Goal: Task Accomplishment & Management: Use online tool/utility

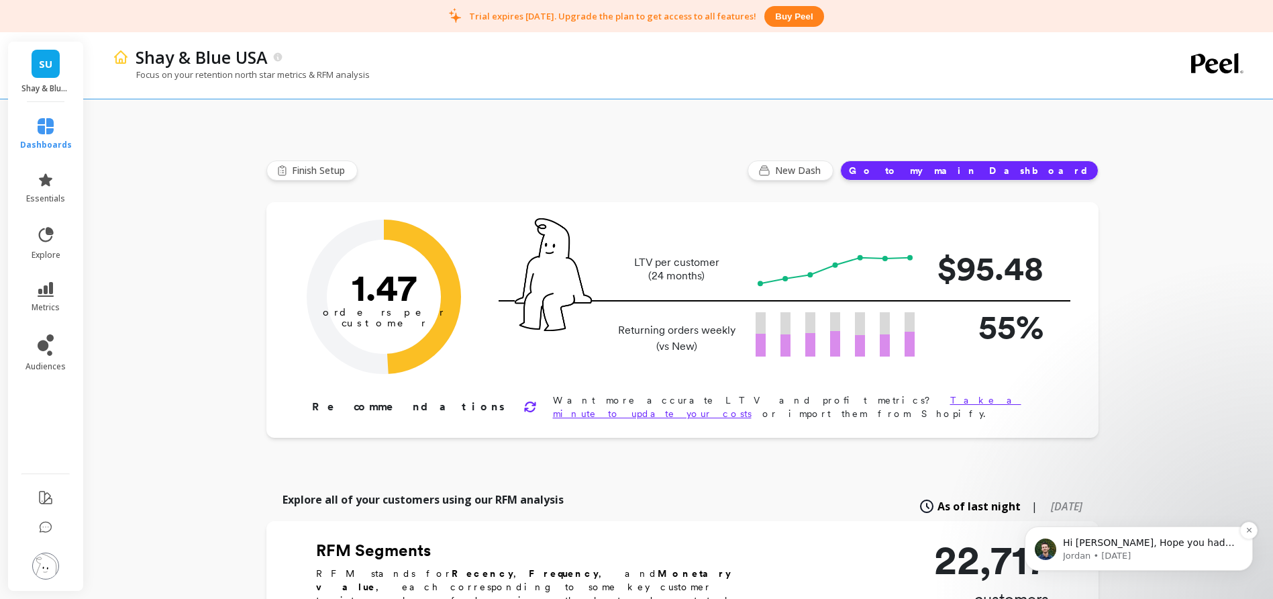
click at [1165, 548] on p "Hi Paul, Hope you had a nice weekend. Our engineering team jumped in to help wi…" at bounding box center [1149, 542] width 173 height 13
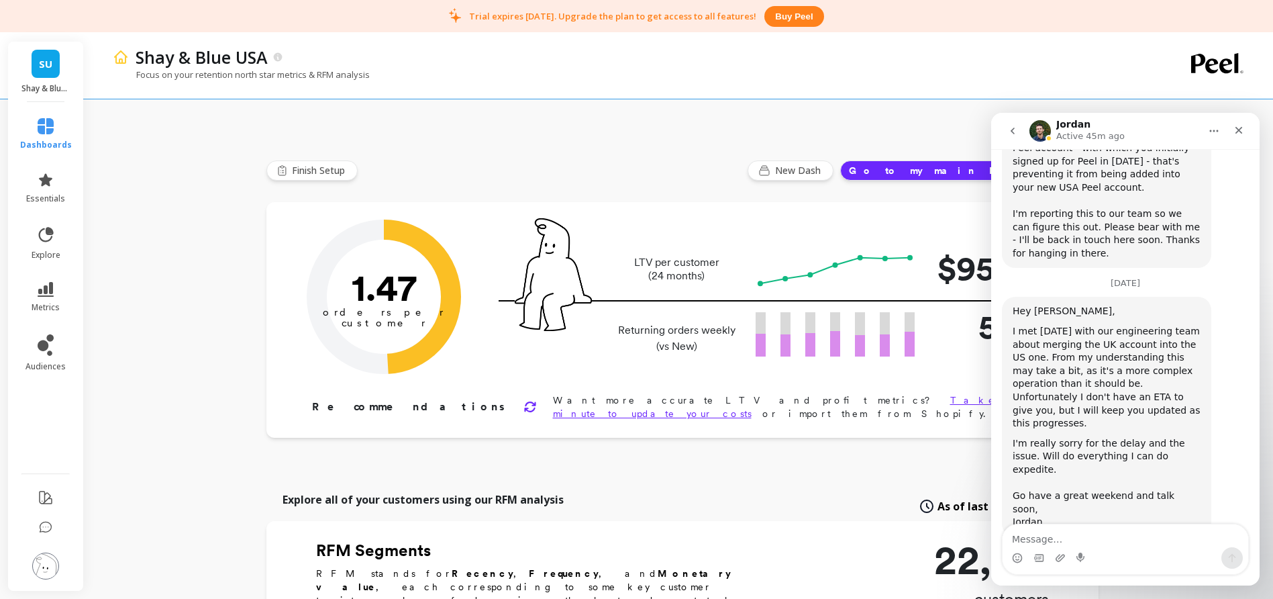
scroll to position [3758, 0]
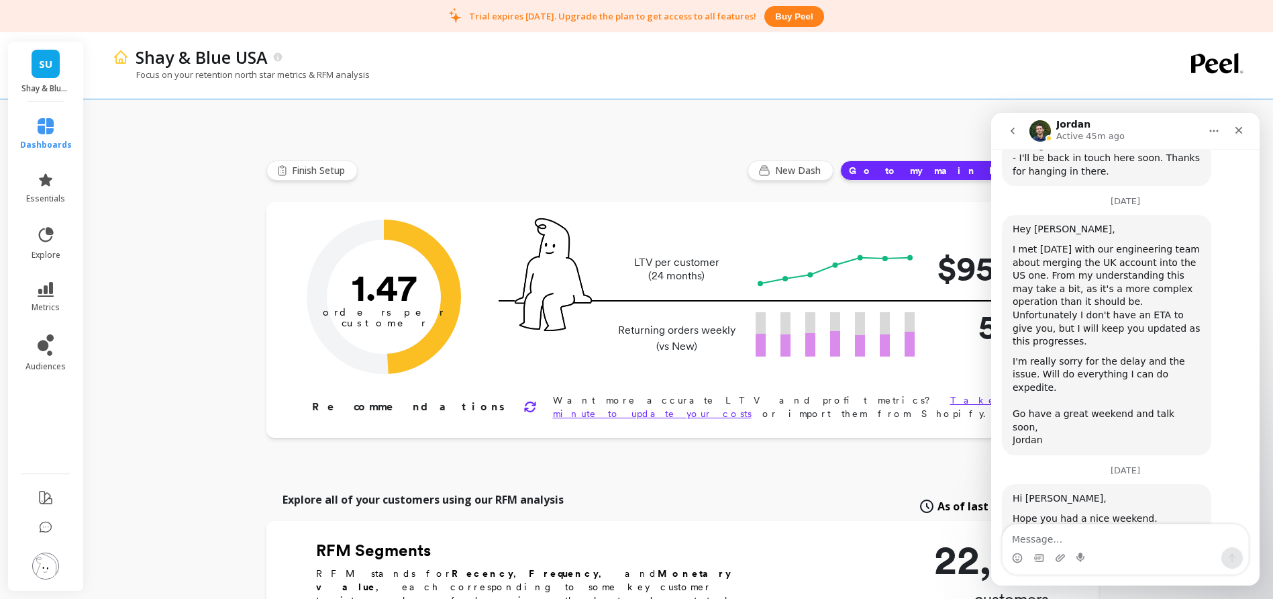
click at [43, 557] on img at bounding box center [45, 565] width 27 height 27
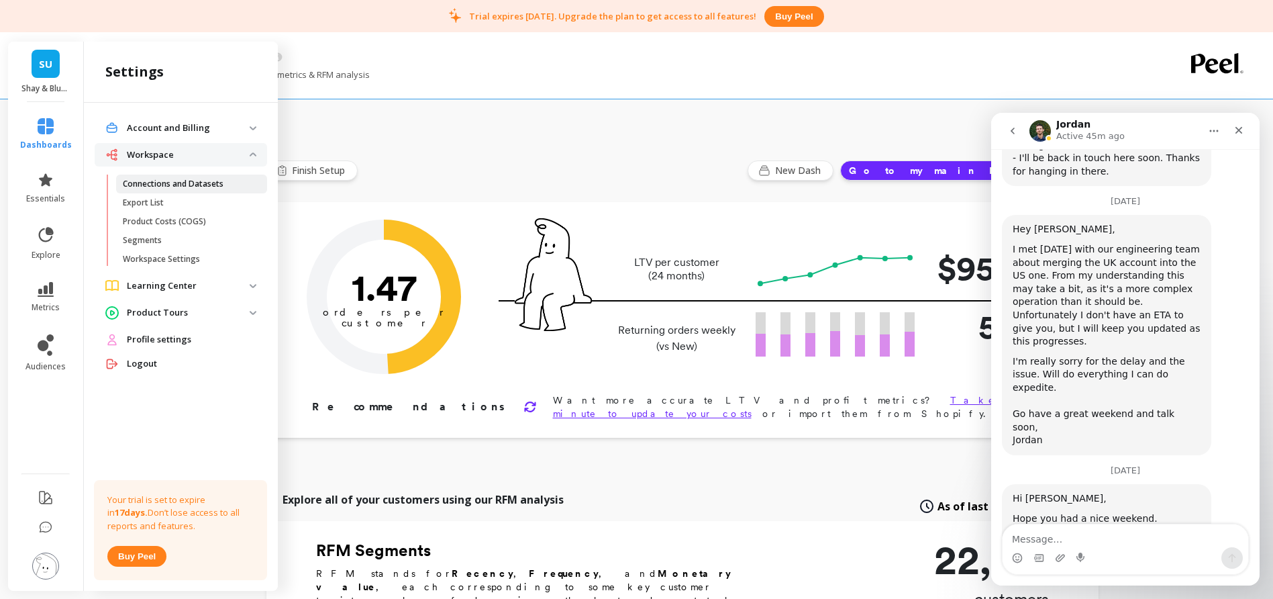
click at [178, 184] on p "Connections and Datasets" at bounding box center [173, 183] width 101 height 11
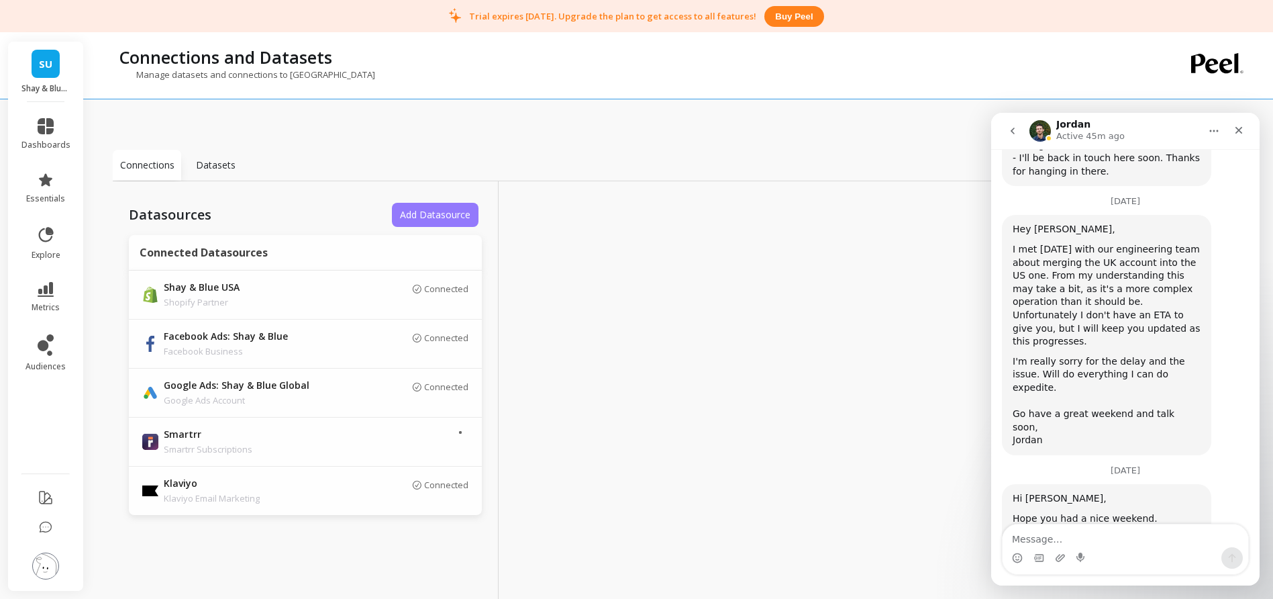
click at [414, 215] on span "Add Datasource" at bounding box center [435, 214] width 70 height 13
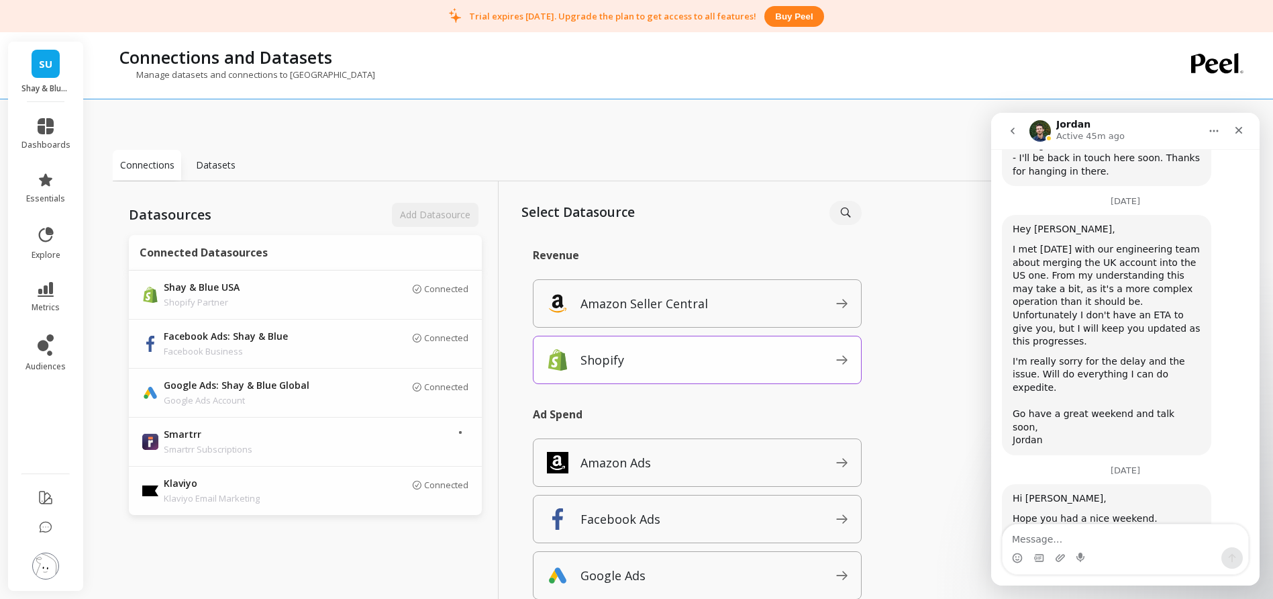
click at [639, 351] on span "Shopify" at bounding box center [708, 359] width 256 height 21
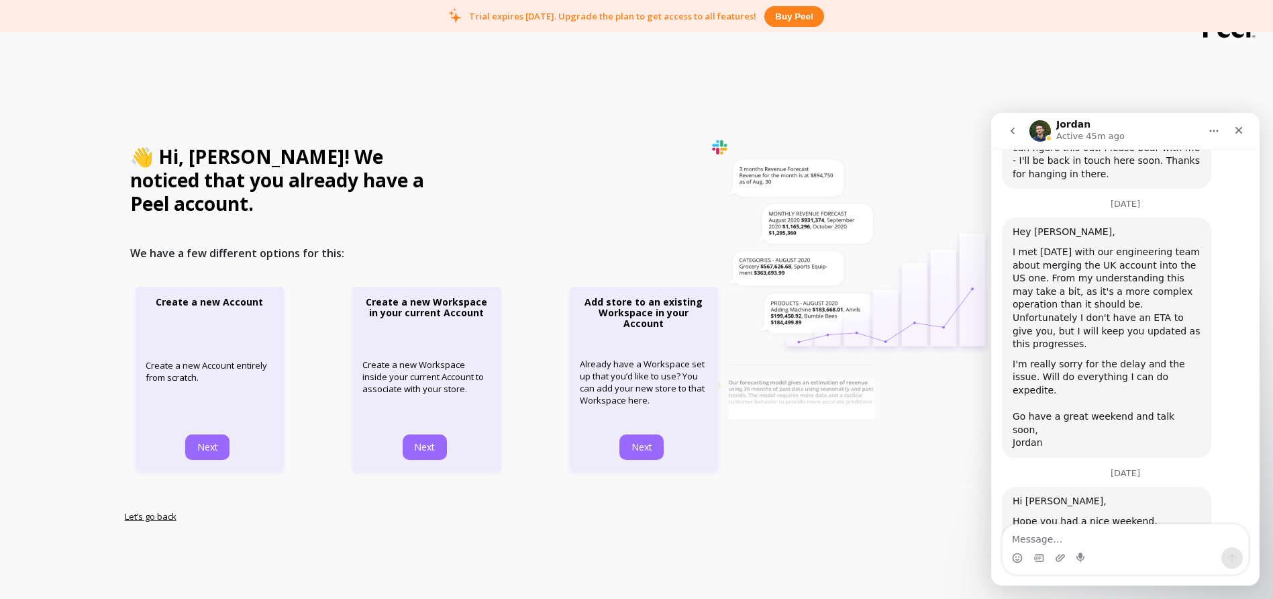
scroll to position [3758, 0]
click at [423, 441] on span "Next" at bounding box center [424, 447] width 23 height 12
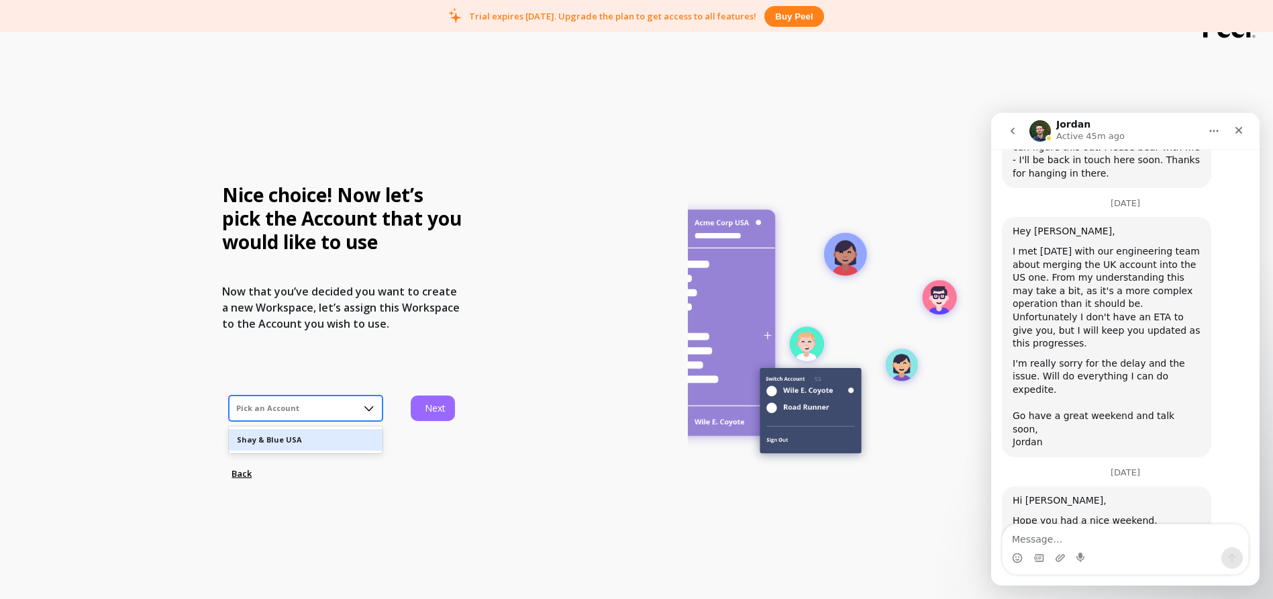
click at [356, 415] on div at bounding box center [368, 408] width 25 height 25
click at [344, 438] on div "Shay & Blue USA" at bounding box center [306, 440] width 154 height 22
click at [431, 407] on span "Next" at bounding box center [434, 408] width 23 height 12
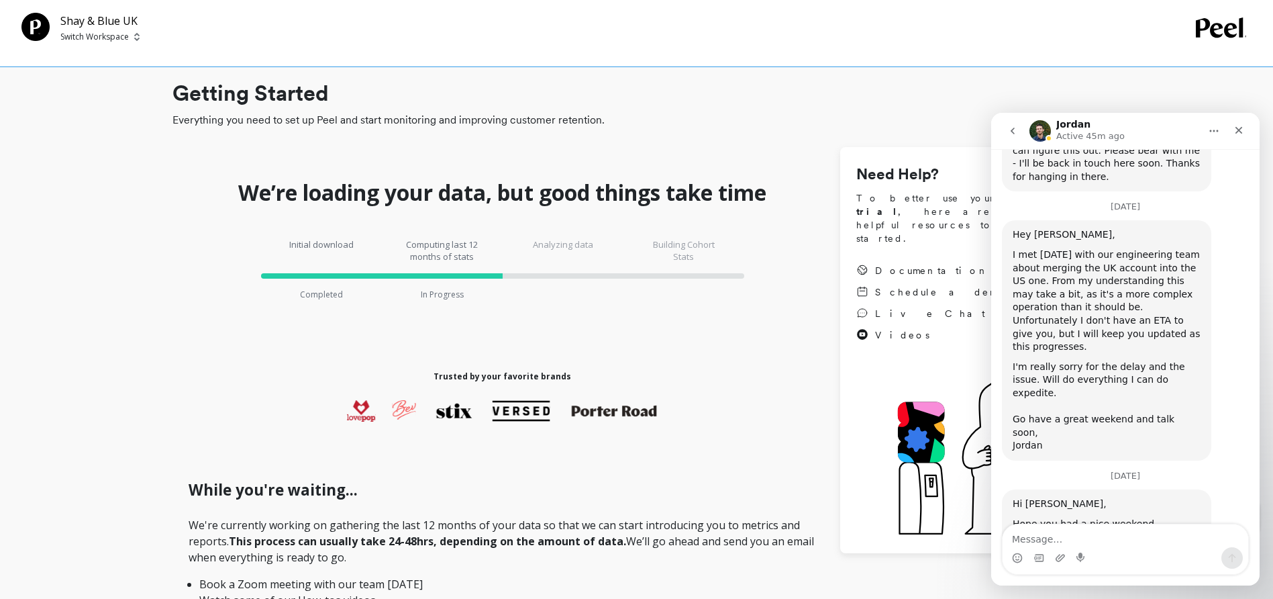
scroll to position [3758, 0]
click at [95, 34] on p "Switch Workspace" at bounding box center [94, 37] width 68 height 11
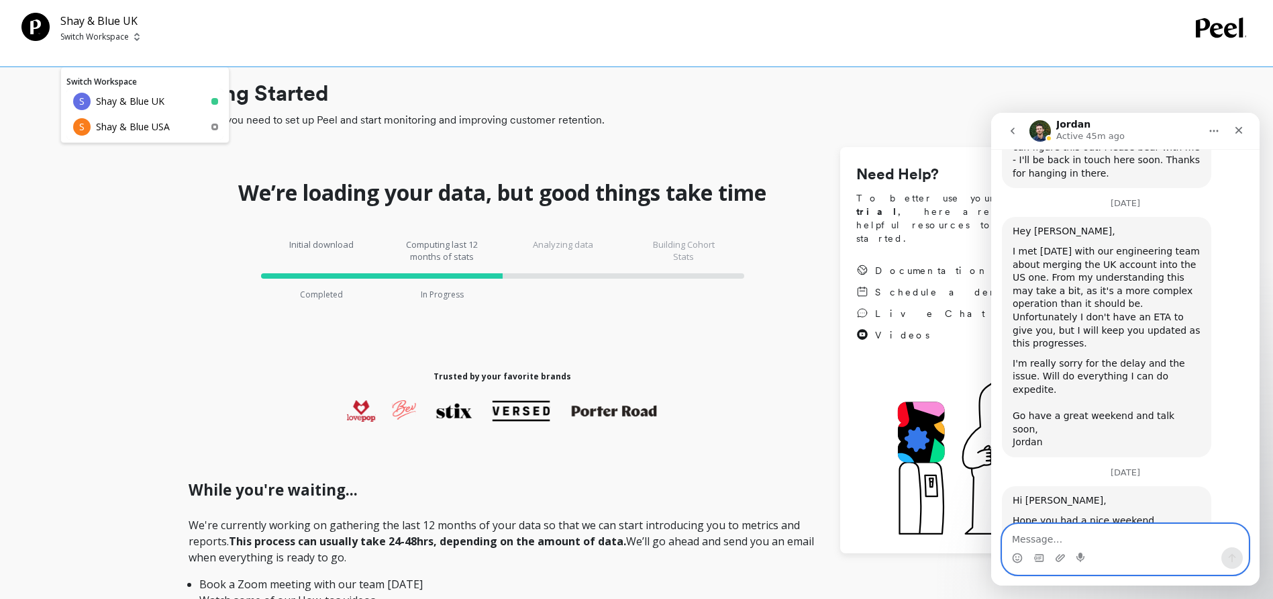
click at [1059, 541] on textarea "Message…" at bounding box center [1125, 535] width 246 height 23
type textarea "This has been done"
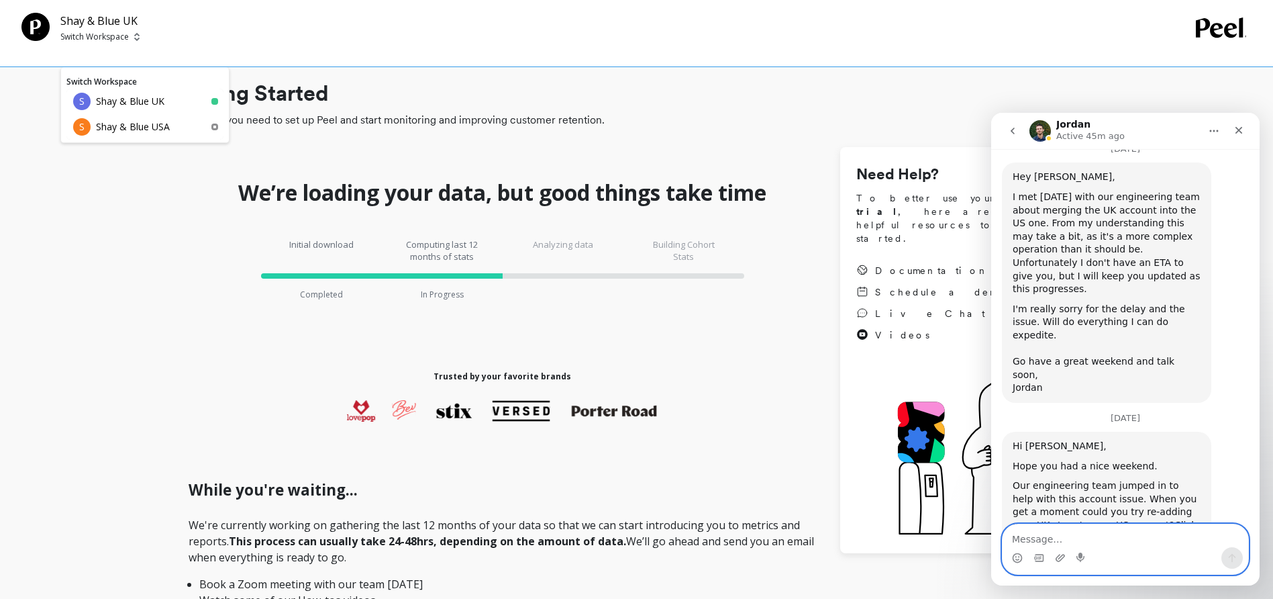
scroll to position [3815, 0]
click at [135, 101] on p "Shay & Blue UK" at bounding box center [130, 101] width 68 height 13
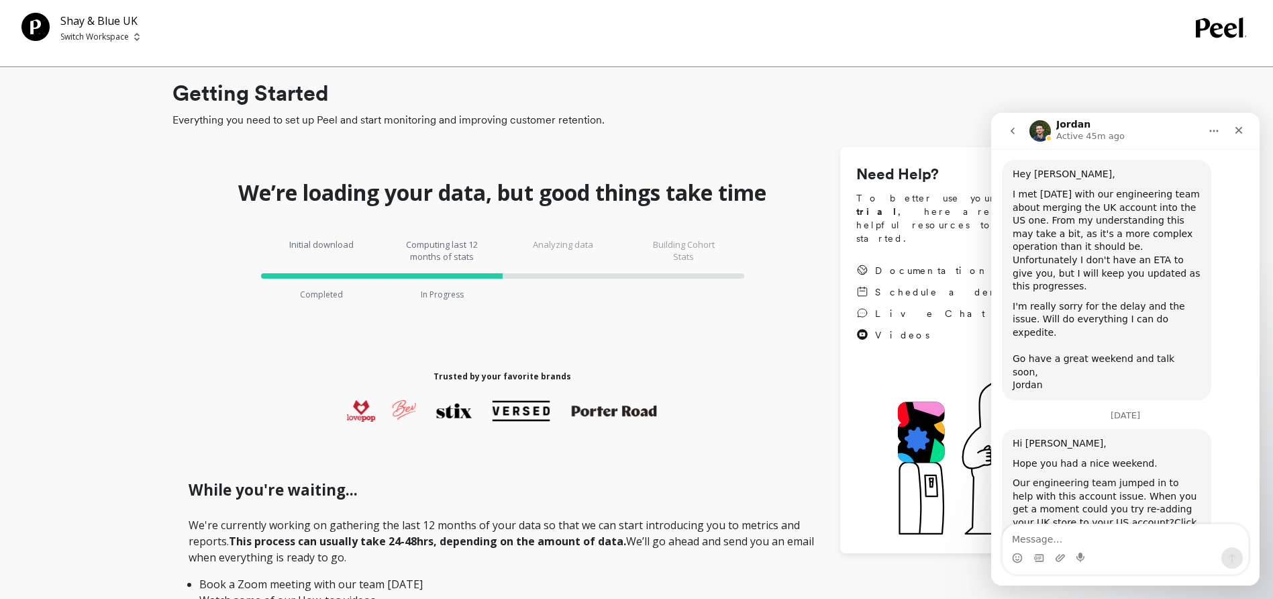
scroll to position [3815, 0]
click at [1237, 129] on icon "Close" at bounding box center [1238, 130] width 7 height 7
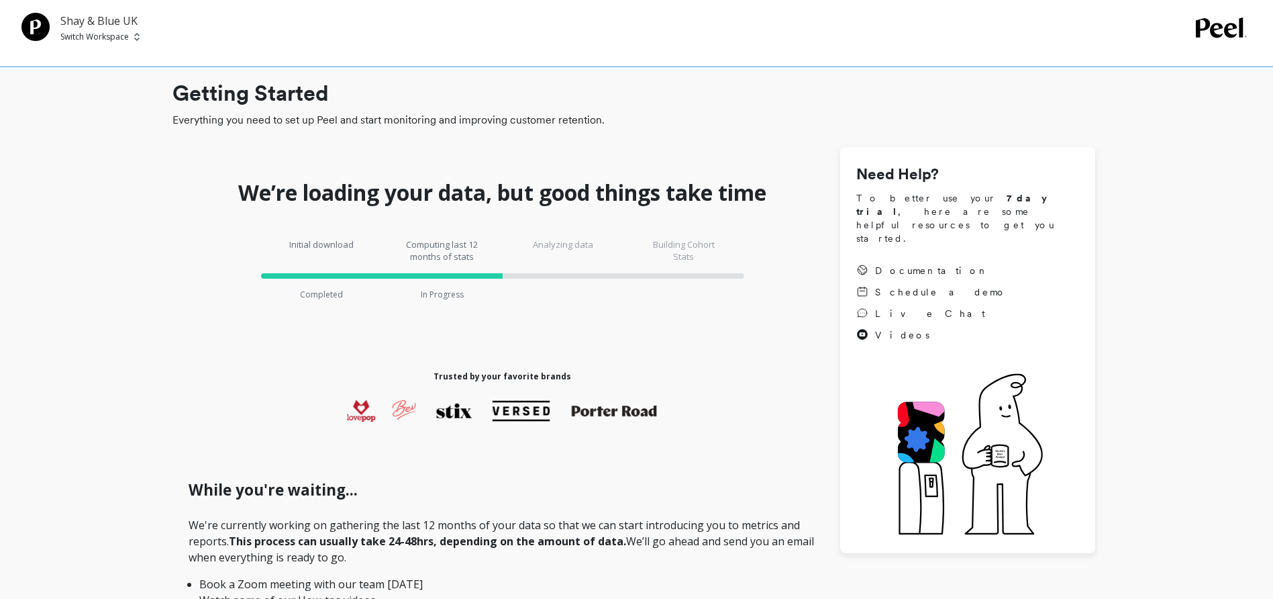
click at [91, 28] on p "Shay & Blue UK" at bounding box center [99, 21] width 79 height 16
click at [90, 36] on p "Switch Workspace" at bounding box center [94, 37] width 68 height 11
click at [109, 132] on p "Shay & Blue USA" at bounding box center [133, 126] width 74 height 13
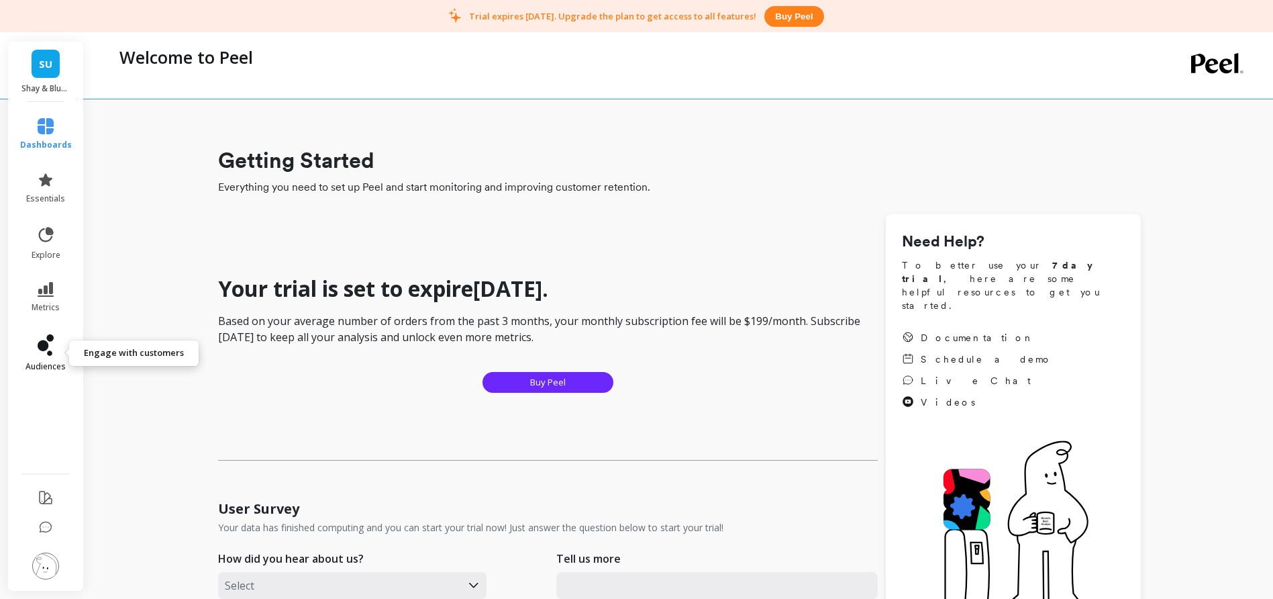
click at [44, 347] on icon at bounding box center [43, 345] width 11 height 11
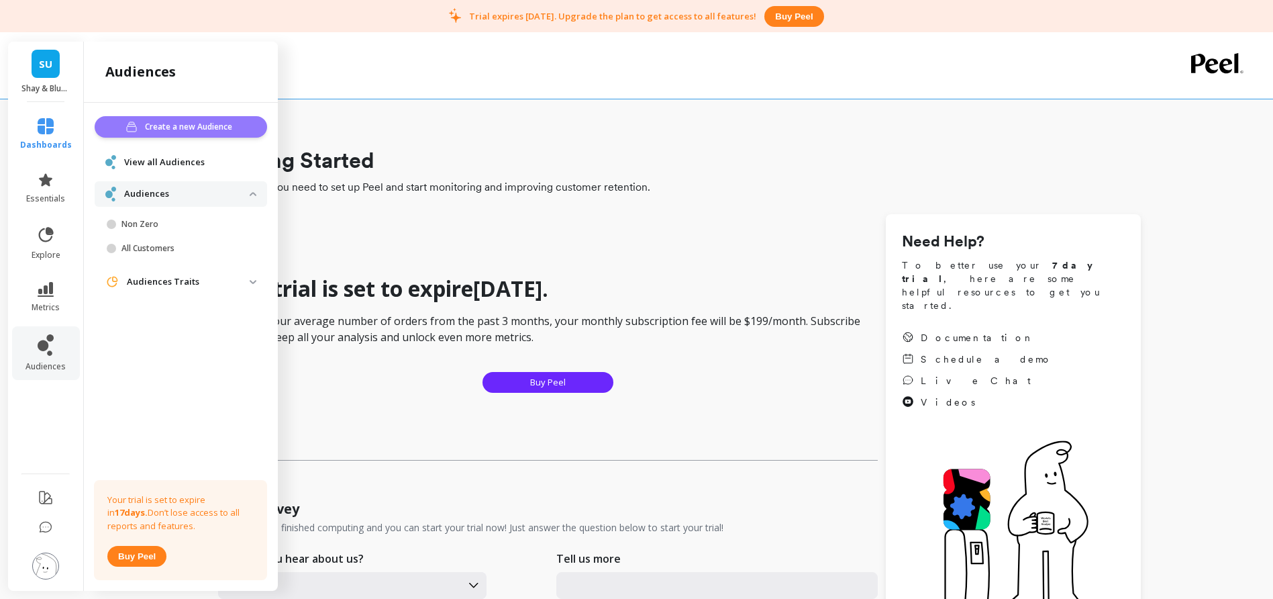
click at [168, 127] on span "Create a new Audience" at bounding box center [190, 126] width 91 height 13
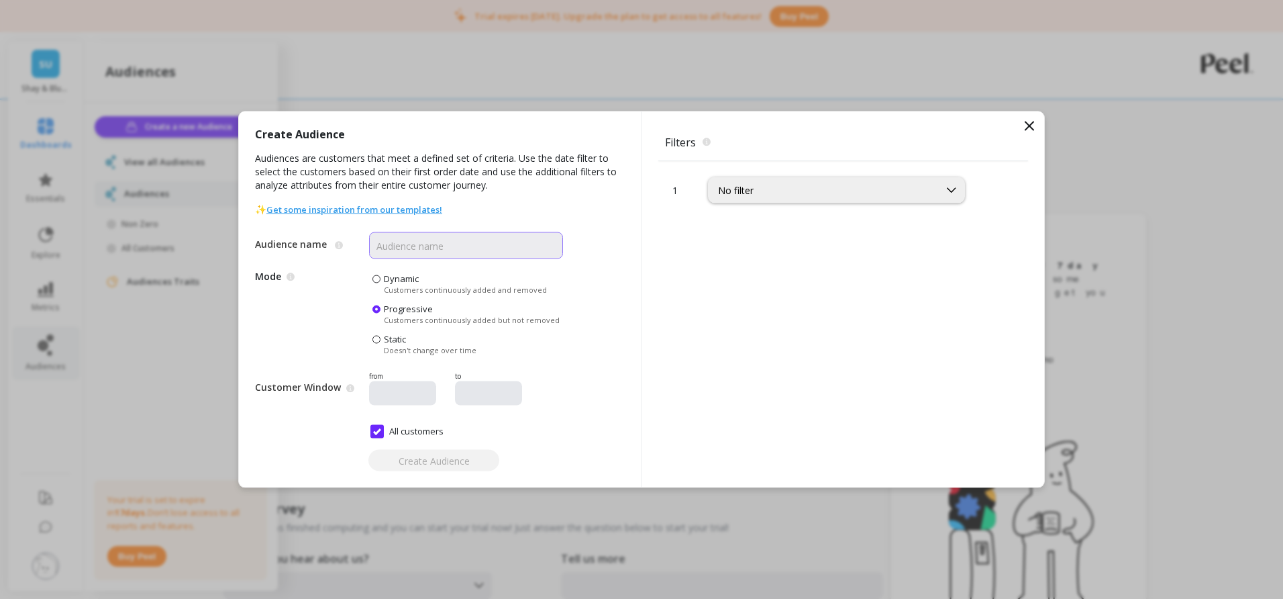
click at [444, 255] on input "Audience name" at bounding box center [466, 245] width 194 height 27
type input "ScentList"
click at [822, 187] on div "No filter" at bounding box center [823, 190] width 211 height 13
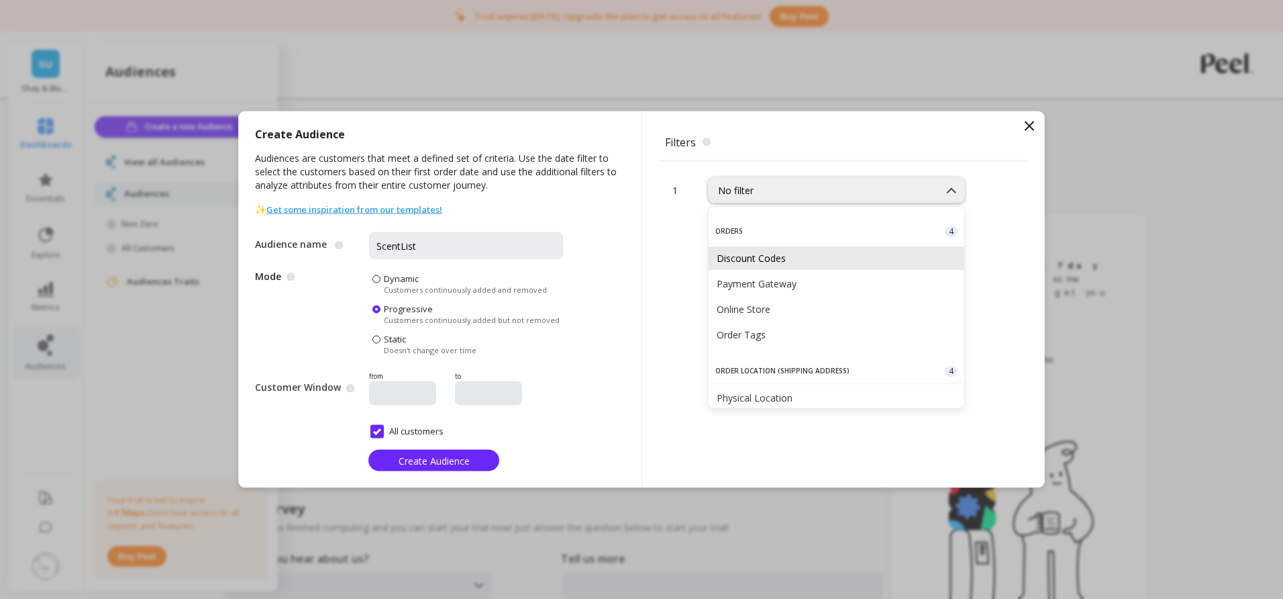
scroll to position [376, 0]
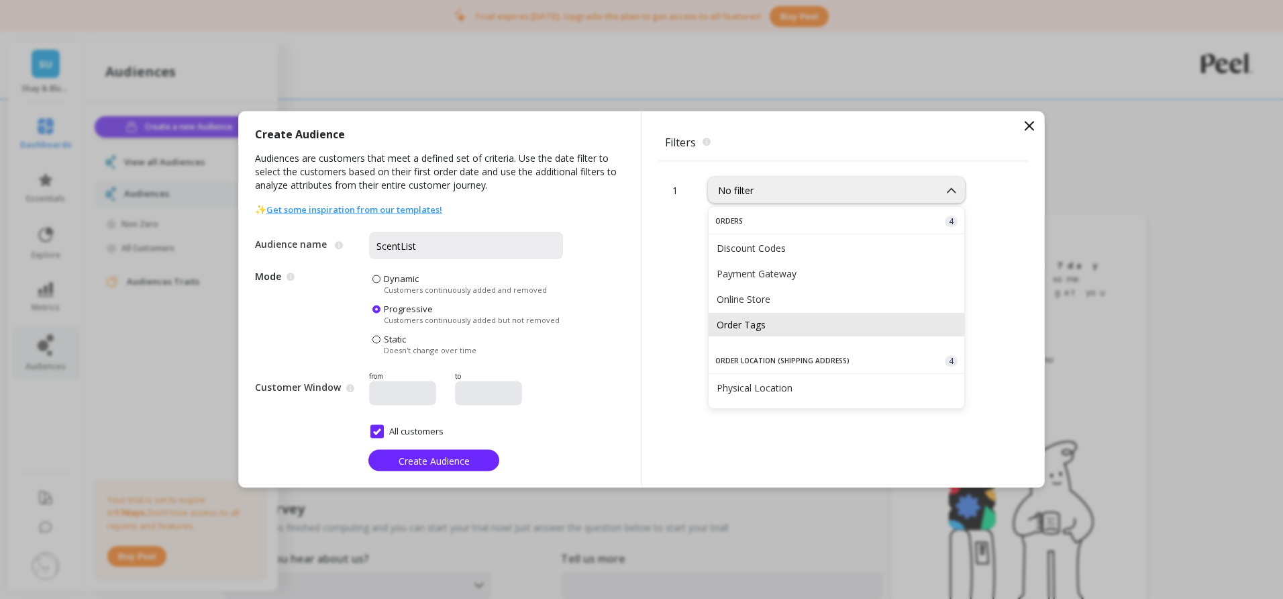
click at [804, 324] on div "Order Tags" at bounding box center [837, 324] width 240 height 13
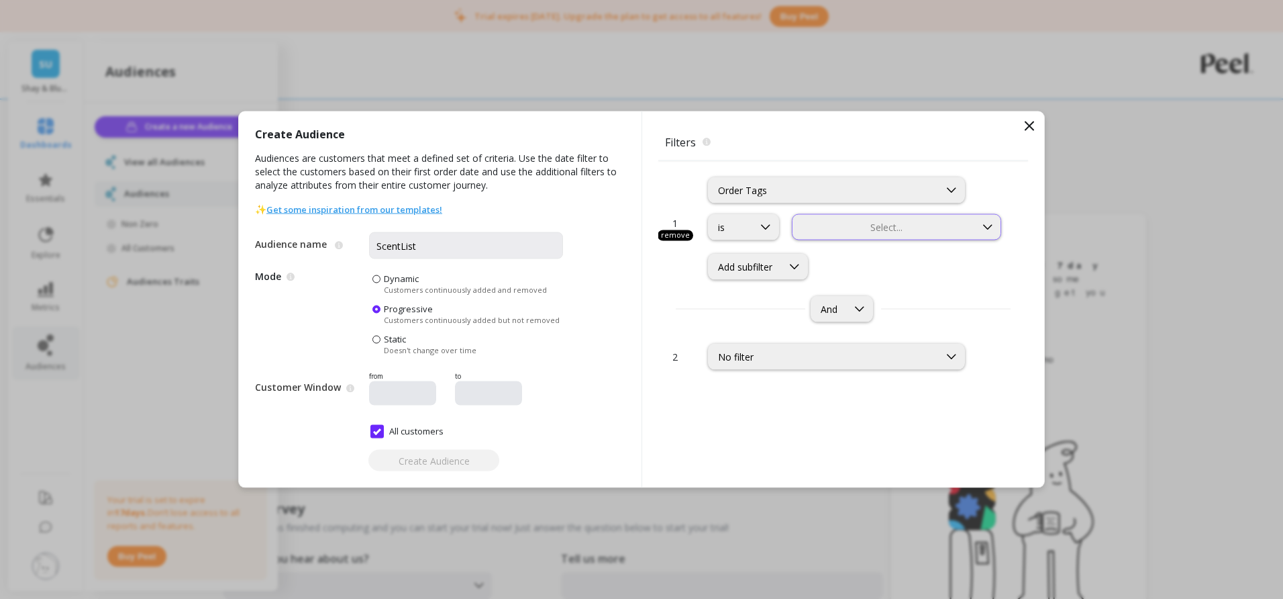
click at [845, 227] on div at bounding box center [884, 227] width 180 height 13
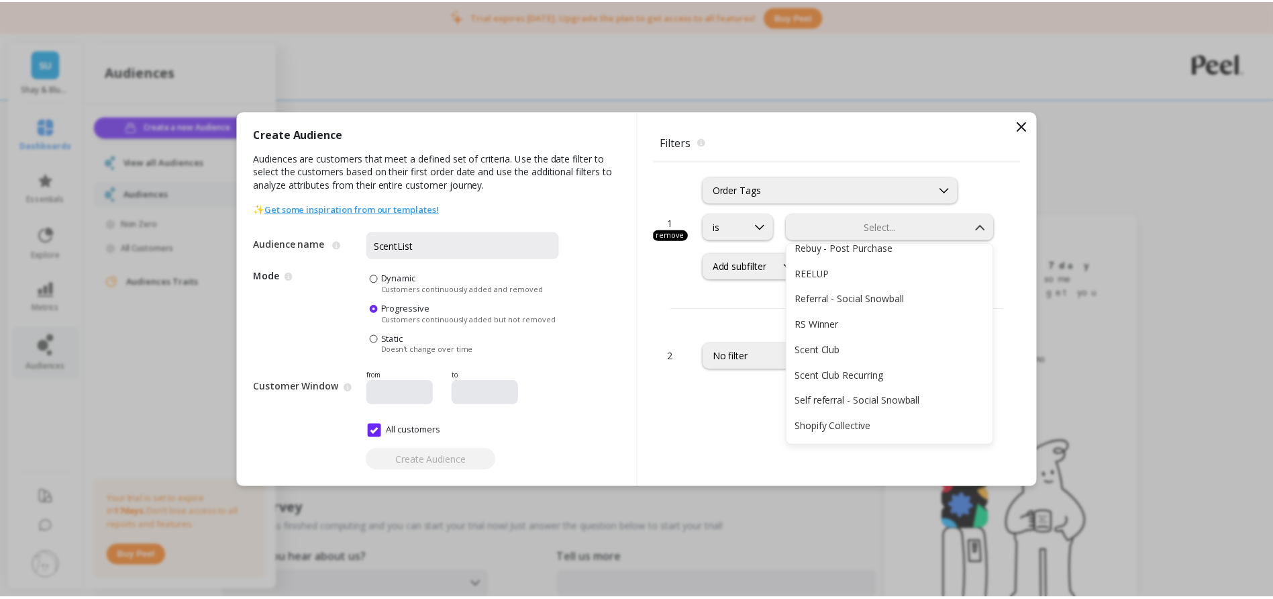
scroll to position [656, 0]
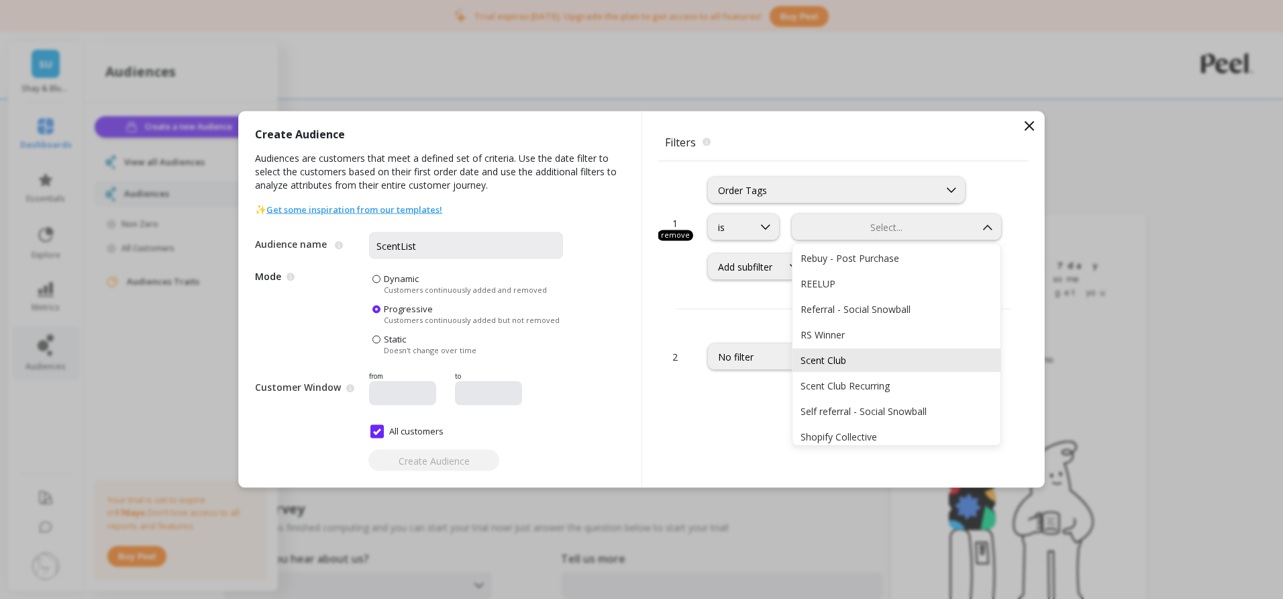
click at [880, 366] on div "Scent Club" at bounding box center [896, 360] width 192 height 13
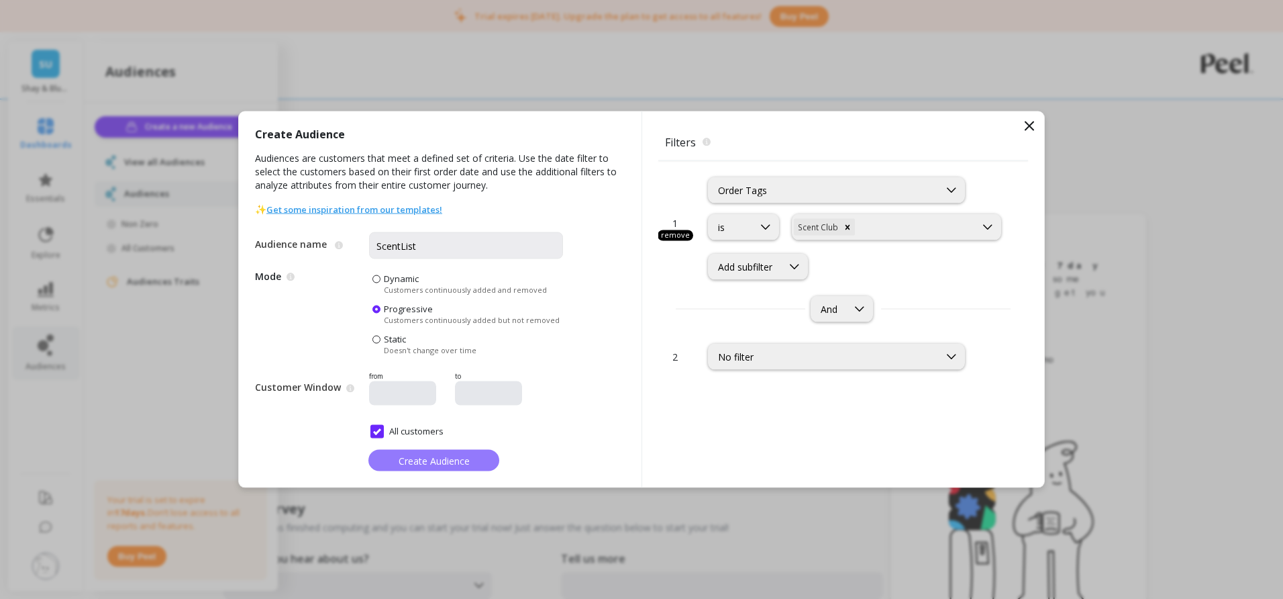
click at [427, 458] on span "Create Audience" at bounding box center [434, 460] width 71 height 13
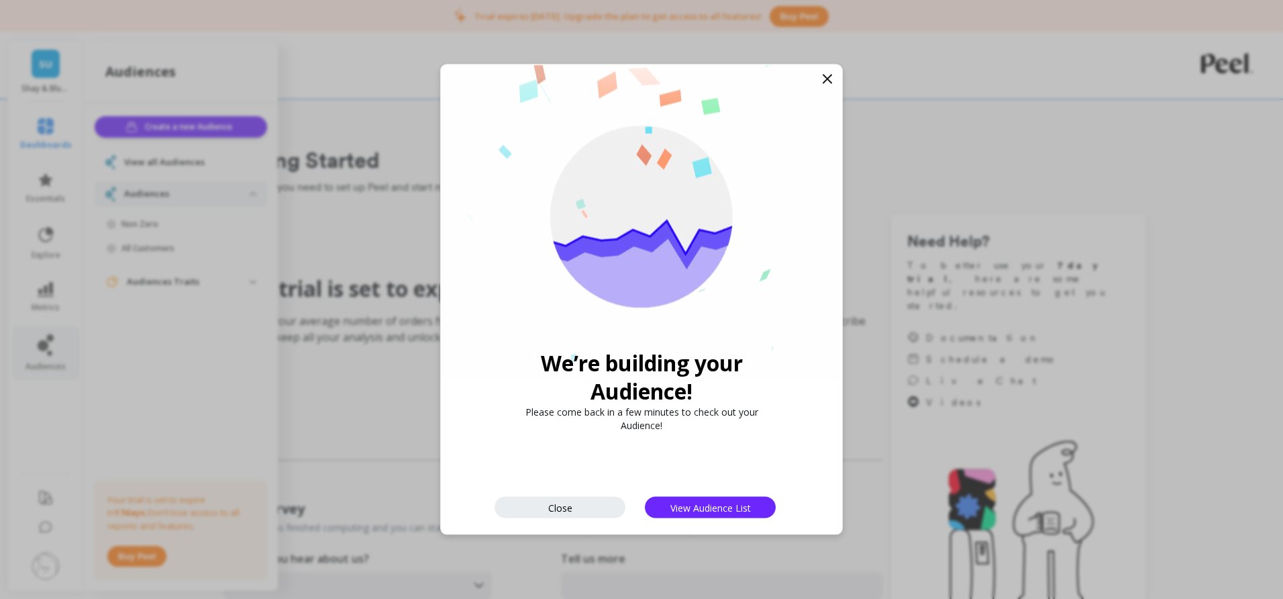
click at [826, 79] on icon at bounding box center [827, 79] width 8 height 8
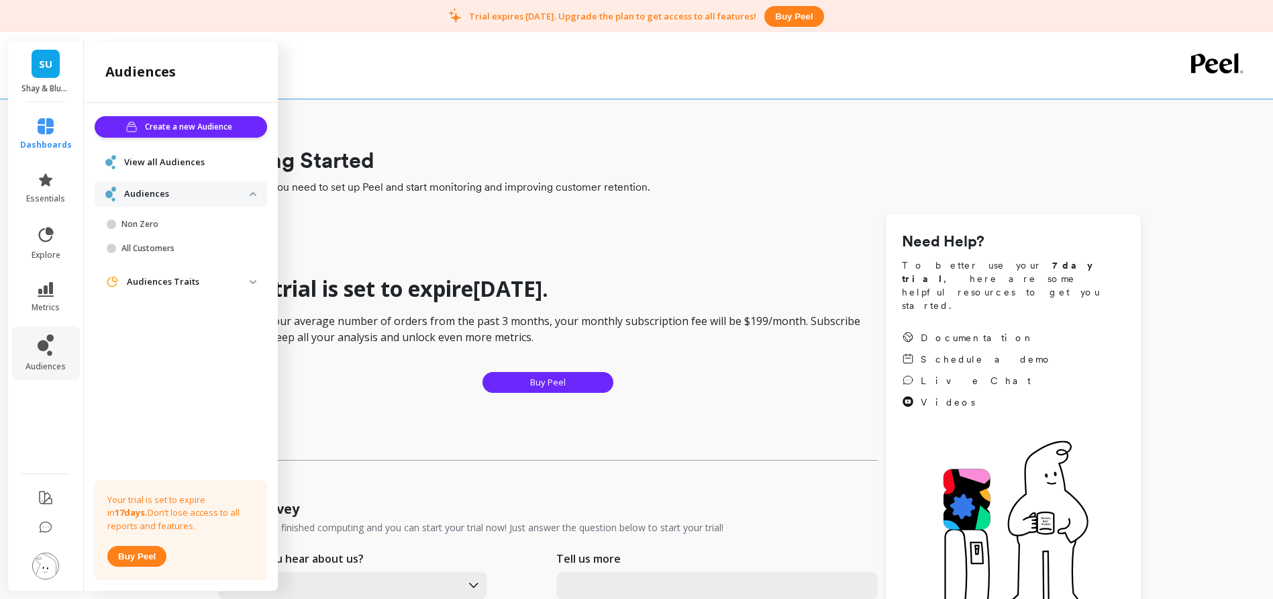
click at [417, 344] on p "Based on your average number of orders from the past 3 months, your monthly sub…" at bounding box center [548, 329] width 660 height 32
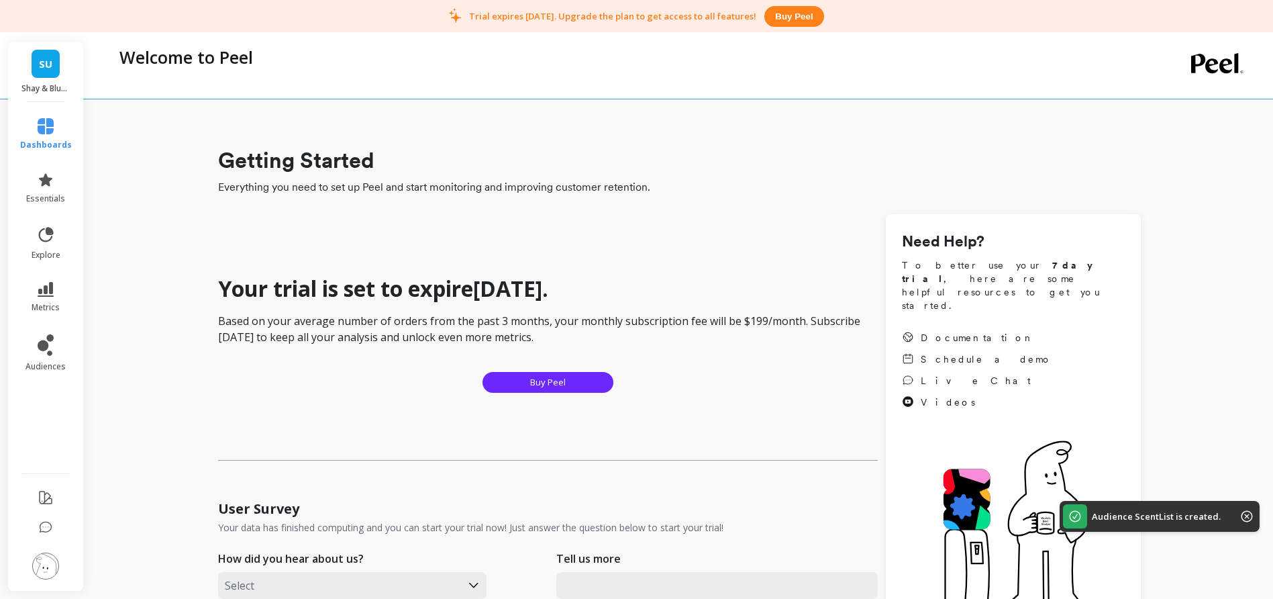
click at [54, 68] on link "SU" at bounding box center [46, 64] width 28 height 28
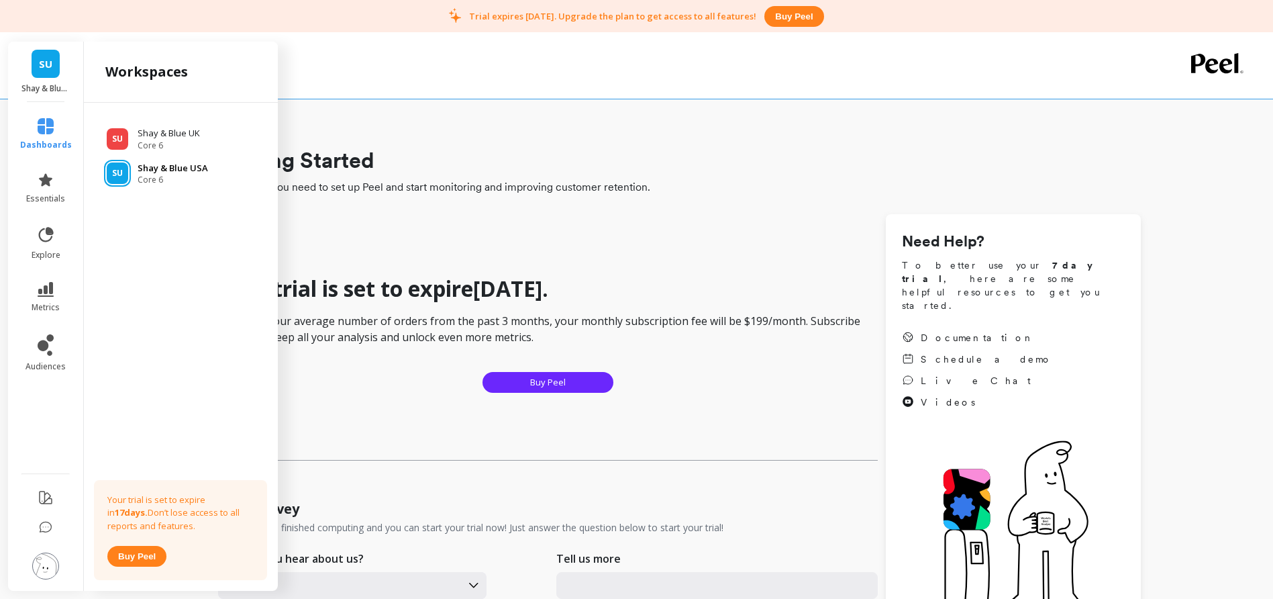
click at [153, 166] on p "Shay & Blue USA" at bounding box center [173, 168] width 70 height 13
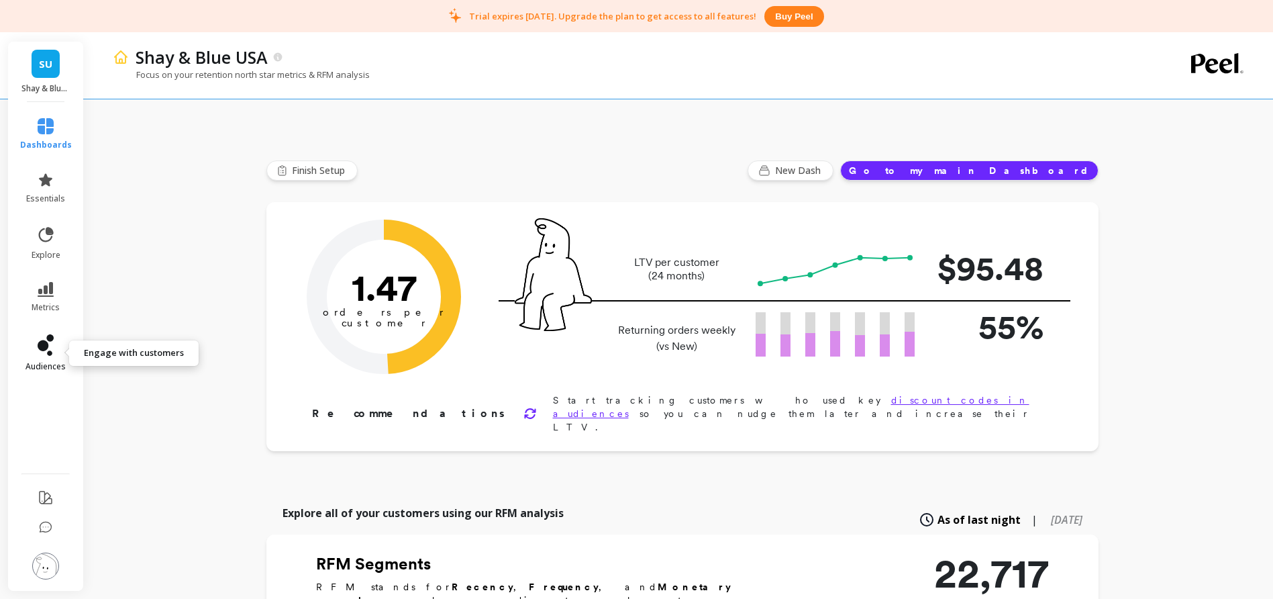
click at [49, 339] on icon at bounding box center [49, 337] width 7 height 7
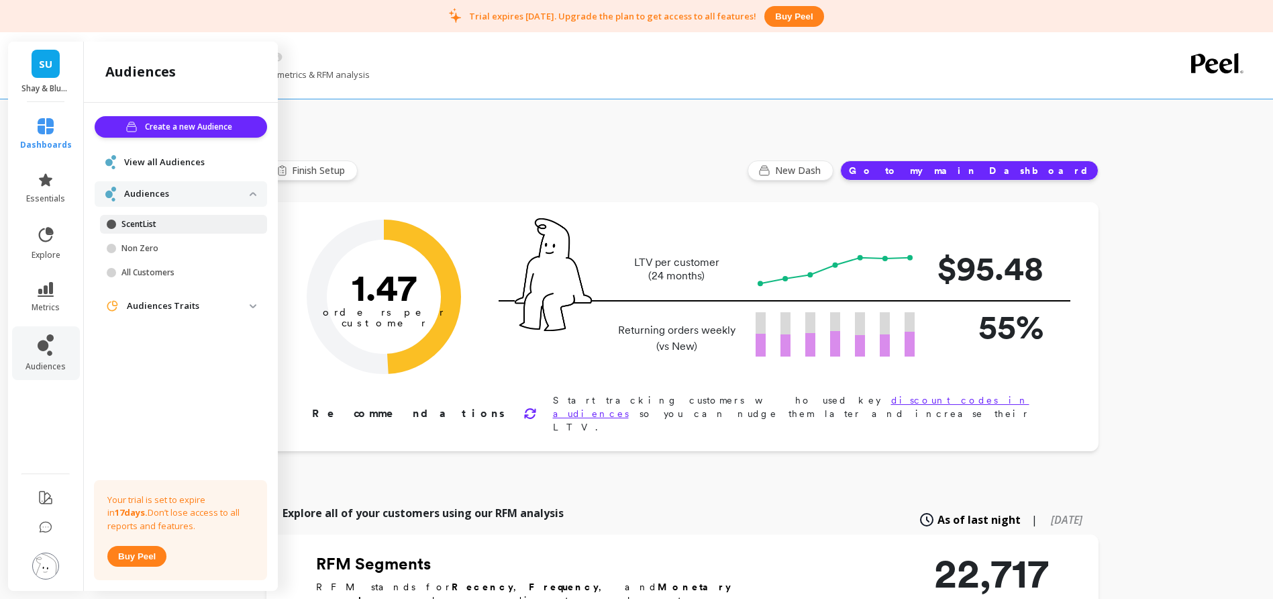
click at [152, 219] on p "ScentList" at bounding box center [185, 224] width 128 height 11
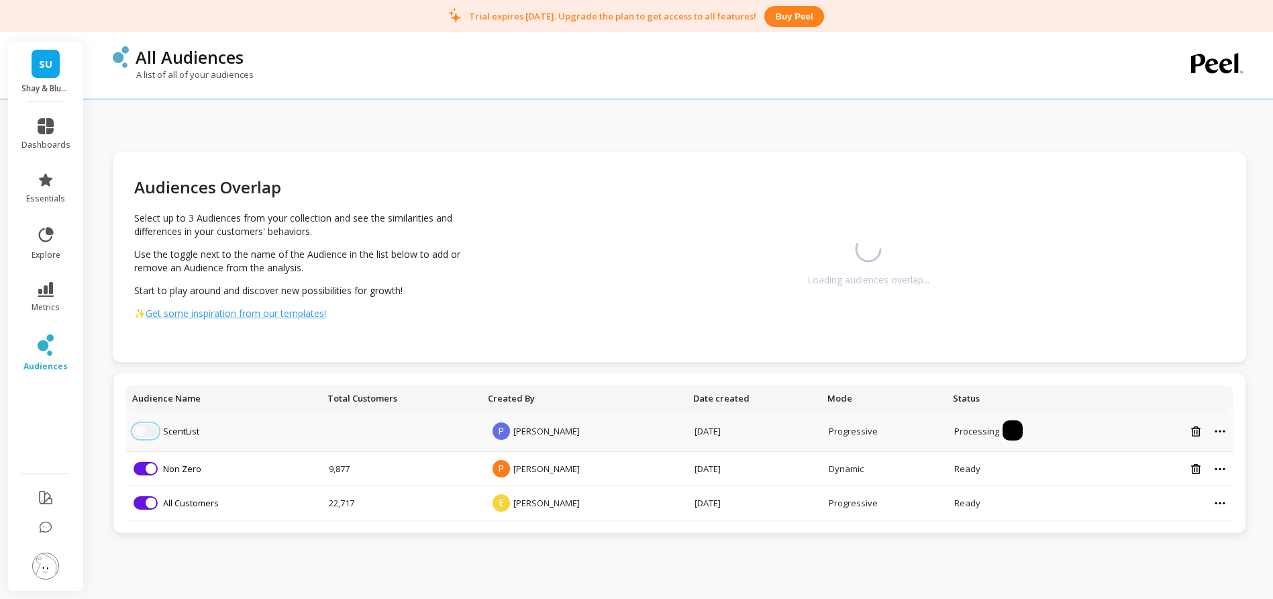
click at [143, 431] on span "button" at bounding box center [140, 430] width 11 height 11
click at [1196, 468] on icon at bounding box center [1195, 469] width 9 height 10
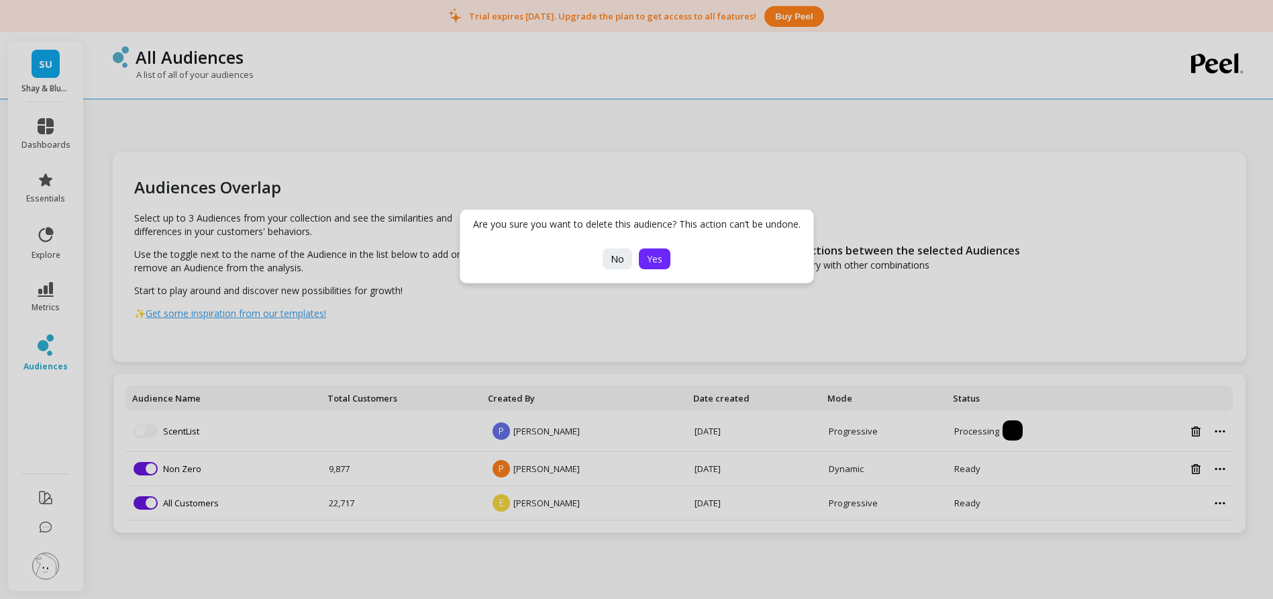
click at [660, 261] on span "Yes" at bounding box center [654, 258] width 15 height 13
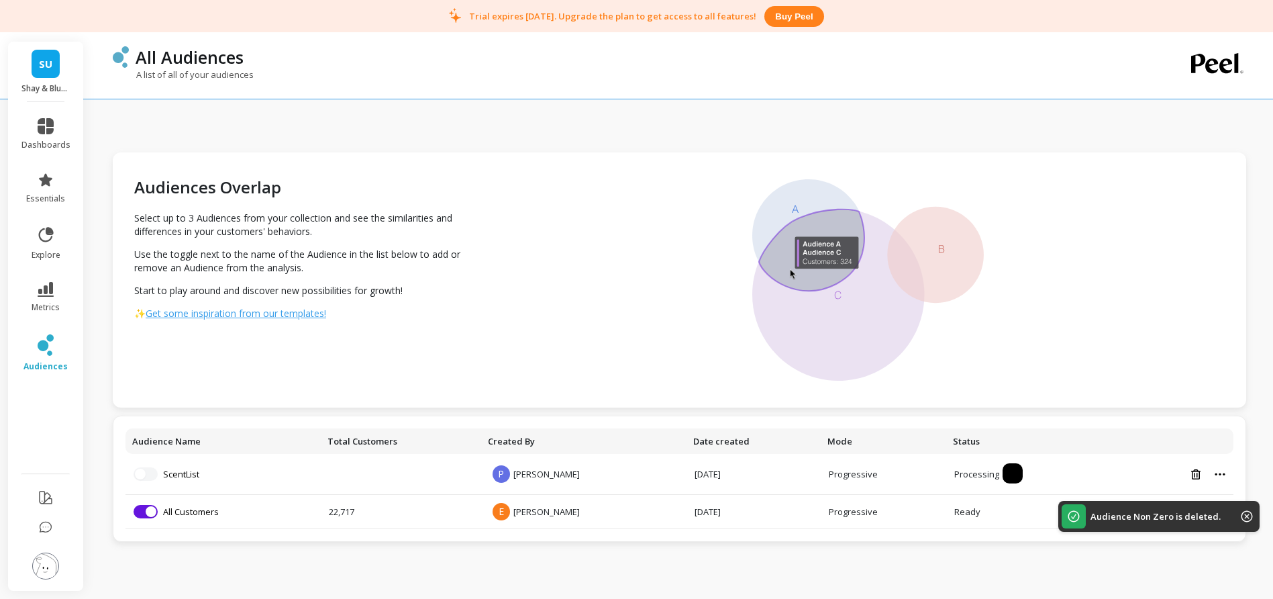
click at [1247, 515] on icon at bounding box center [1246, 516] width 11 height 11
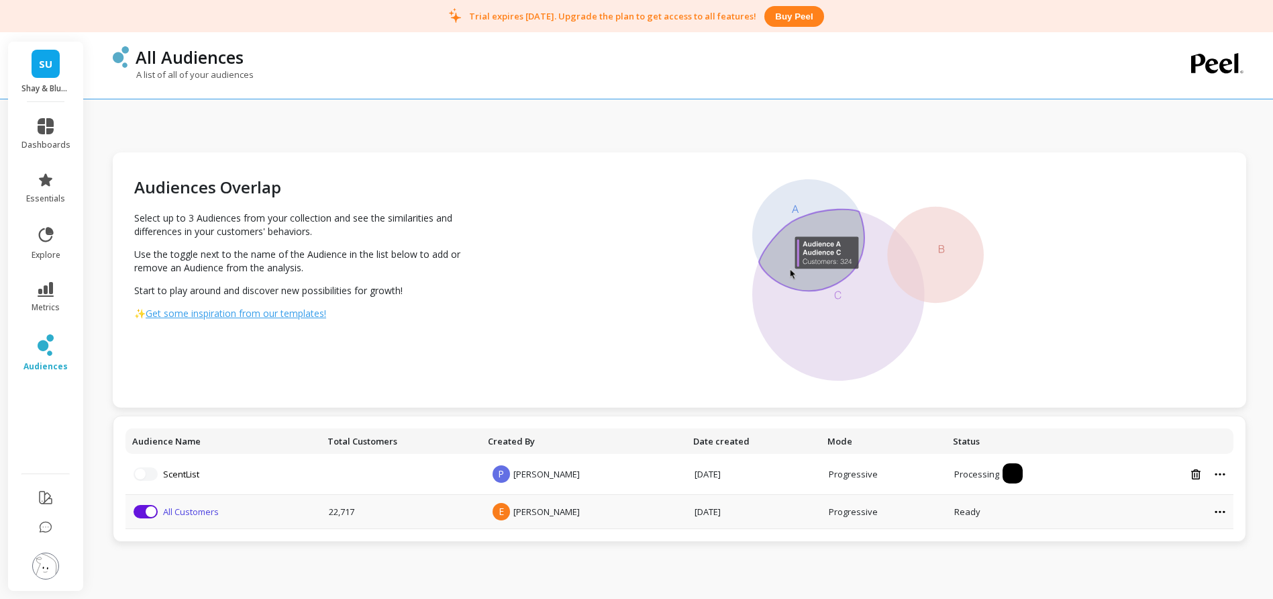
click at [193, 511] on link "All Customers" at bounding box center [191, 511] width 56 height 12
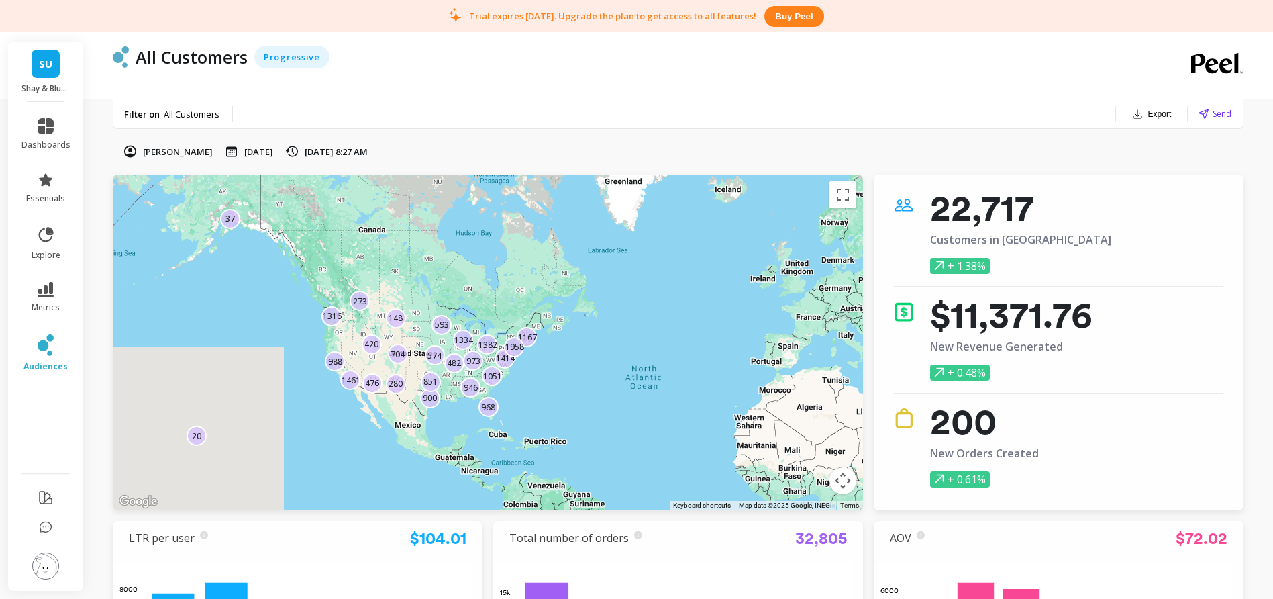
click at [182, 113] on span "All Customers" at bounding box center [192, 114] width 56 height 12
click at [142, 115] on p "Filter on" at bounding box center [142, 114] width 36 height 12
click at [50, 347] on icon at bounding box center [46, 344] width 16 height 21
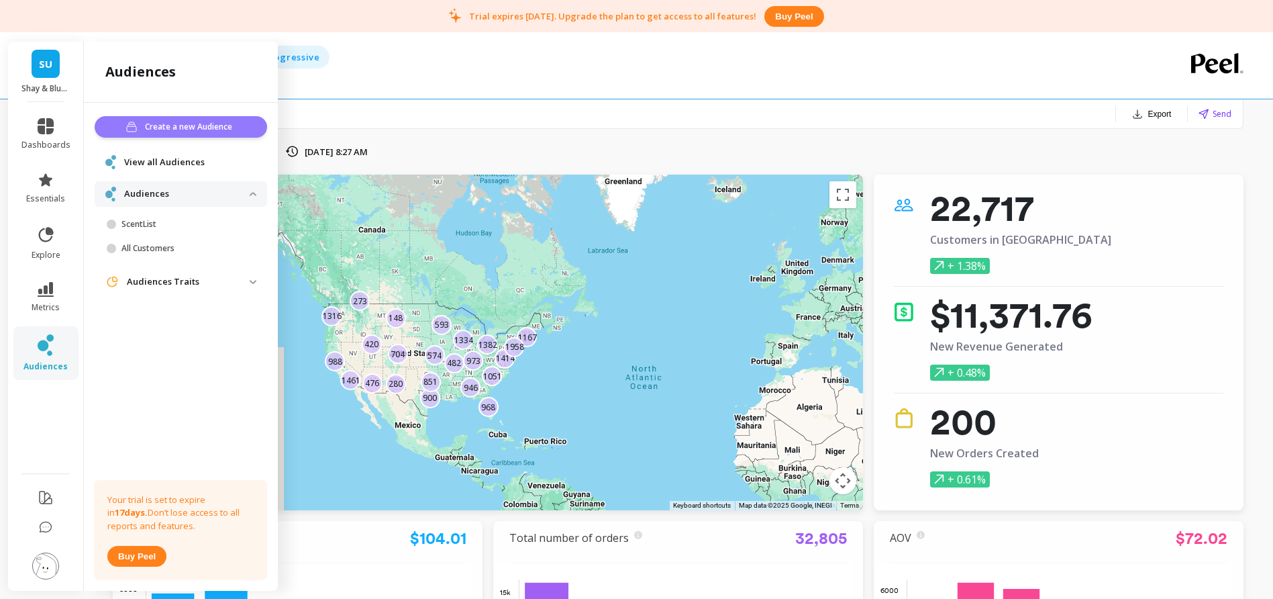
click at [215, 130] on span "Create a new Audience" at bounding box center [190, 126] width 91 height 13
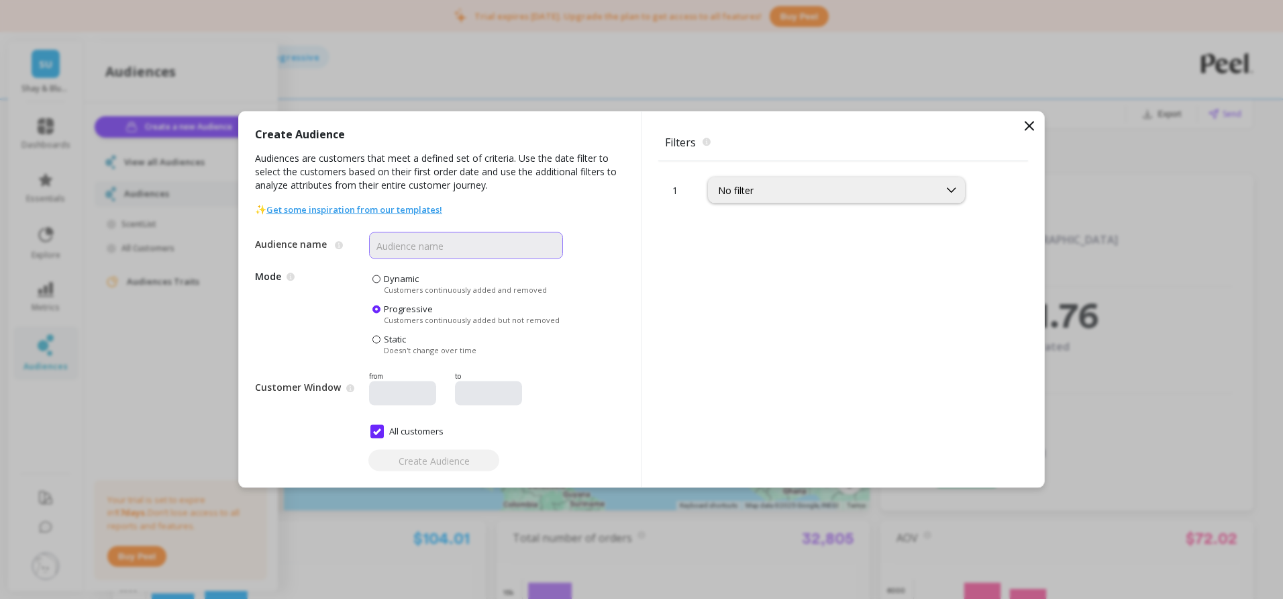
click at [470, 237] on input "Audience name" at bounding box center [466, 245] width 194 height 27
type input "Subscribers"
click at [768, 195] on div "No filter" at bounding box center [823, 190] width 211 height 13
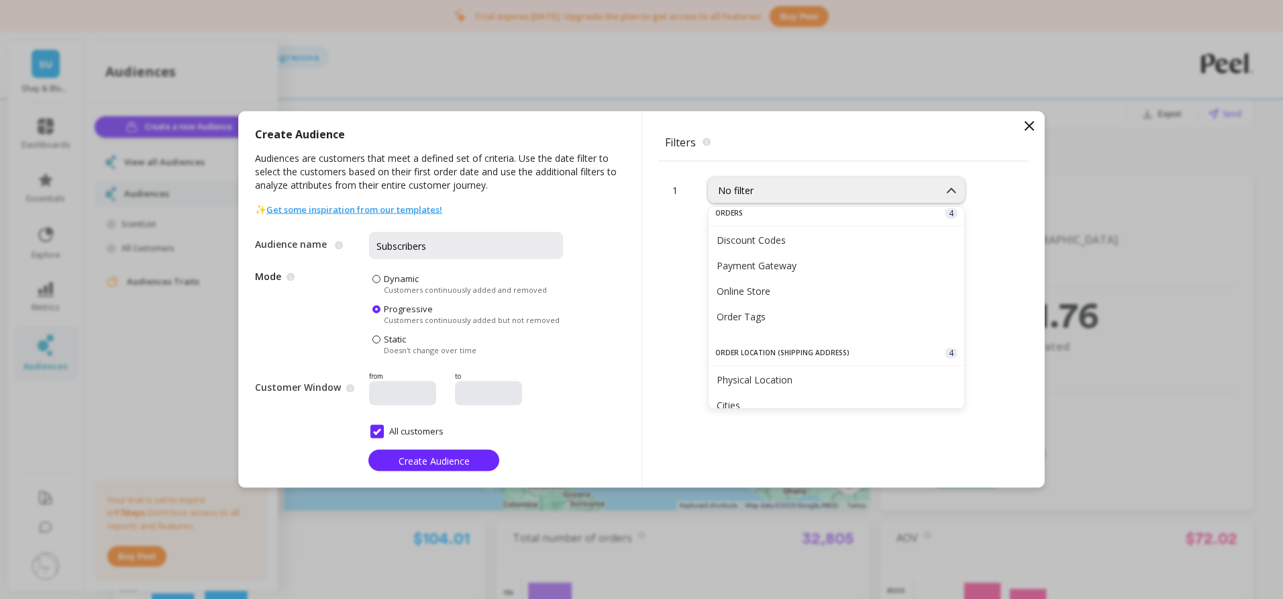
scroll to position [397, 0]
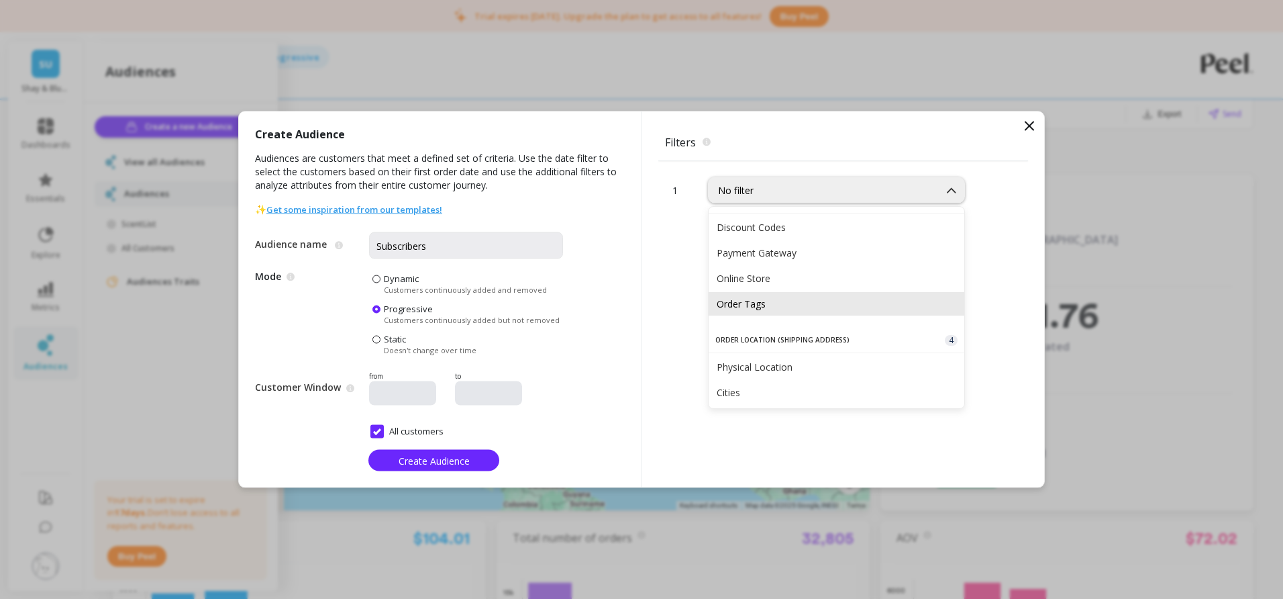
click at [789, 305] on div "Order Tags" at bounding box center [837, 303] width 240 height 13
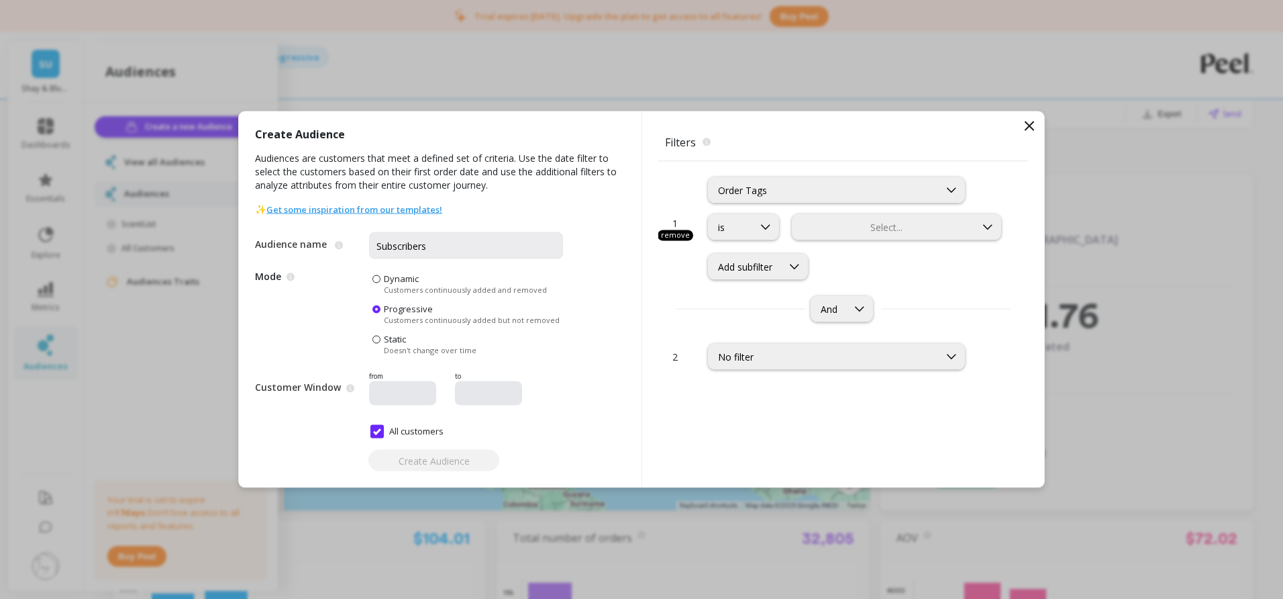
click at [848, 232] on div at bounding box center [884, 227] width 180 height 13
click at [858, 363] on div "Subscription" at bounding box center [896, 366] width 192 height 13
click at [452, 461] on span "Create Audience" at bounding box center [434, 460] width 71 height 13
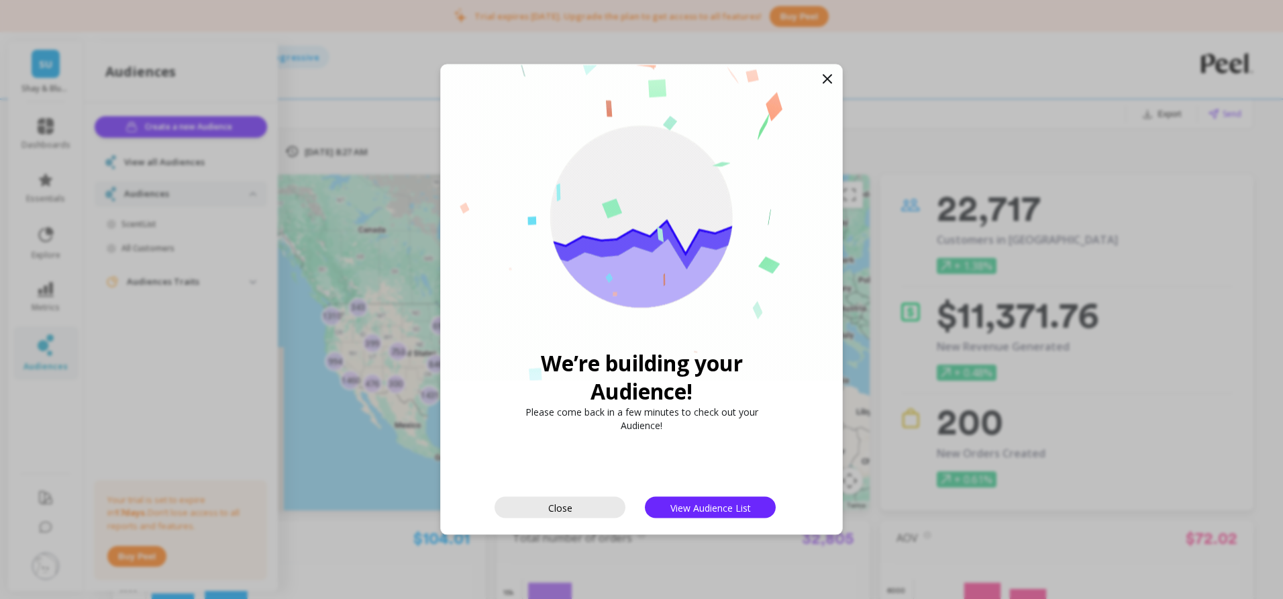
click at [570, 501] on span "Close" at bounding box center [560, 507] width 24 height 13
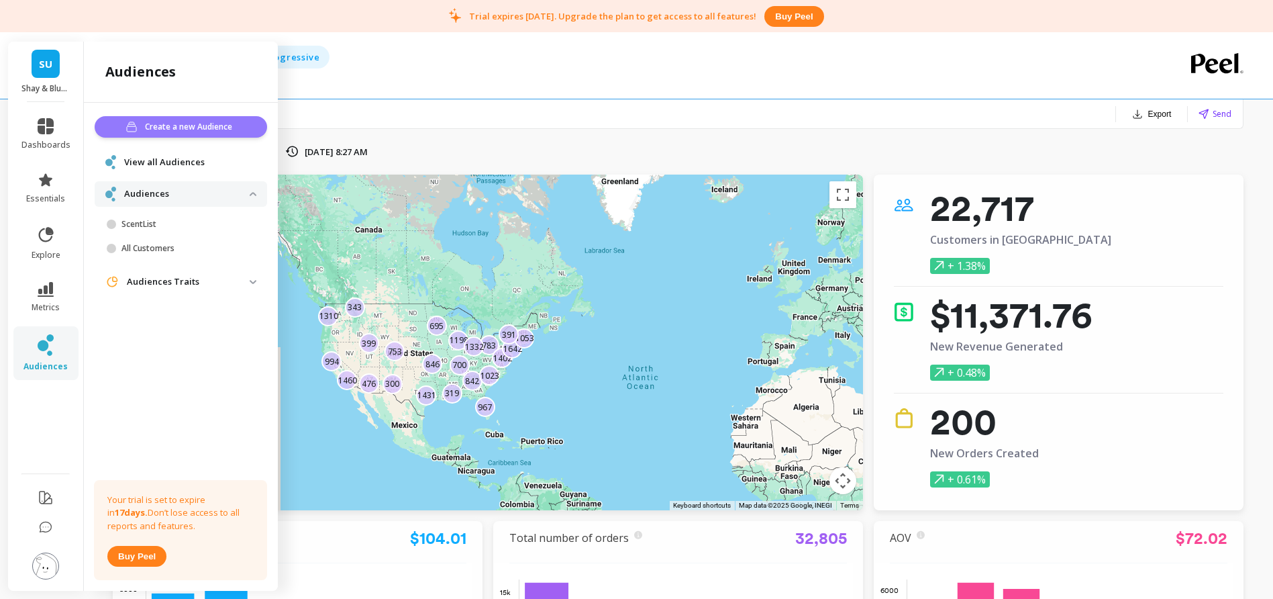
click at [199, 131] on span "Create a new Audience" at bounding box center [190, 126] width 91 height 13
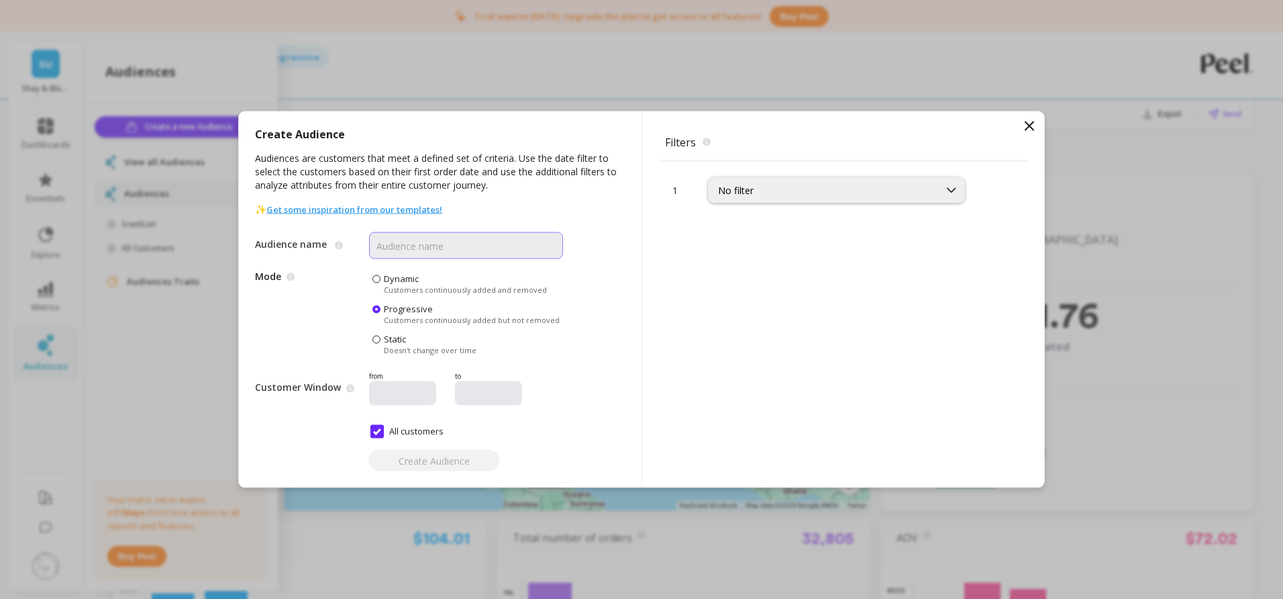
click at [418, 256] on input "Audience name" at bounding box center [466, 245] width 194 height 27
type input "Bundles"
click at [784, 186] on div "No filter" at bounding box center [823, 190] width 211 height 13
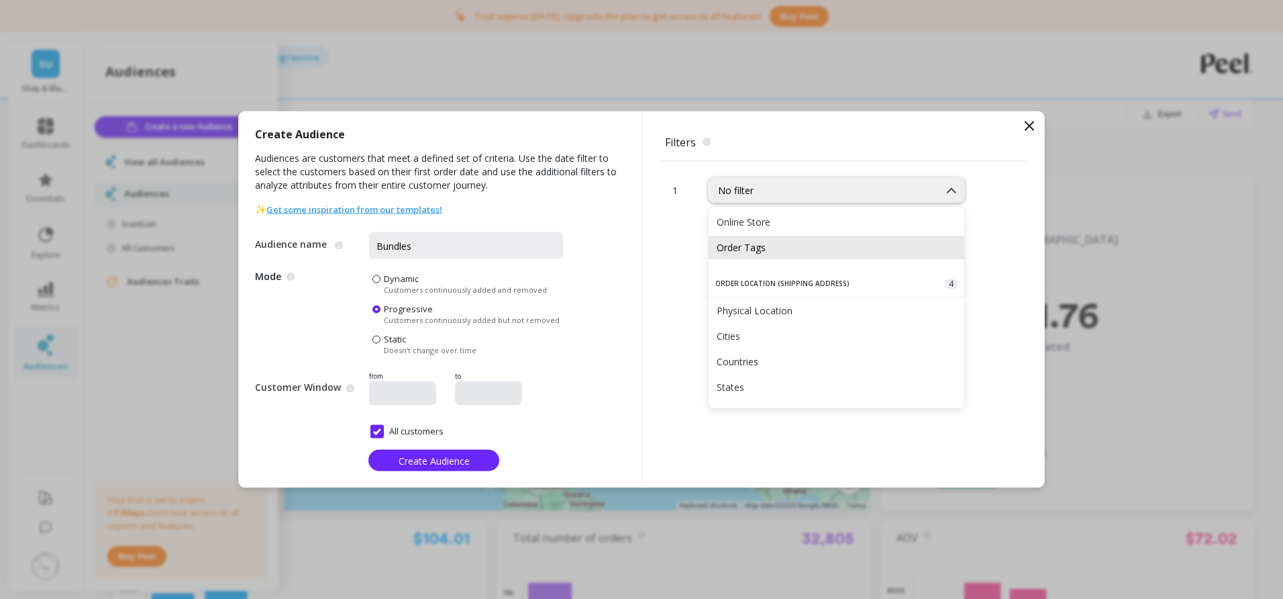
scroll to position [453, 0]
click at [798, 246] on div "Order Tags" at bounding box center [837, 248] width 240 height 13
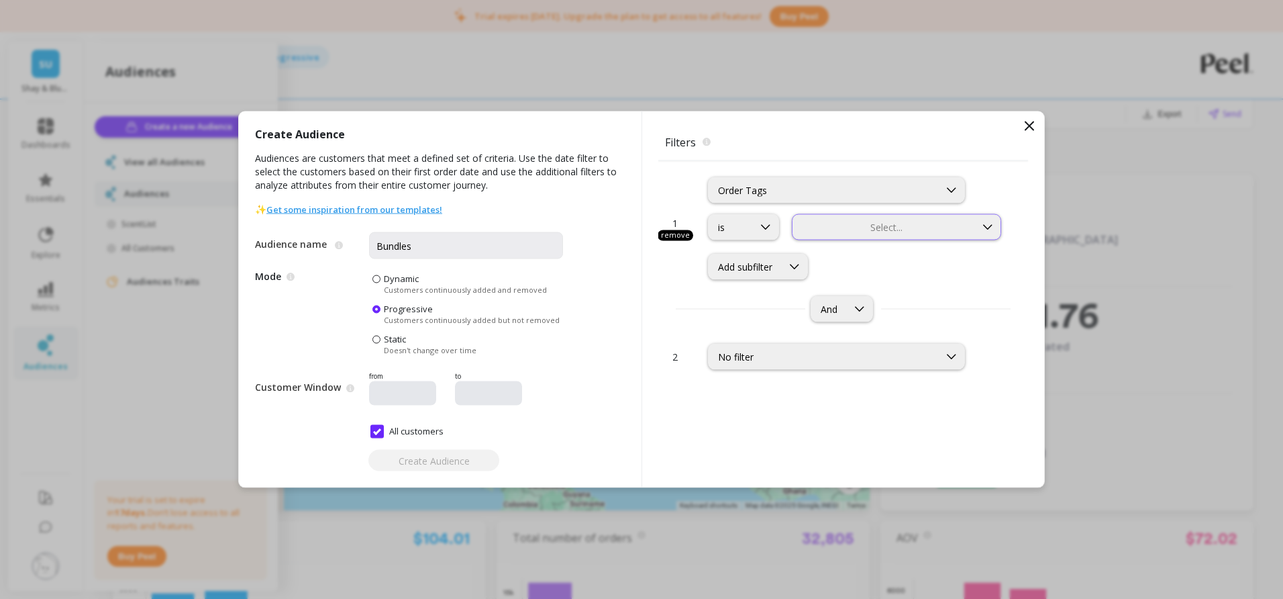
click at [850, 230] on div at bounding box center [884, 227] width 180 height 13
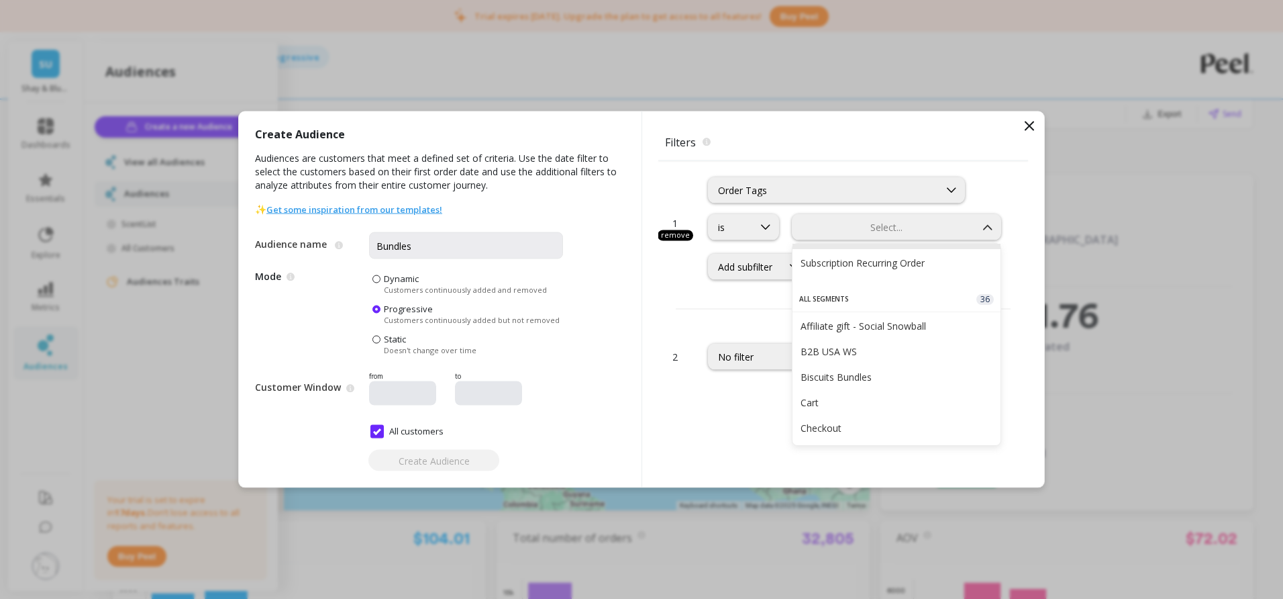
scroll to position [132, 0]
click at [862, 374] on div "Biscuits Bundles" at bounding box center [896, 374] width 192 height 13
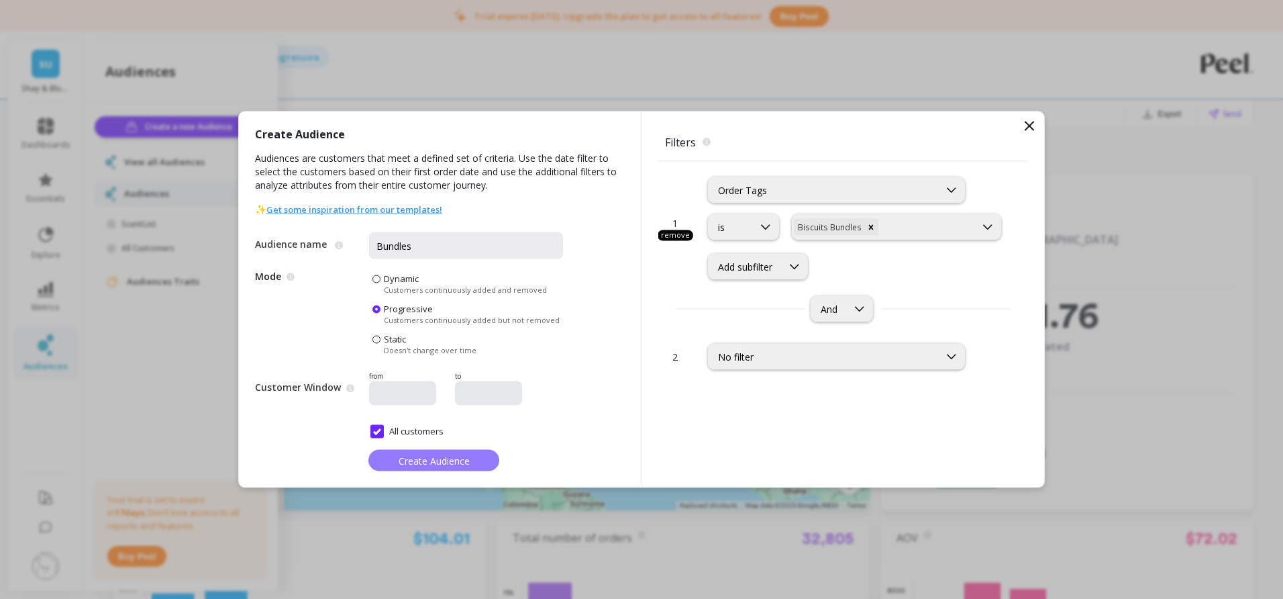
click at [421, 462] on span "Create Audience" at bounding box center [434, 460] width 71 height 13
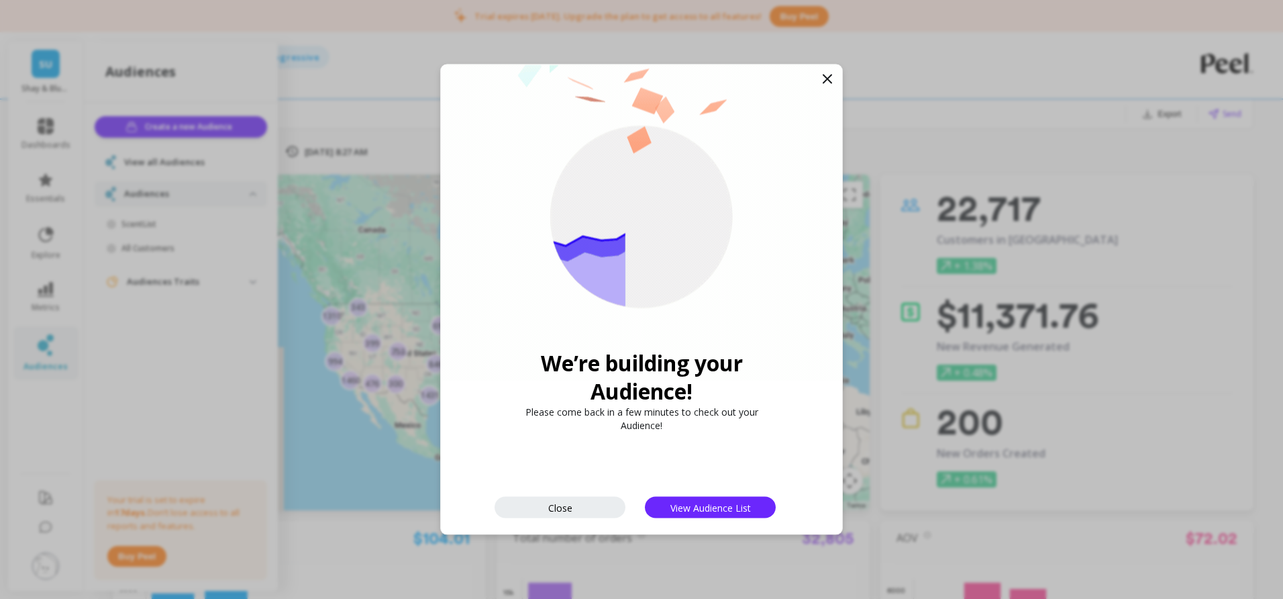
click at [835, 79] on div "We’re building your Audience! Please come back in a few minutes to check out yo…" at bounding box center [641, 299] width 401 height 470
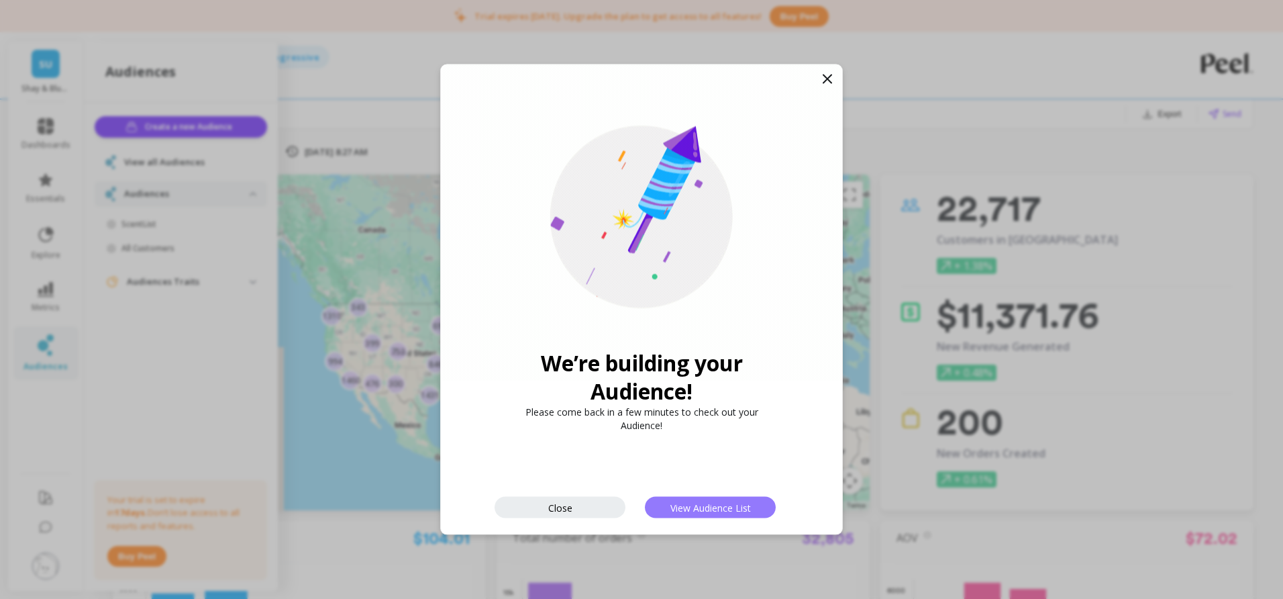
click at [708, 511] on span "View Audience List" at bounding box center [710, 507] width 81 height 13
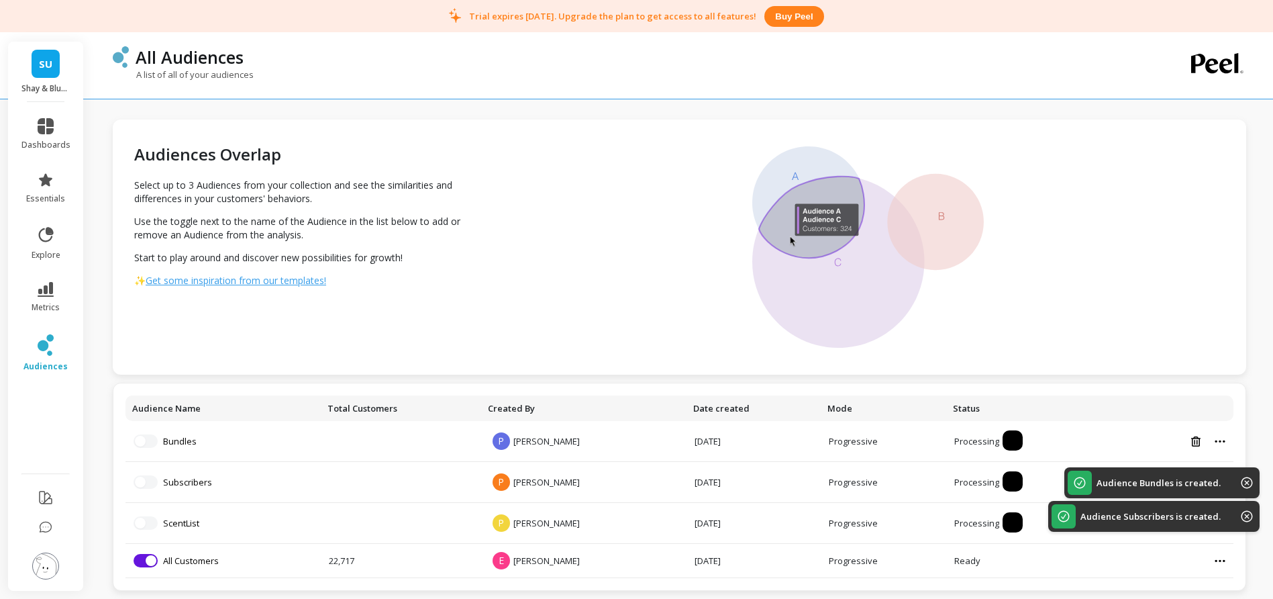
scroll to position [42, 0]
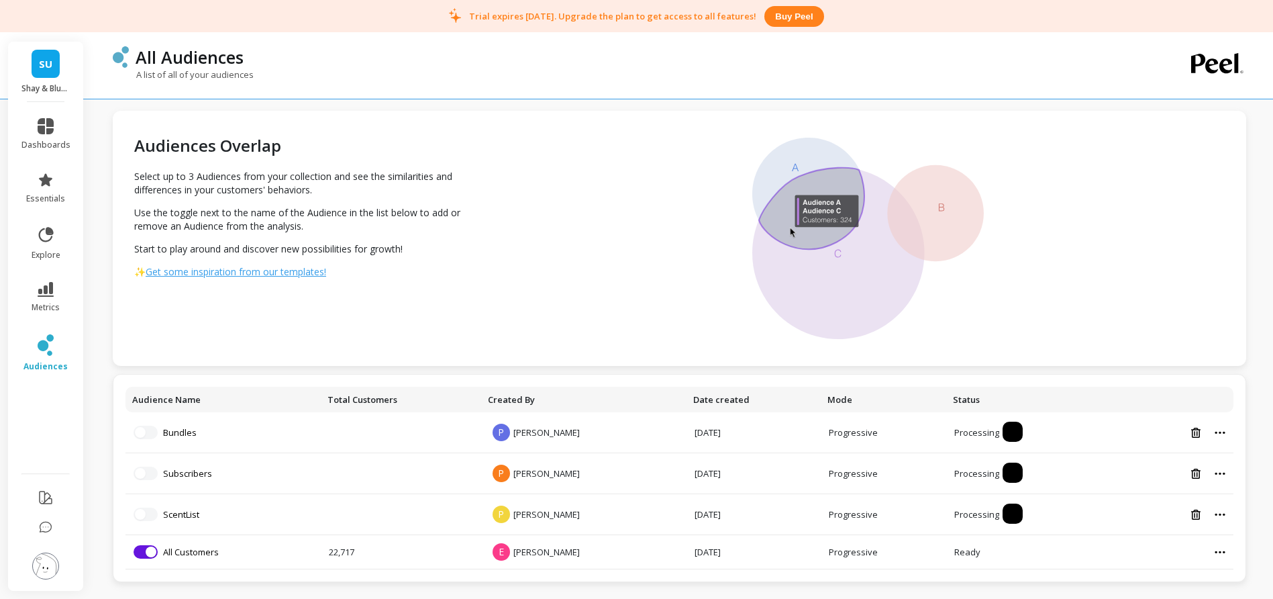
click at [39, 61] on span "SU" at bounding box center [45, 63] width 13 height 15
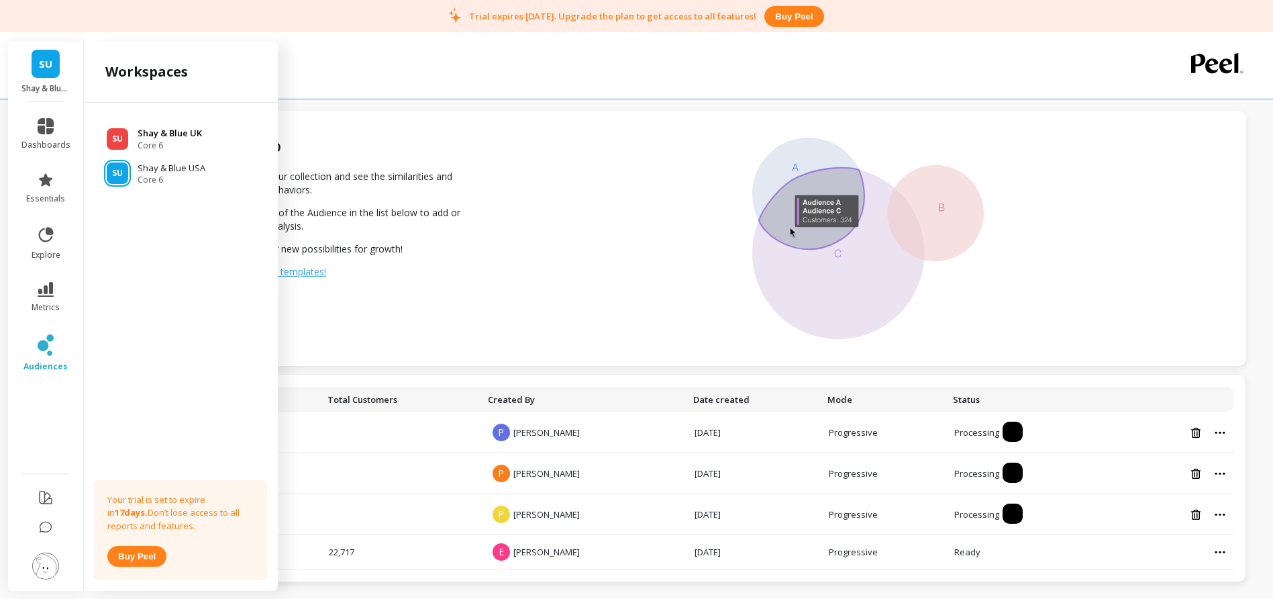
click at [182, 133] on p "Shay & Blue UK" at bounding box center [170, 133] width 64 height 13
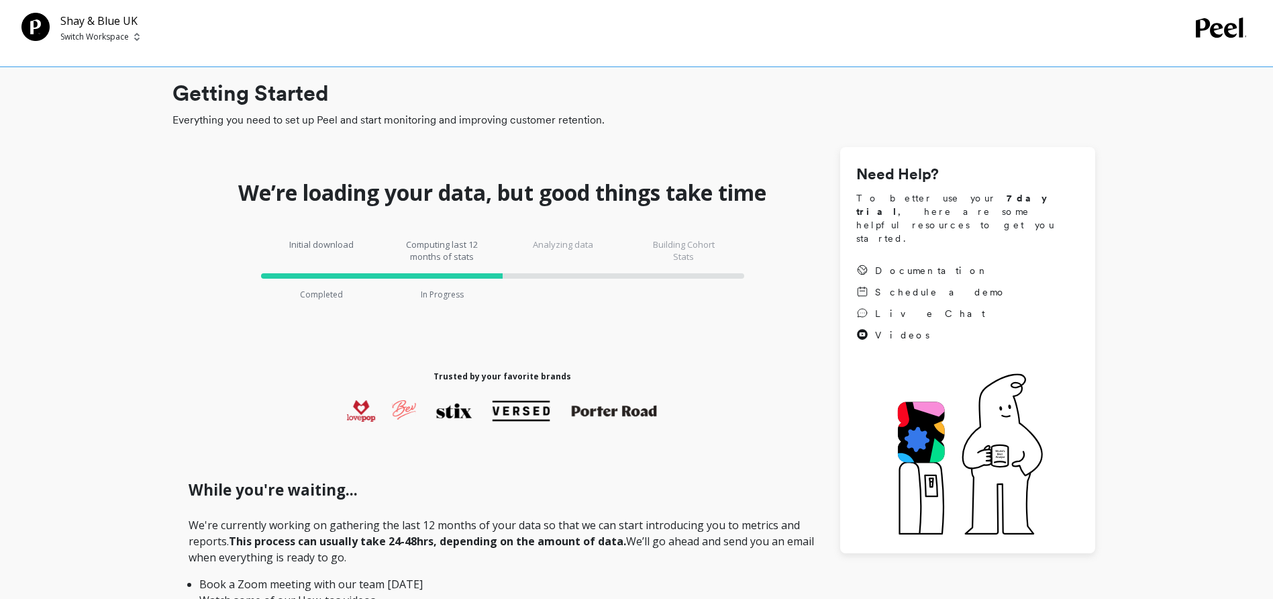
click at [102, 10] on div "Shay & Blue UK Switch Workspace" at bounding box center [636, 33] width 1273 height 67
click at [89, 52] on div "Shay & Blue UK Switch Workspace" at bounding box center [636, 33] width 1273 height 67
click at [95, 39] on p "Switch Workspace" at bounding box center [94, 37] width 68 height 11
click at [136, 123] on p "Shay & Blue USA" at bounding box center [133, 126] width 74 height 13
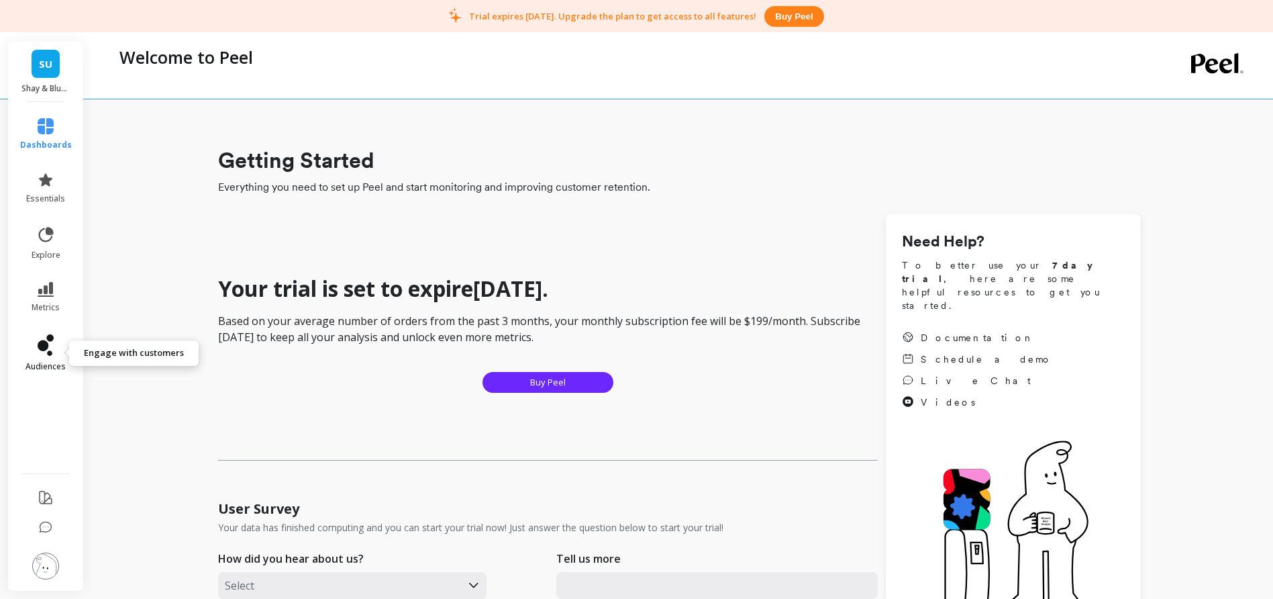
click at [47, 345] on icon at bounding box center [43, 345] width 11 height 11
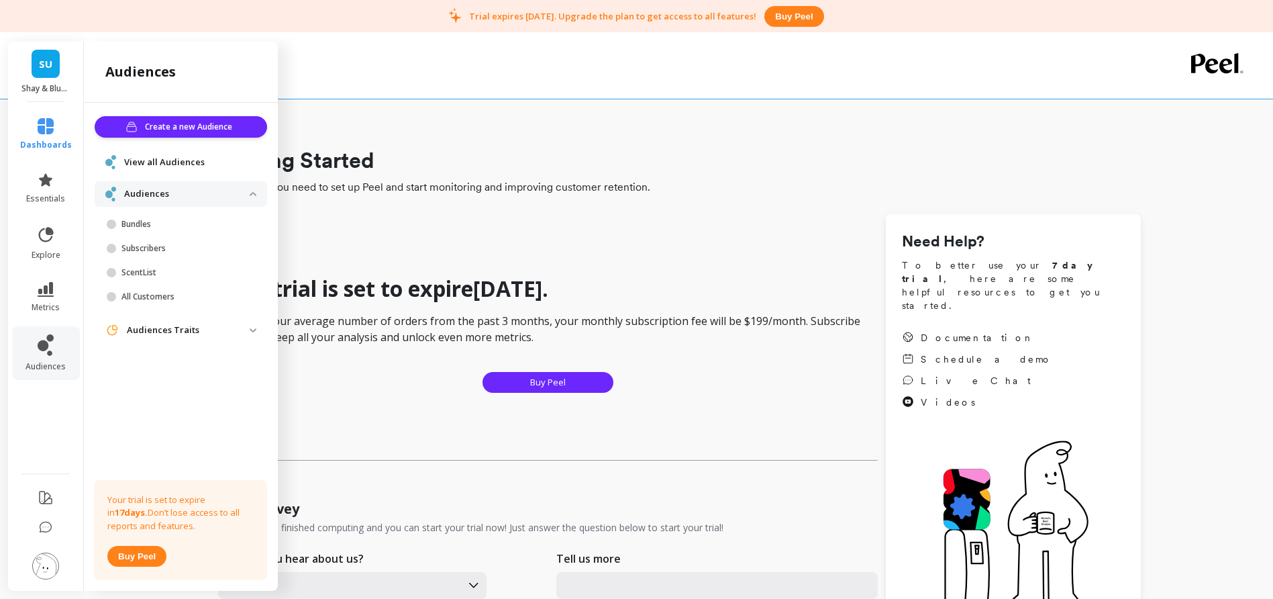
click at [157, 165] on span "View all Audiences" at bounding box center [164, 162] width 81 height 13
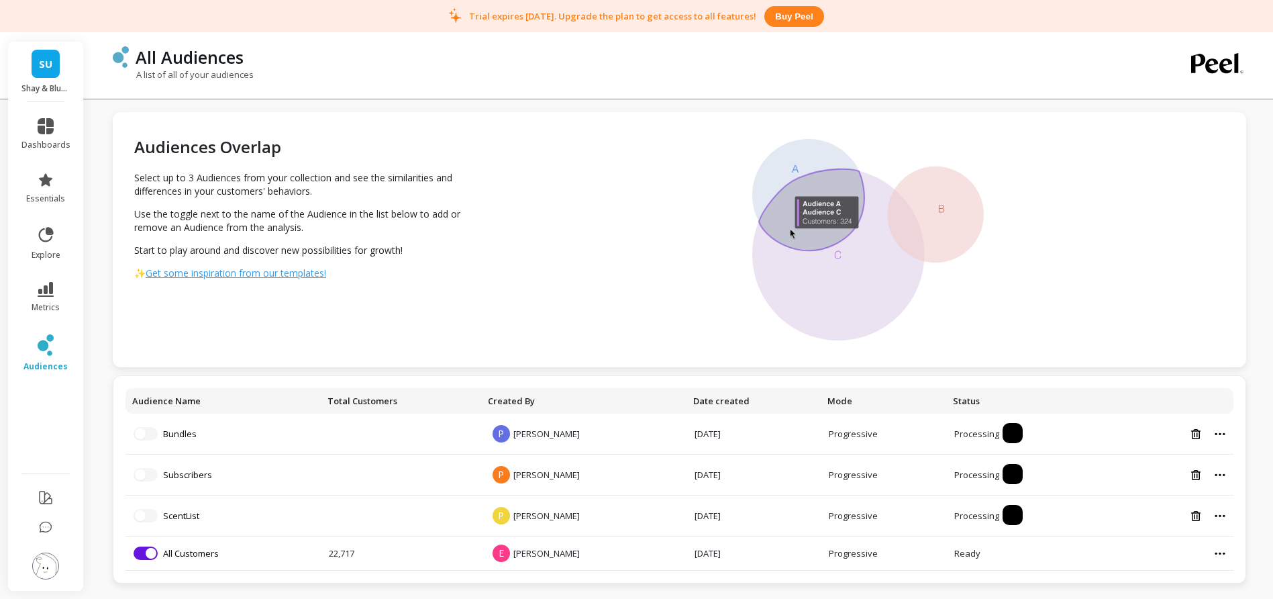
scroll to position [42, 0]
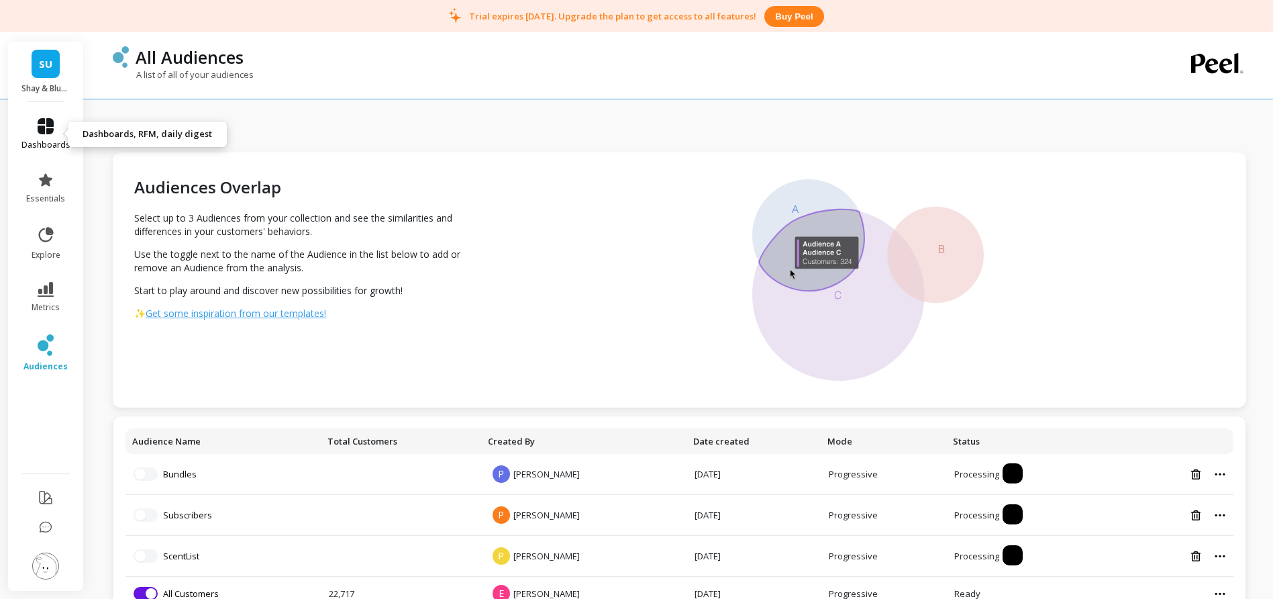
click at [47, 121] on icon at bounding box center [46, 126] width 16 height 16
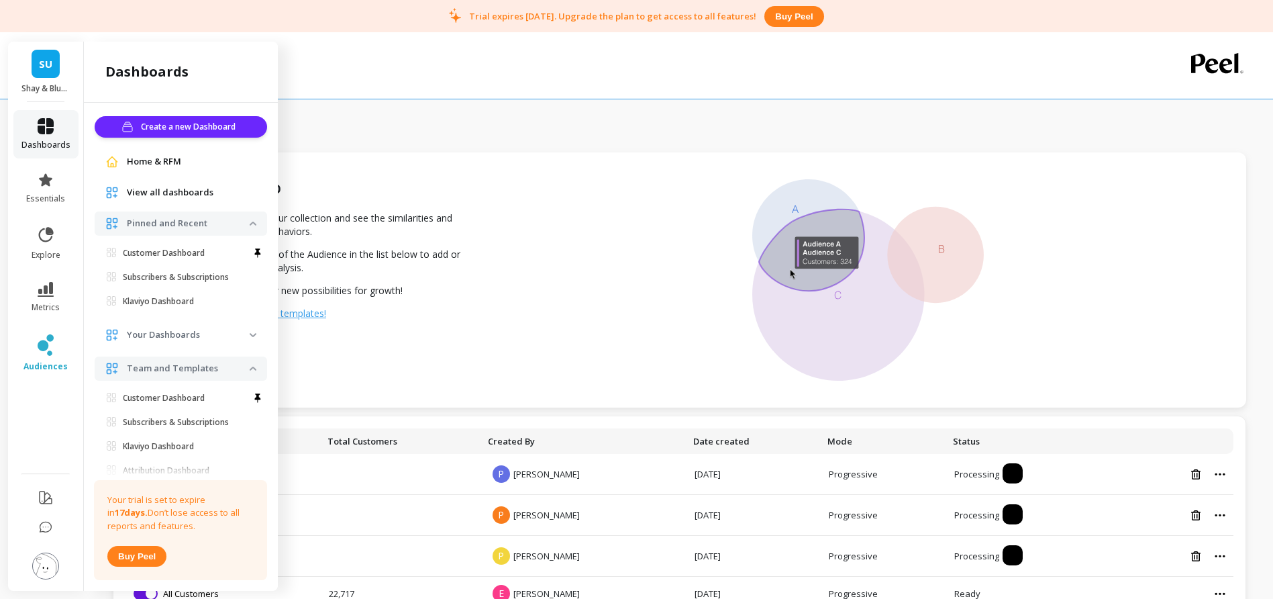
scroll to position [40, 0]
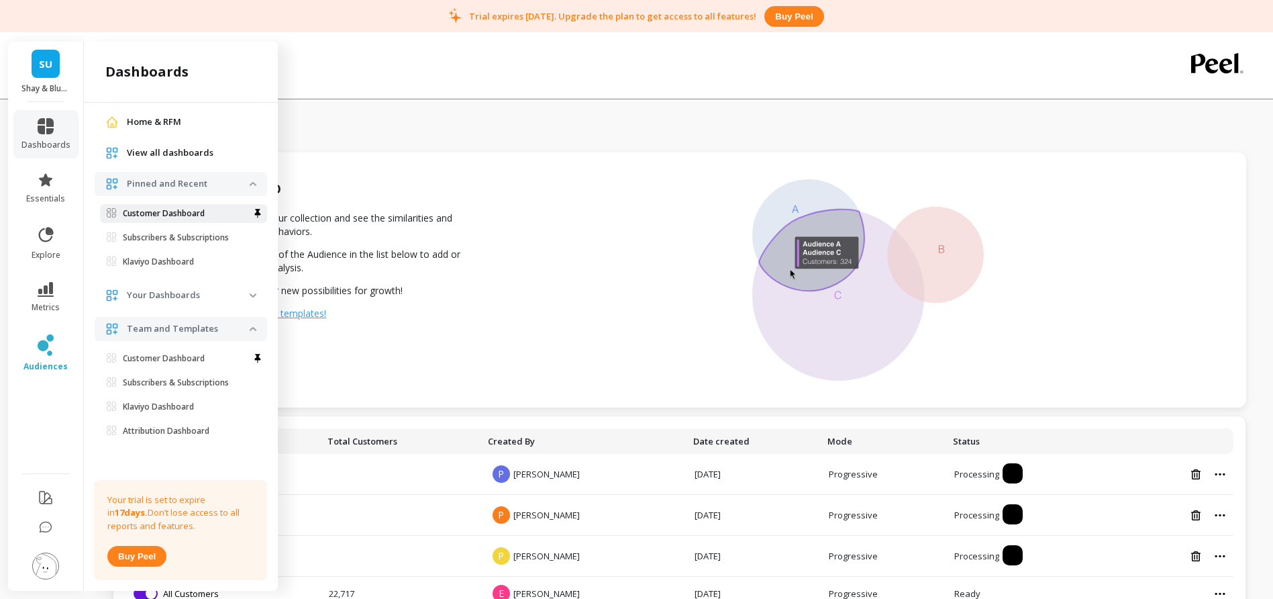
click at [180, 210] on p "Customer Dashboard" at bounding box center [164, 213] width 82 height 11
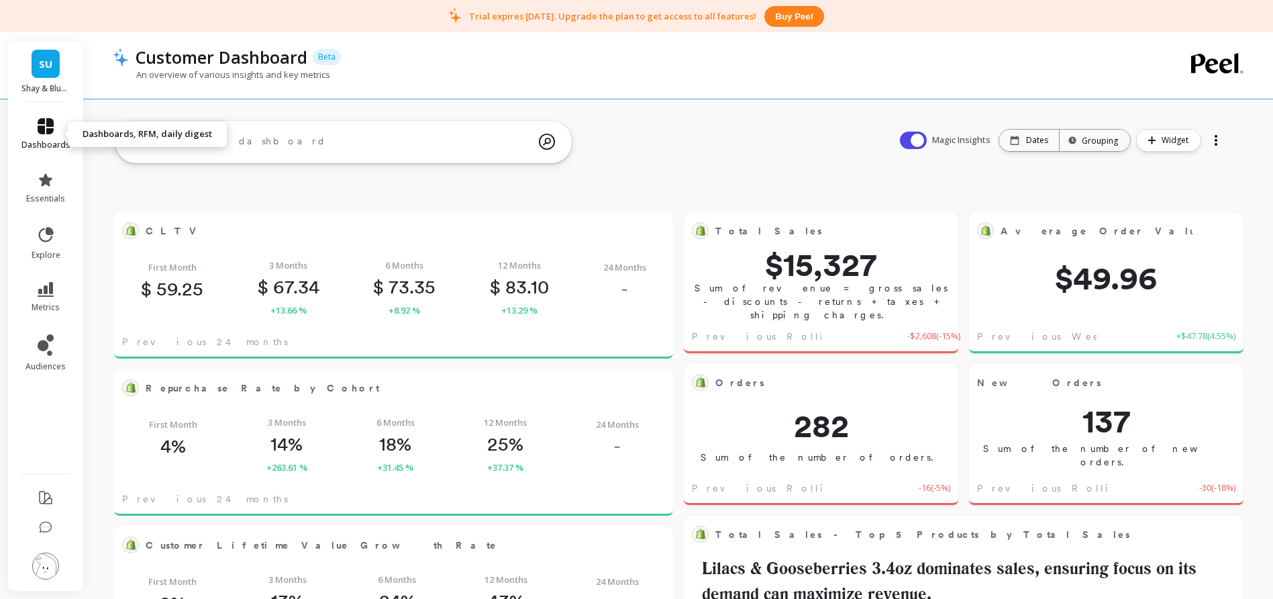
click at [40, 125] on icon at bounding box center [46, 126] width 16 height 16
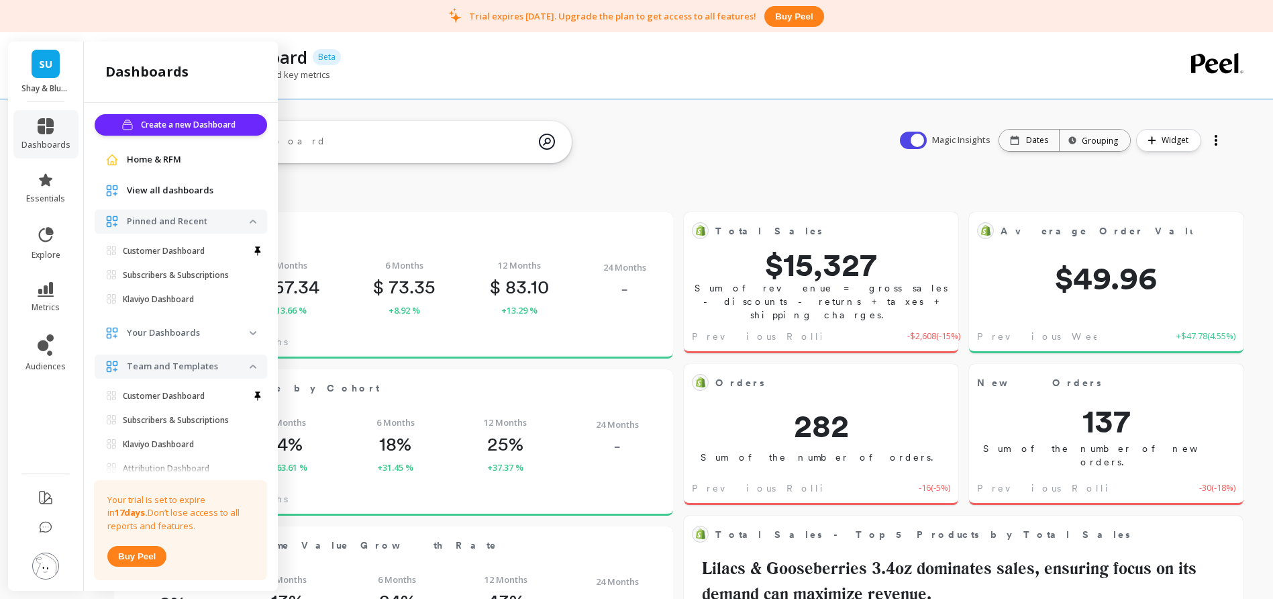
scroll to position [3, 0]
click at [199, 121] on span "Create a new Dashboard" at bounding box center [190, 123] width 99 height 13
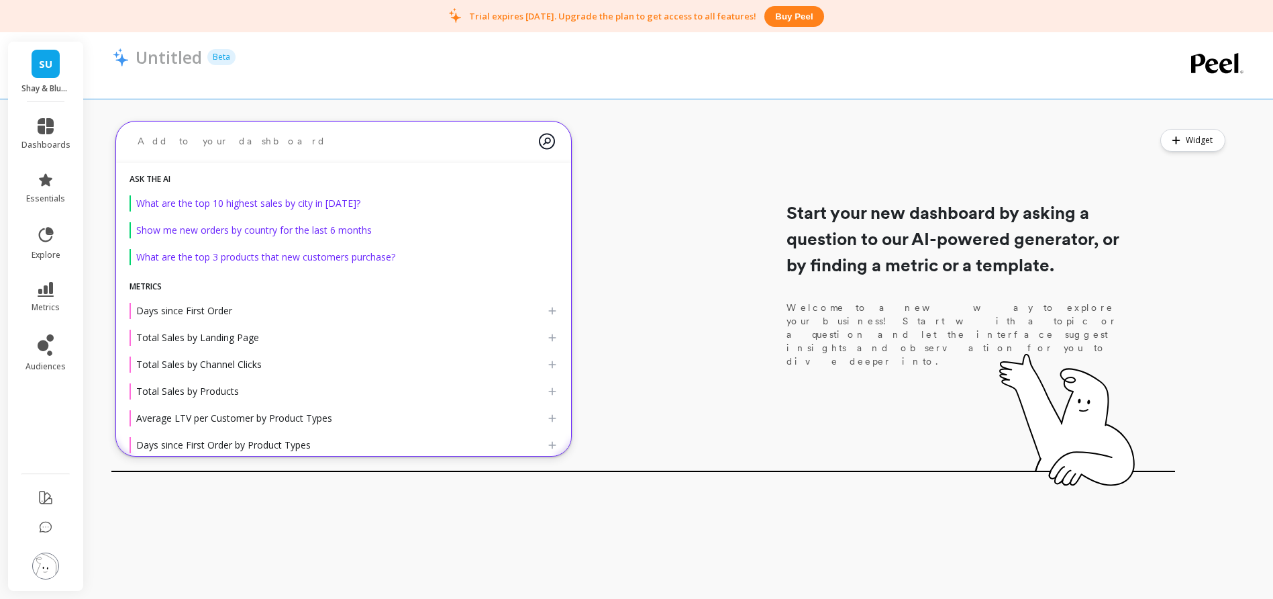
click at [399, 142] on textarea at bounding box center [333, 141] width 412 height 36
drag, startPoint x: 221, startPoint y: 142, endPoint x: 120, endPoint y: 142, distance: 101.3
click at [120, 142] on div "New customers" at bounding box center [343, 142] width 455 height 42
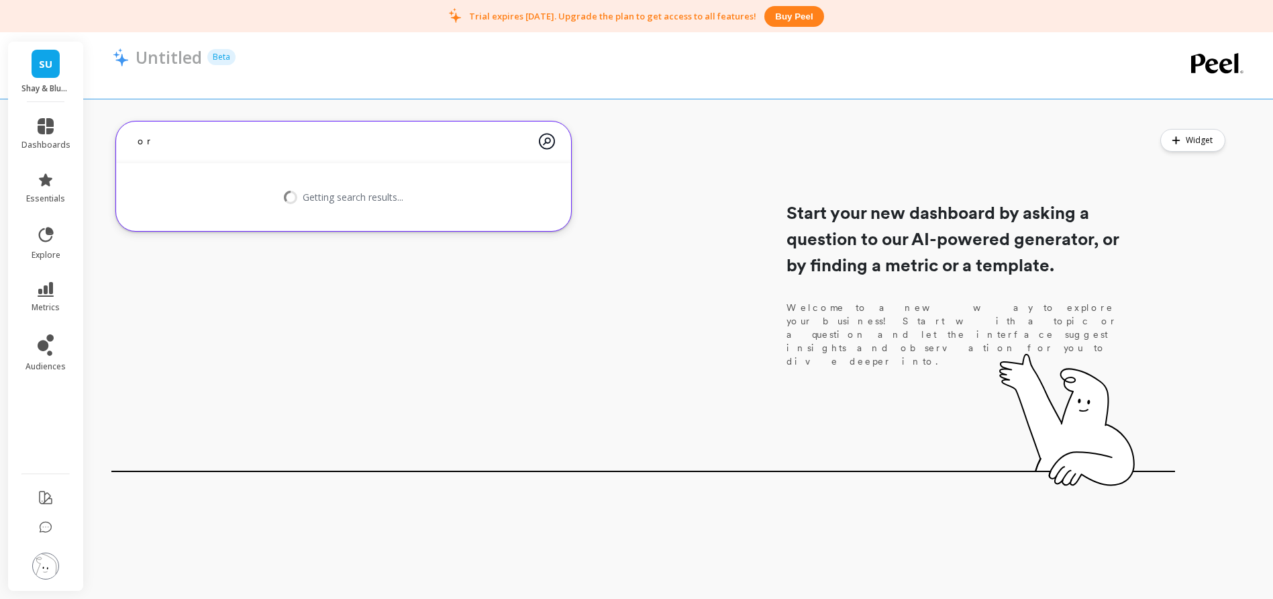
type textarea "o"
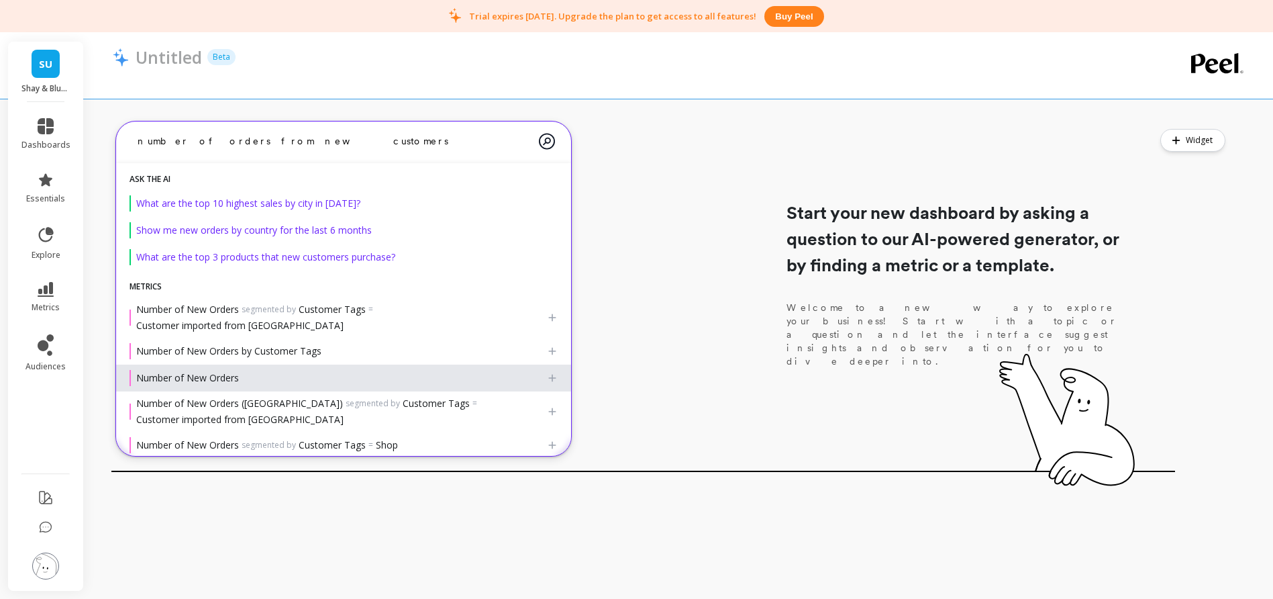
type textarea "number of orders from new customers"
click at [265, 370] on div "Number of New Orders" at bounding box center [337, 378] width 417 height 16
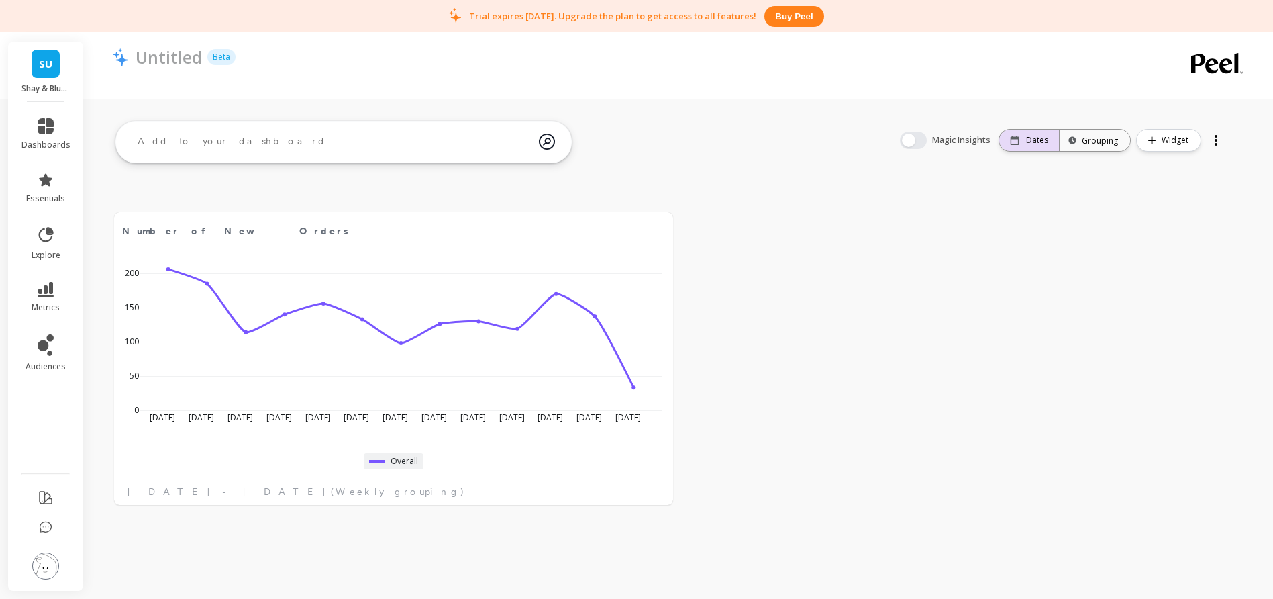
click at [1038, 141] on p "Dates" at bounding box center [1037, 140] width 22 height 11
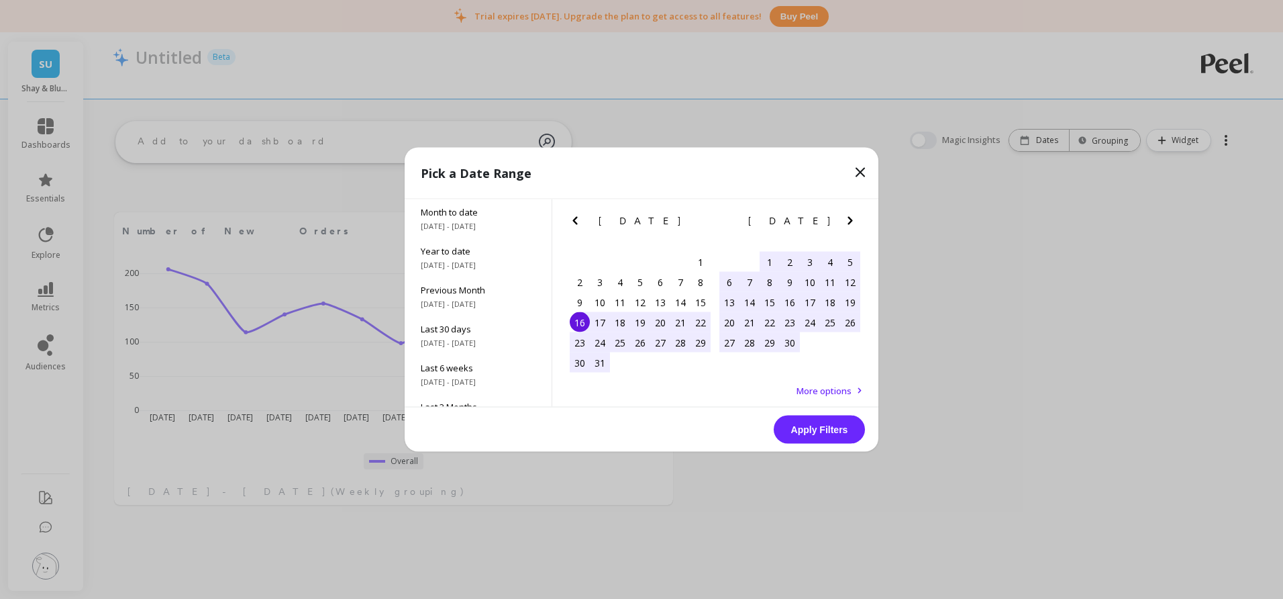
click at [832, 388] on span "More options" at bounding box center [823, 390] width 55 height 12
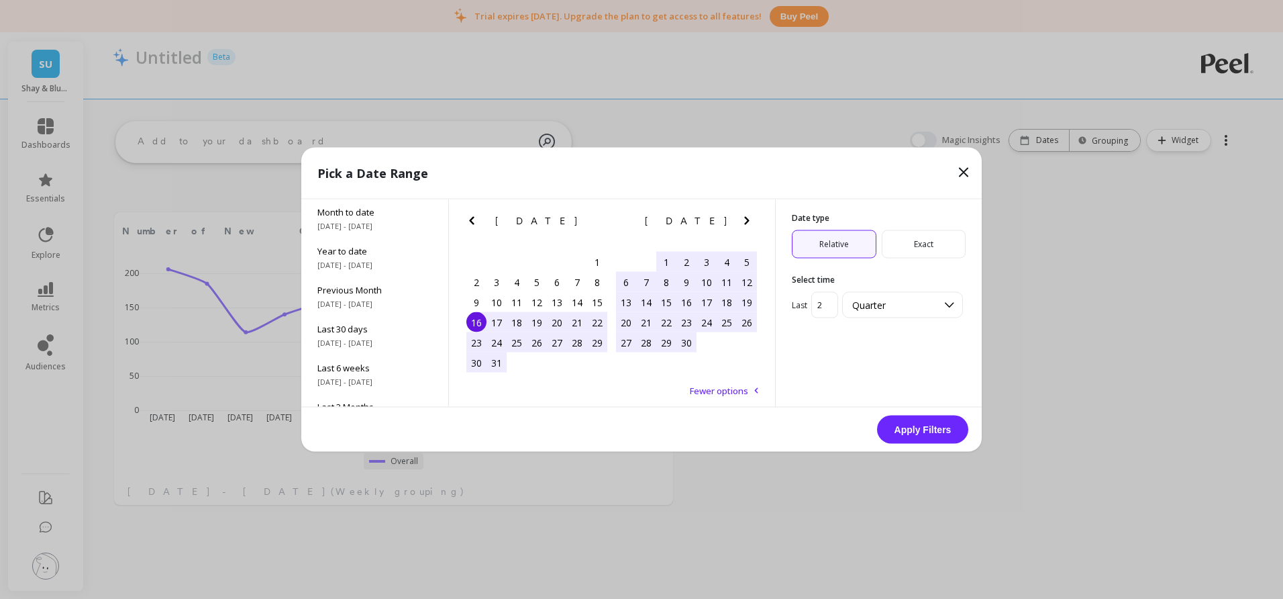
click at [916, 242] on span "Exact" at bounding box center [924, 244] width 85 height 28
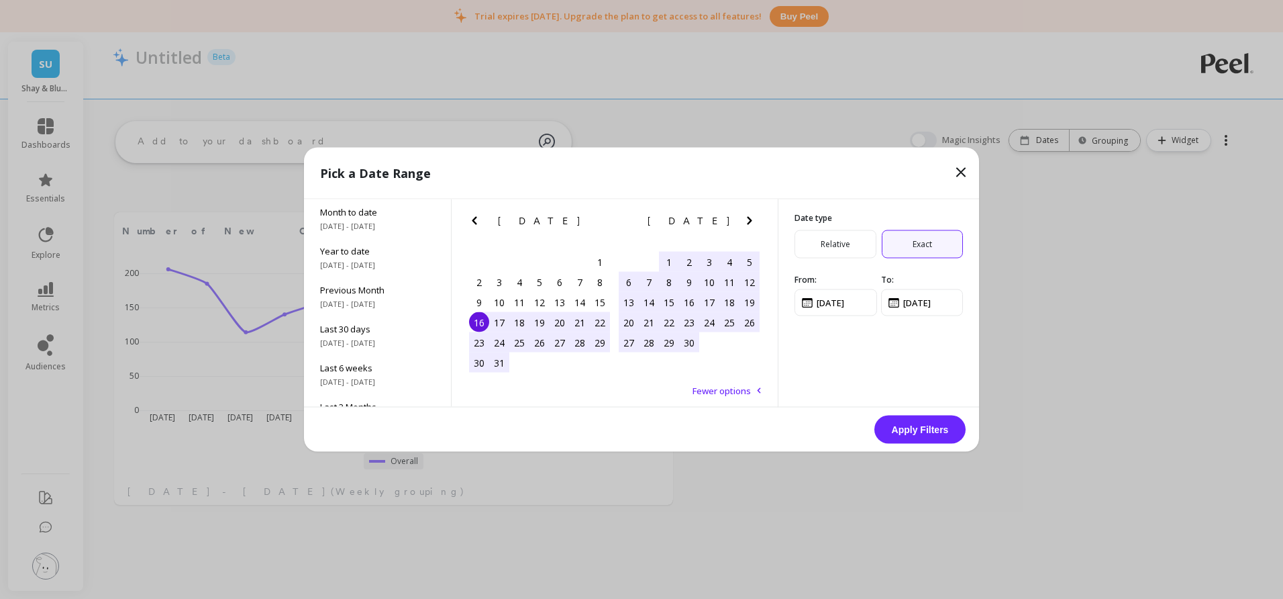
click at [846, 241] on span "Relative" at bounding box center [835, 244] width 82 height 28
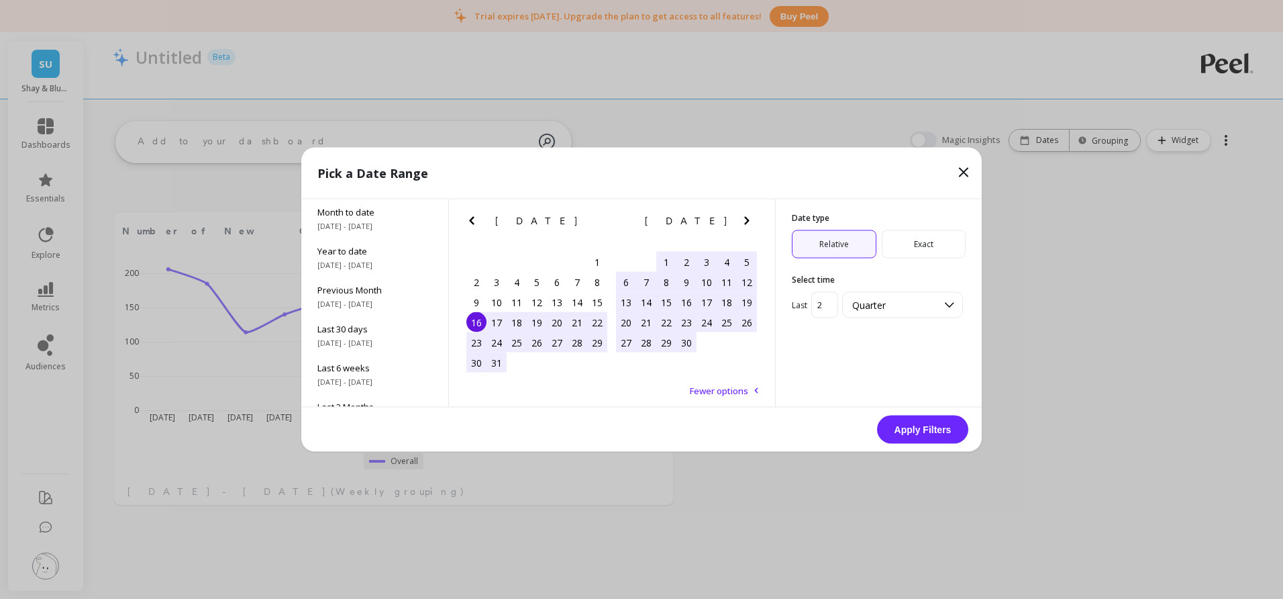
click at [741, 223] on icon "Next Month" at bounding box center [747, 221] width 16 height 16
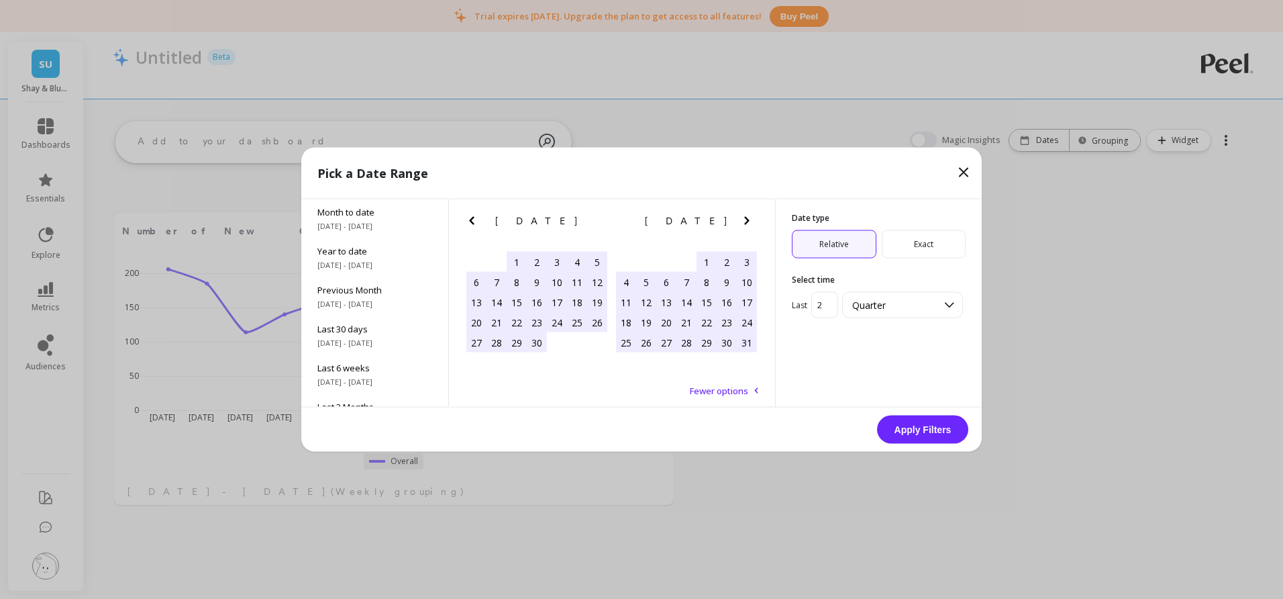
click at [741, 223] on icon "Next Month" at bounding box center [747, 221] width 16 height 16
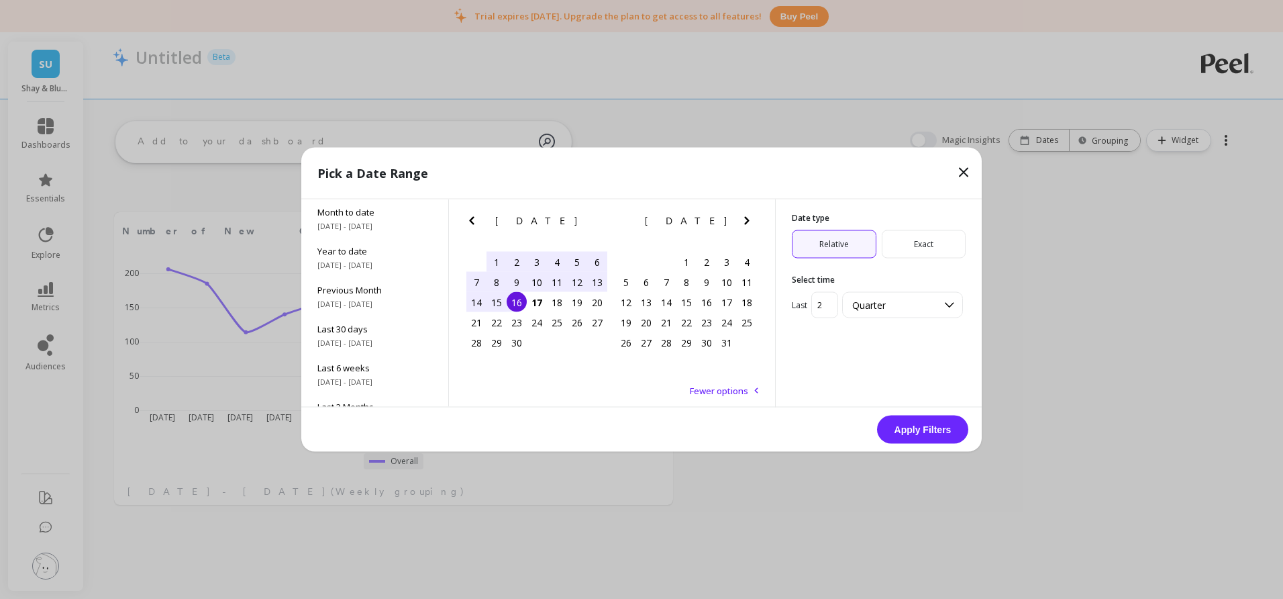
click at [502, 301] on div "15" at bounding box center [496, 302] width 20 height 20
click at [917, 431] on button "Apply Filters" at bounding box center [922, 429] width 91 height 28
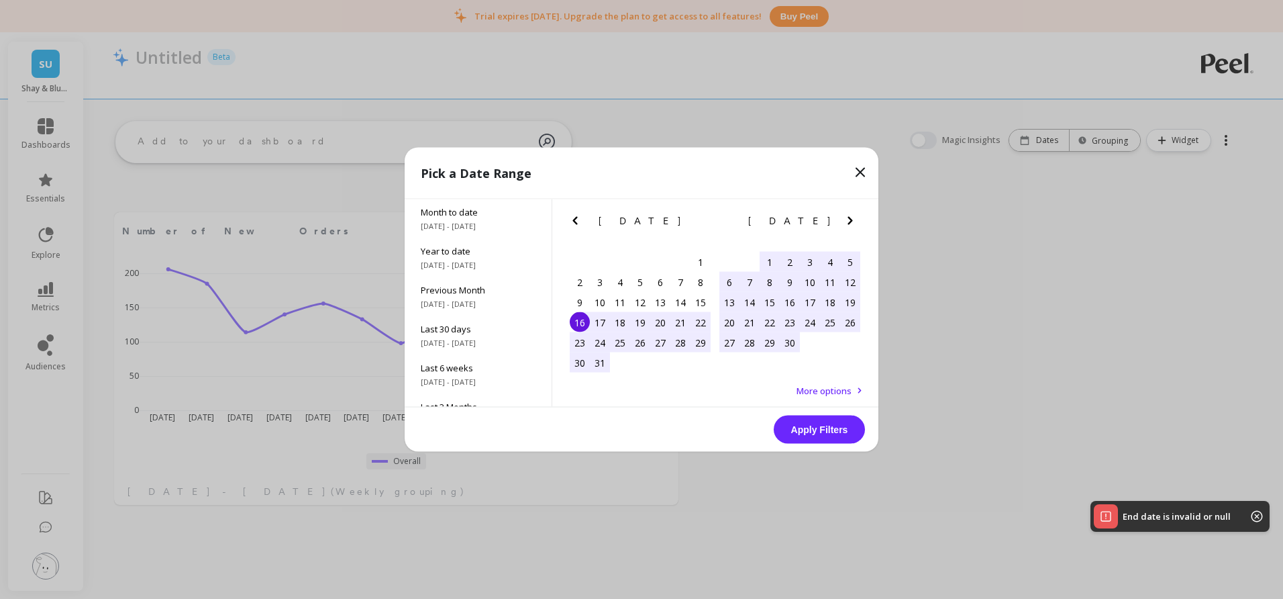
click at [864, 219] on div "March 2025 Su Mo Tu We Th Fr Sa 23 24 25 26 27 28 1 2 3 4 5 6 7 8 9 10 11 12 13…" at bounding box center [715, 290] width 326 height 182
click at [853, 221] on icon "Next Month" at bounding box center [850, 221] width 16 height 16
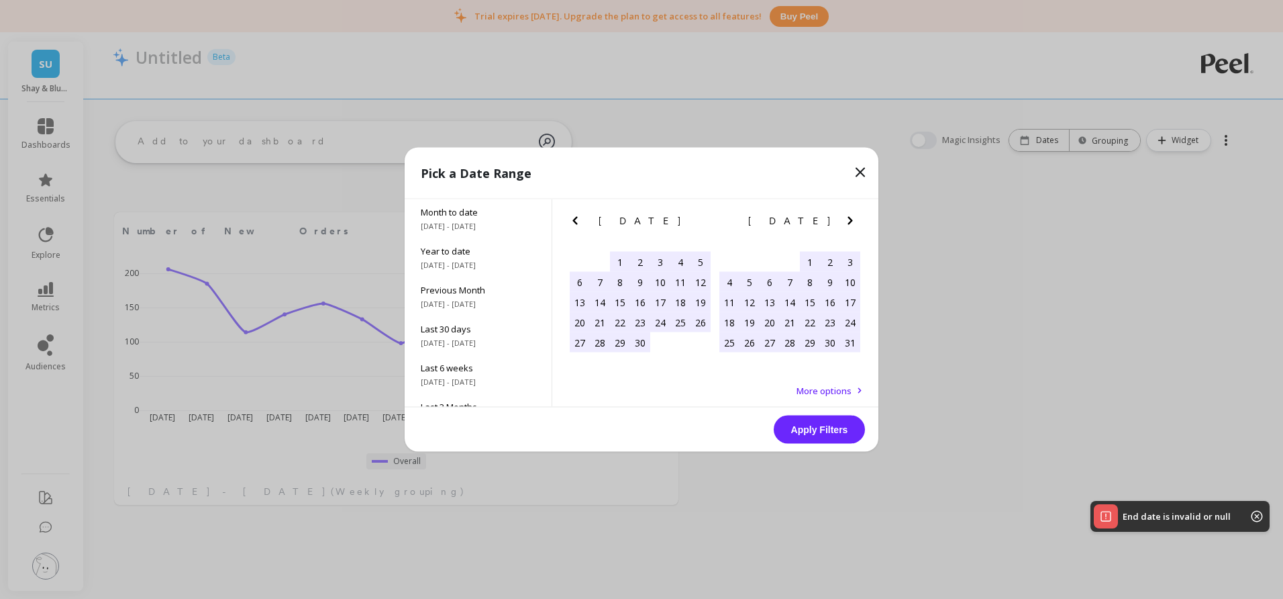
click at [853, 221] on icon "Next Month" at bounding box center [850, 221] width 16 height 16
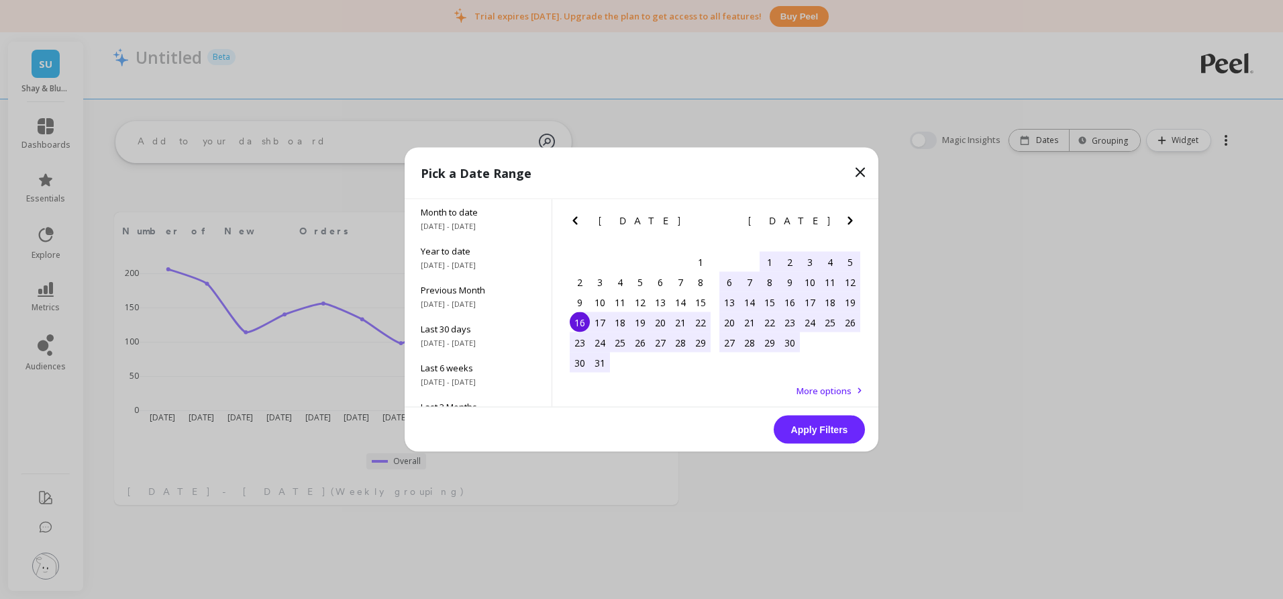
click at [853, 221] on icon "Next Month" at bounding box center [850, 221] width 16 height 16
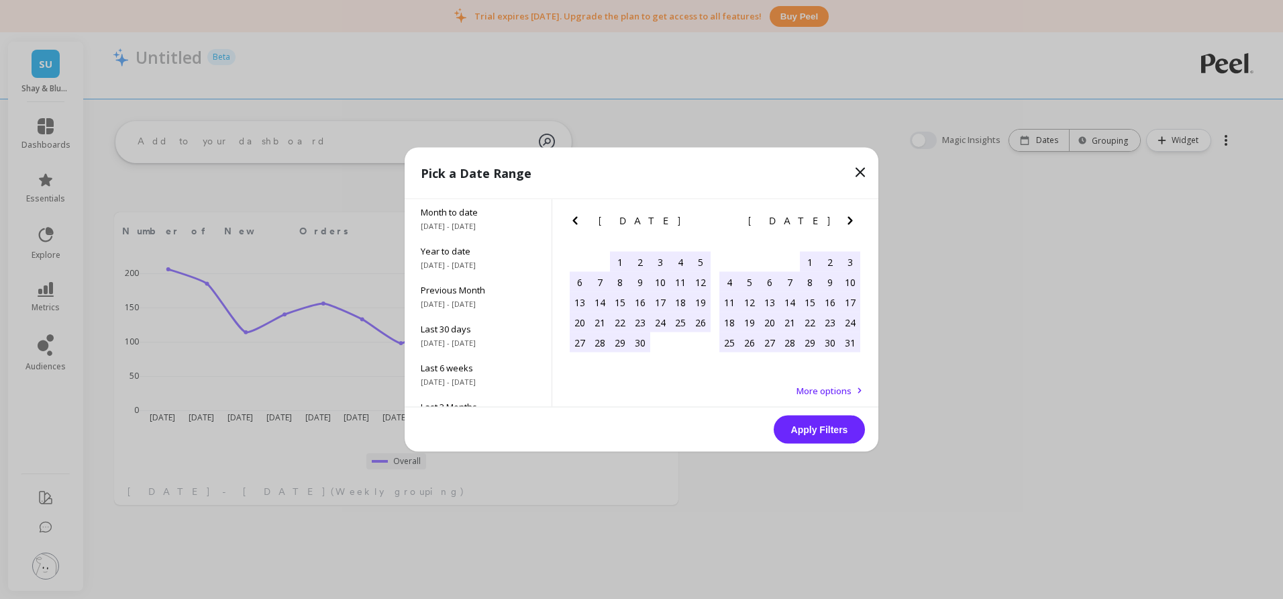
click at [853, 221] on icon "Next Month" at bounding box center [850, 221] width 16 height 16
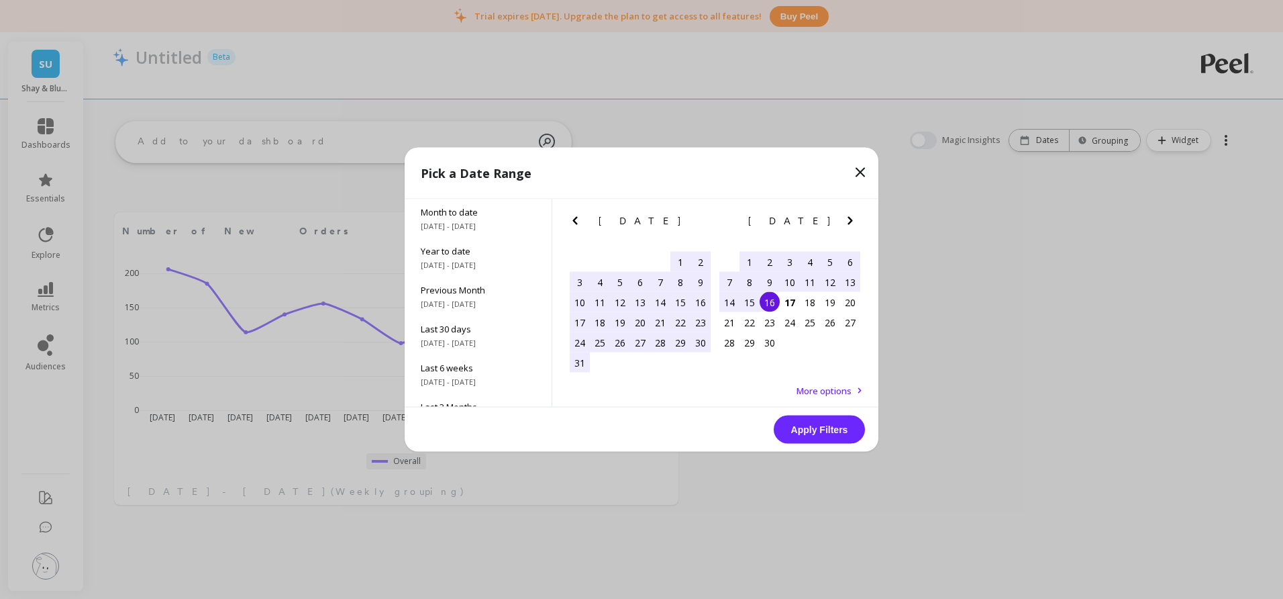
click at [772, 302] on div "16" at bounding box center [770, 302] width 20 height 20
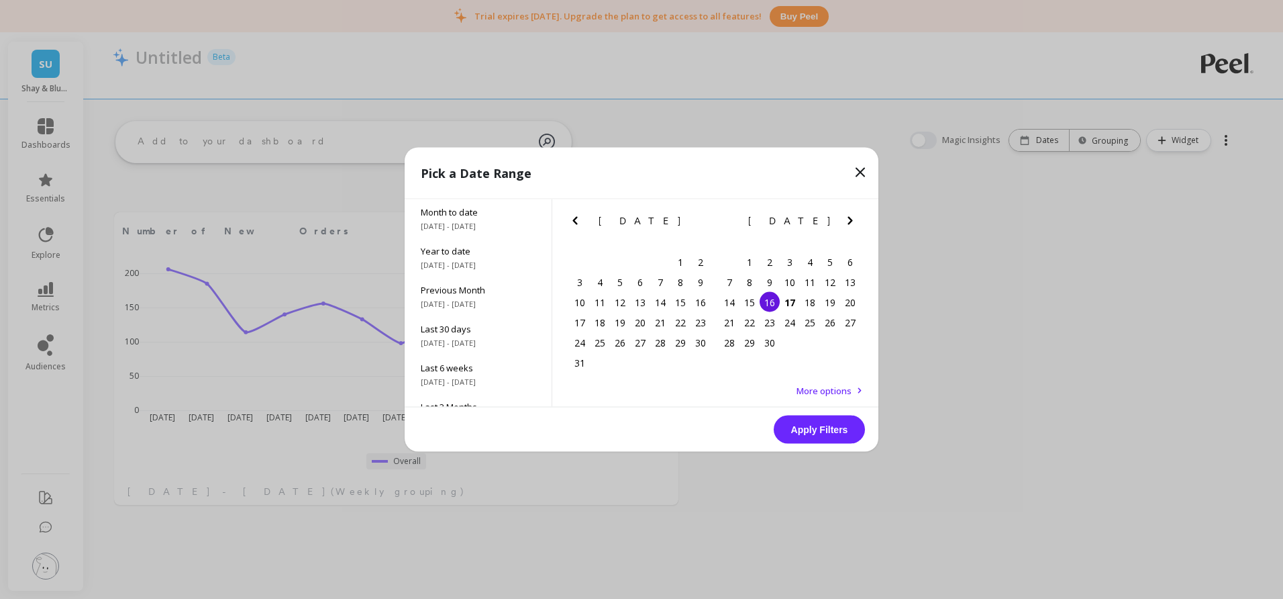
click at [770, 301] on div "16" at bounding box center [770, 302] width 20 height 20
click at [813, 430] on button "Apply Filters" at bounding box center [819, 429] width 91 height 28
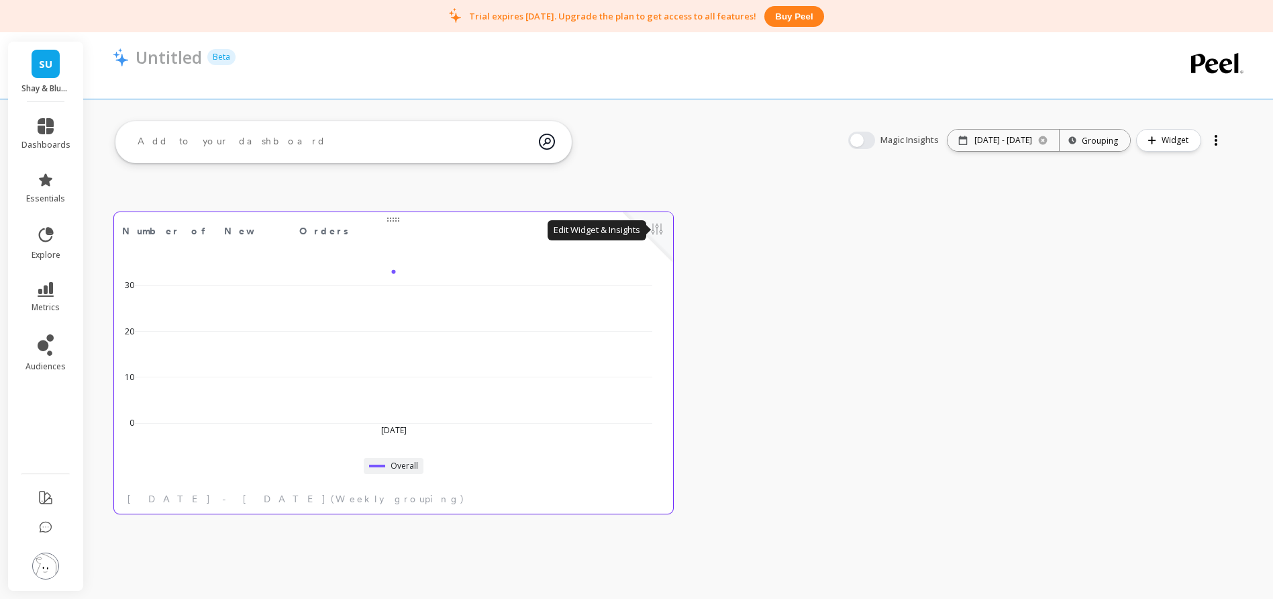
click at [661, 231] on button at bounding box center [657, 230] width 16 height 19
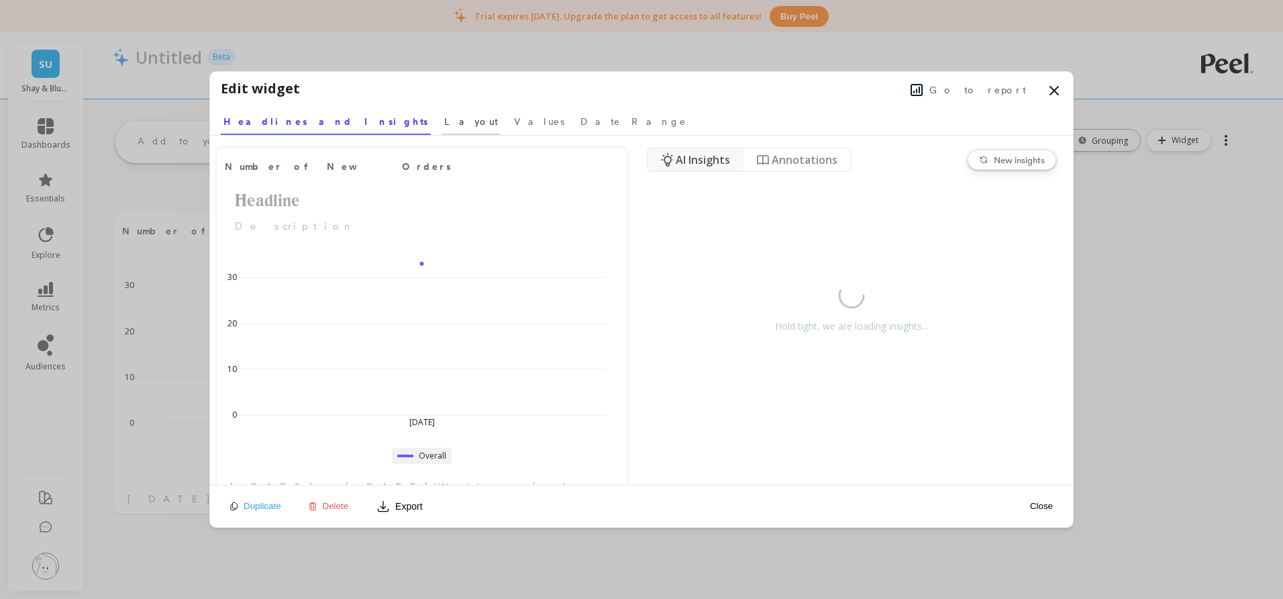
click at [444, 123] on span "Layout" at bounding box center [471, 121] width 54 height 13
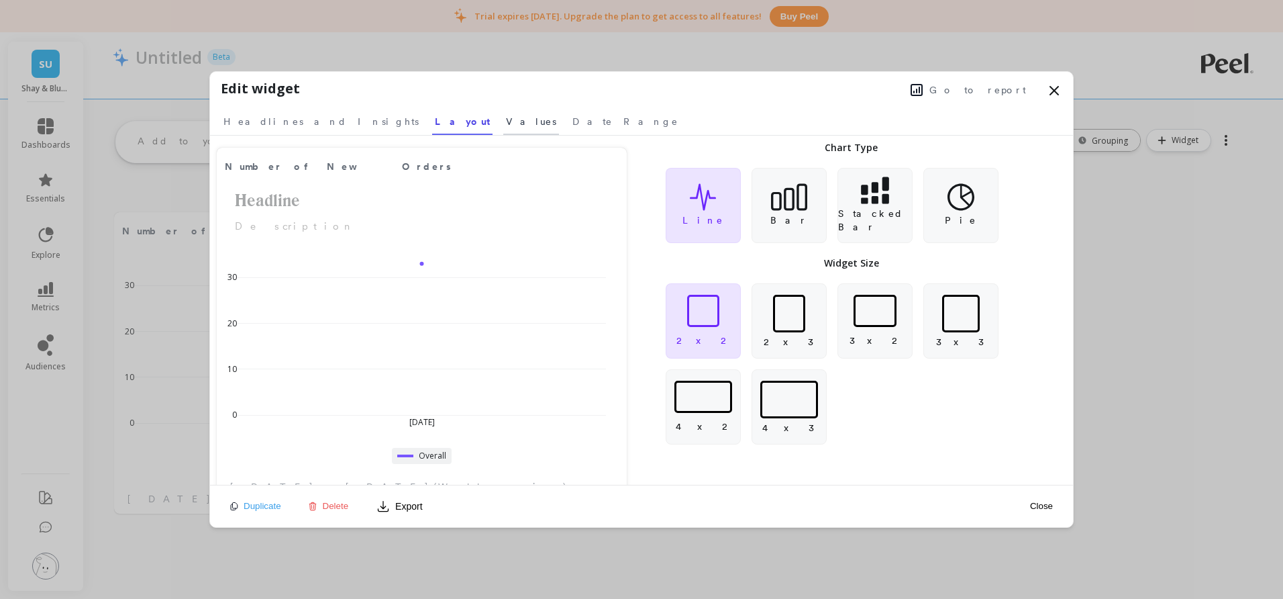
click at [506, 124] on span "Values" at bounding box center [531, 121] width 50 height 13
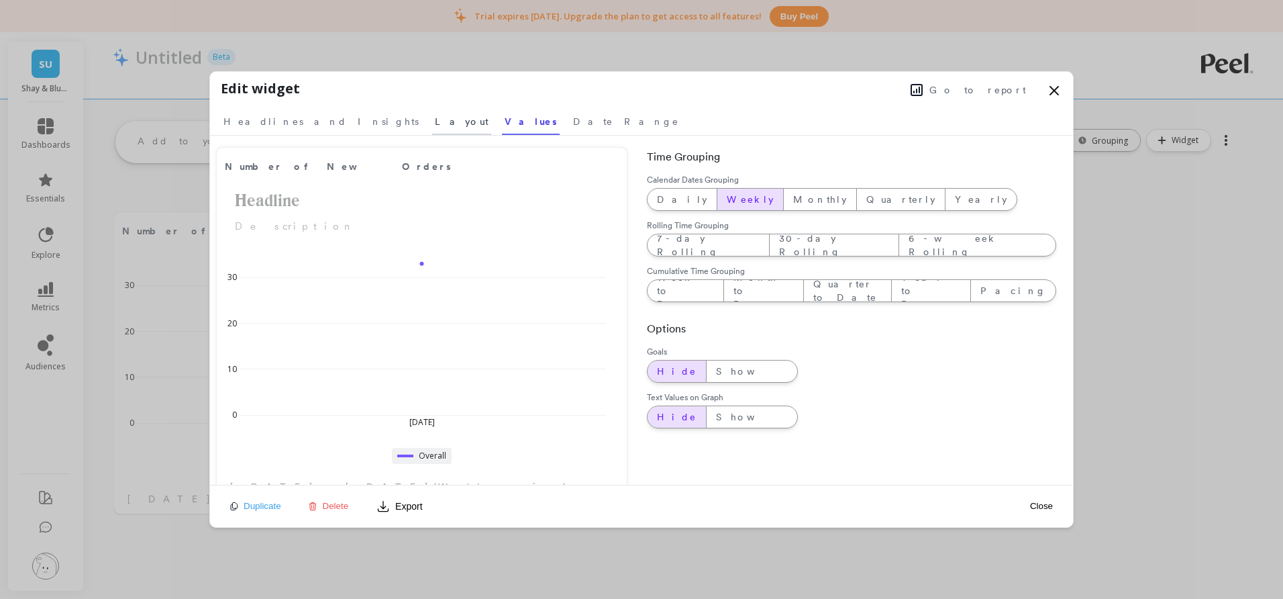
click at [435, 118] on span "Layout" at bounding box center [462, 121] width 54 height 13
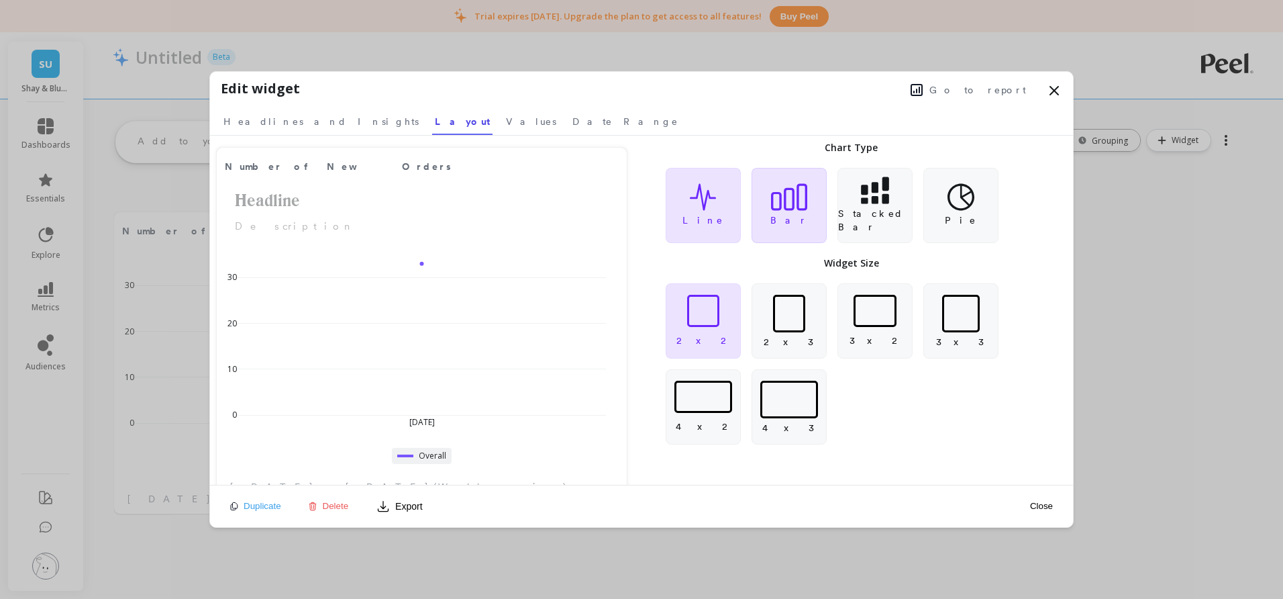
click at [799, 203] on icon at bounding box center [789, 197] width 36 height 28
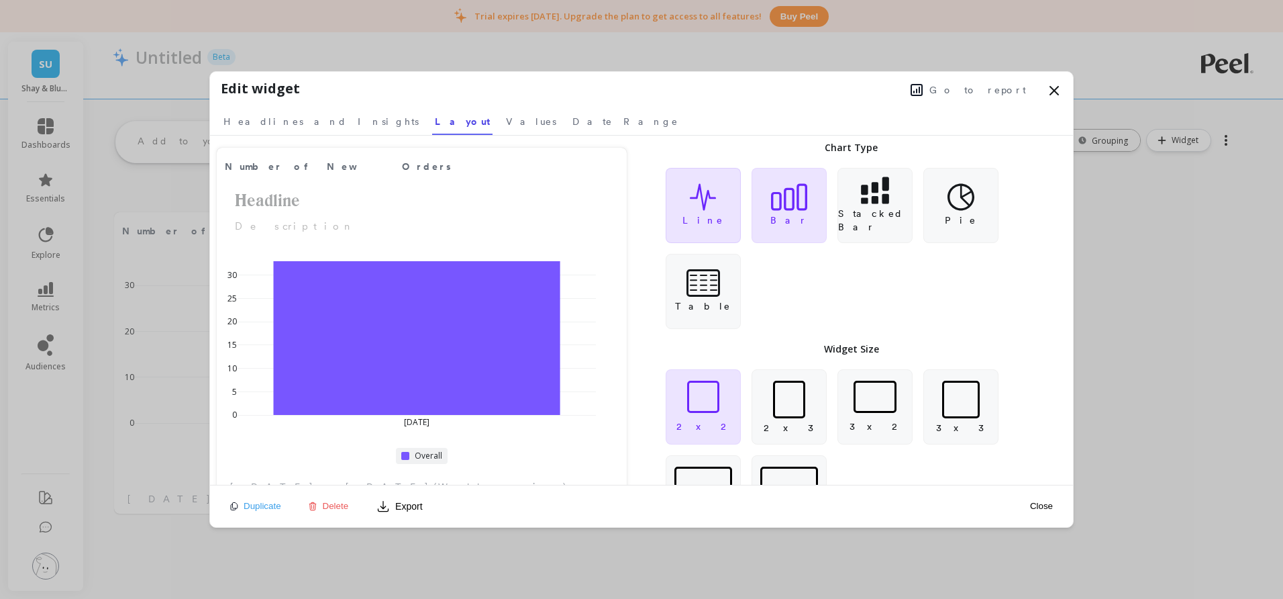
click at [690, 204] on icon at bounding box center [703, 197] width 27 height 28
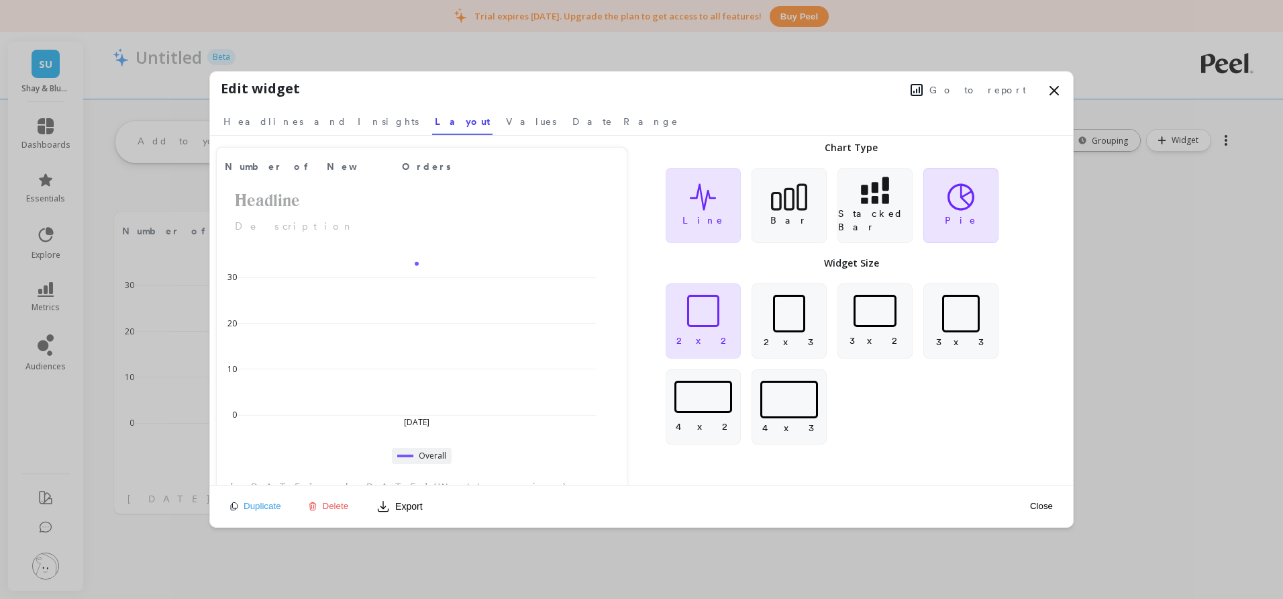
click at [984, 195] on div "Pie" at bounding box center [960, 205] width 75 height 75
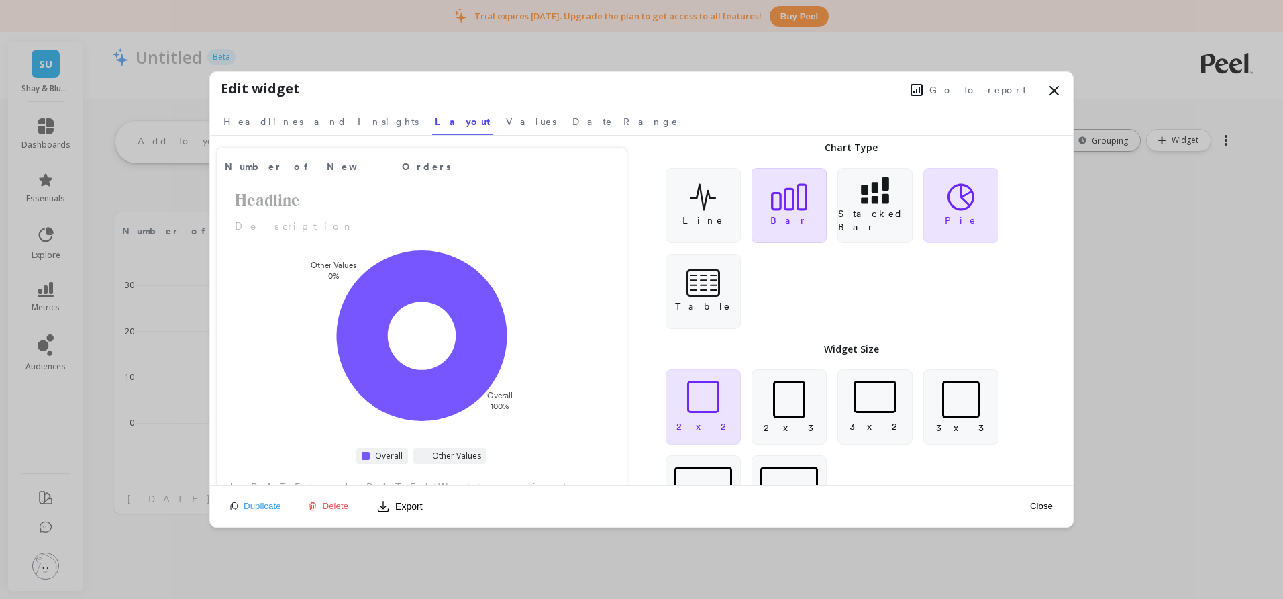
click at [816, 203] on div "Bar" at bounding box center [789, 205] width 75 height 75
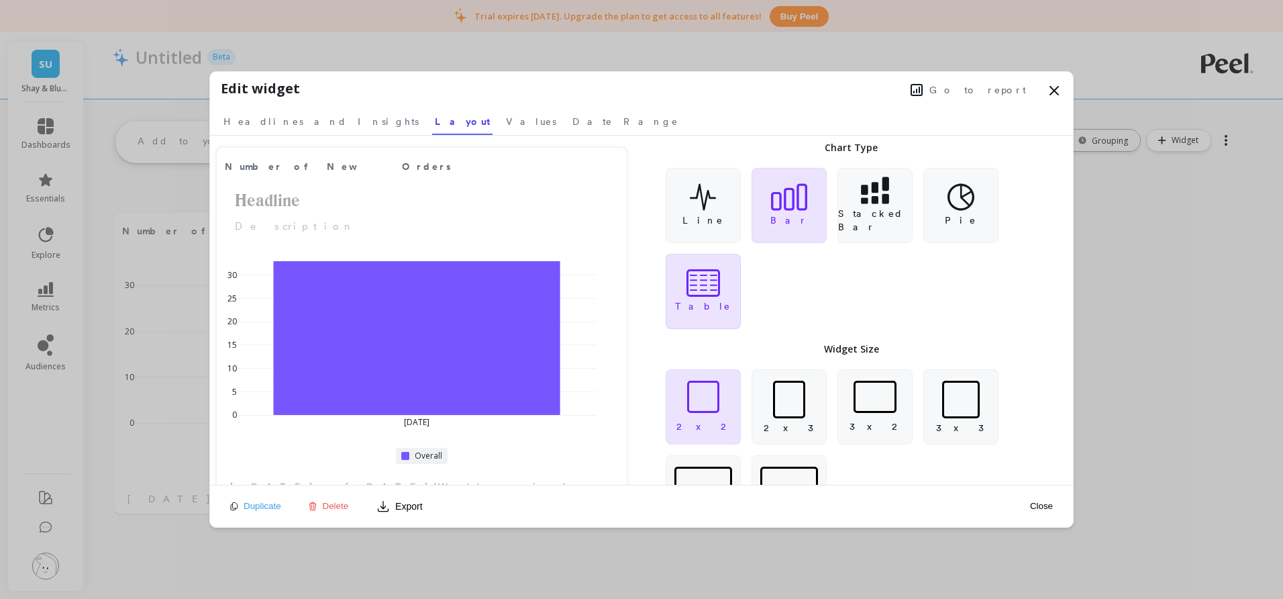
click at [724, 269] on div "Table" at bounding box center [703, 291] width 75 height 75
click at [711, 276] on icon at bounding box center [703, 283] width 34 height 28
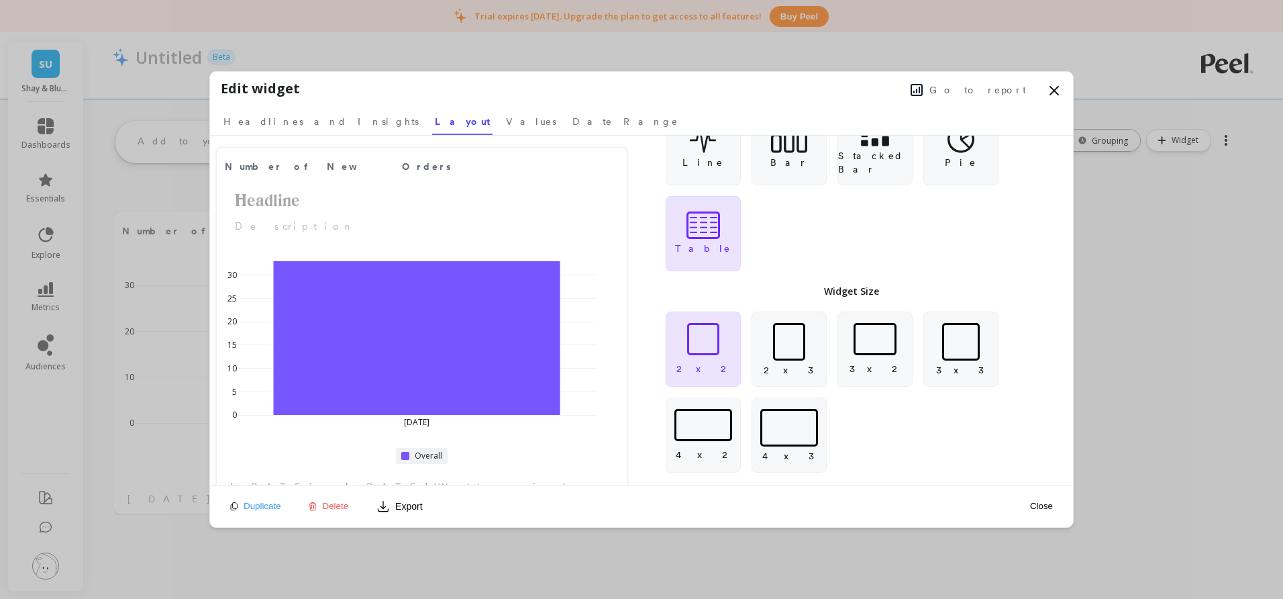
scroll to position [59, 0]
drag, startPoint x: 758, startPoint y: 348, endPoint x: 772, endPoint y: 343, distance: 14.2
click at [758, 347] on div at bounding box center [789, 340] width 74 height 38
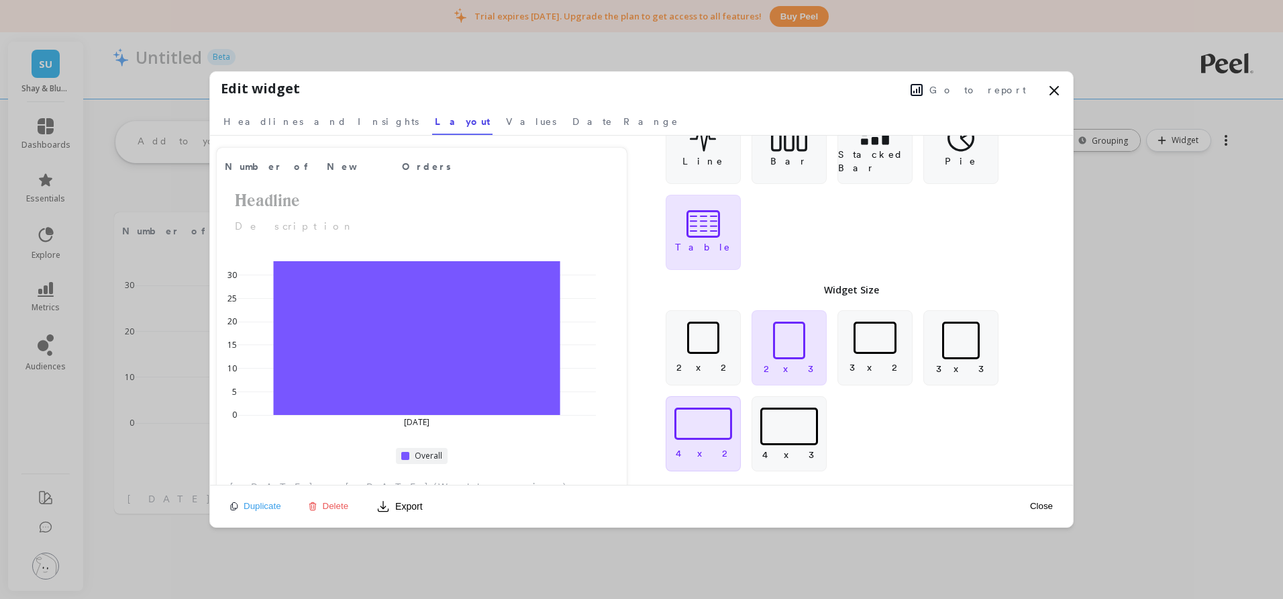
click at [715, 419] on div at bounding box center [703, 423] width 58 height 32
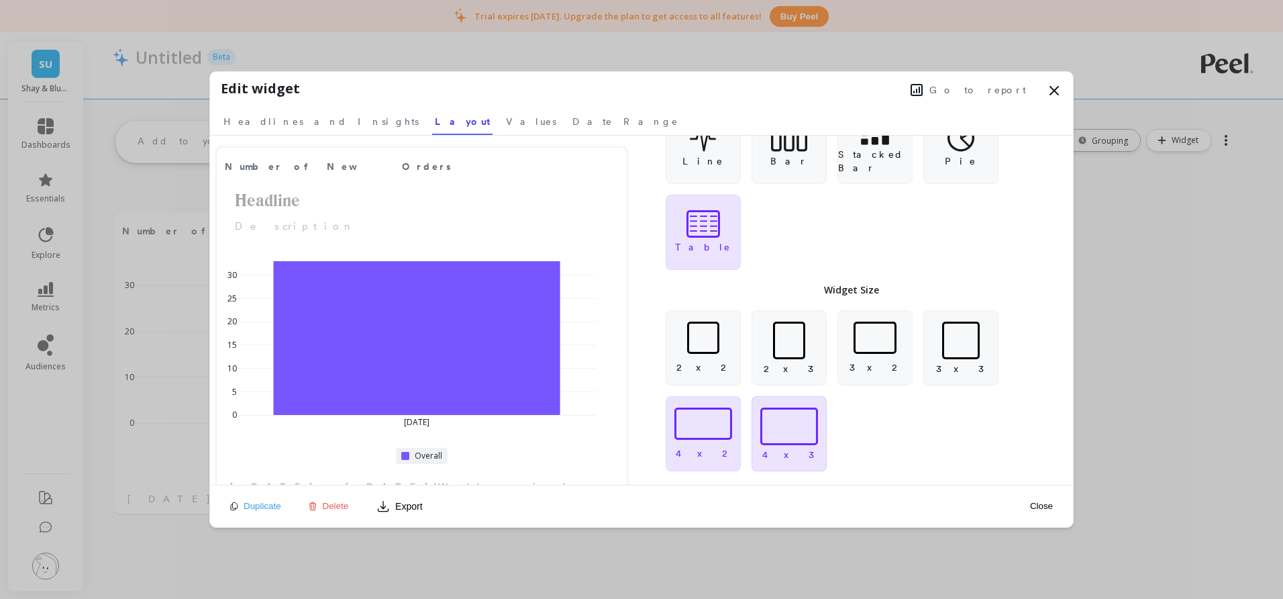
click at [792, 414] on div at bounding box center [789, 426] width 58 height 38
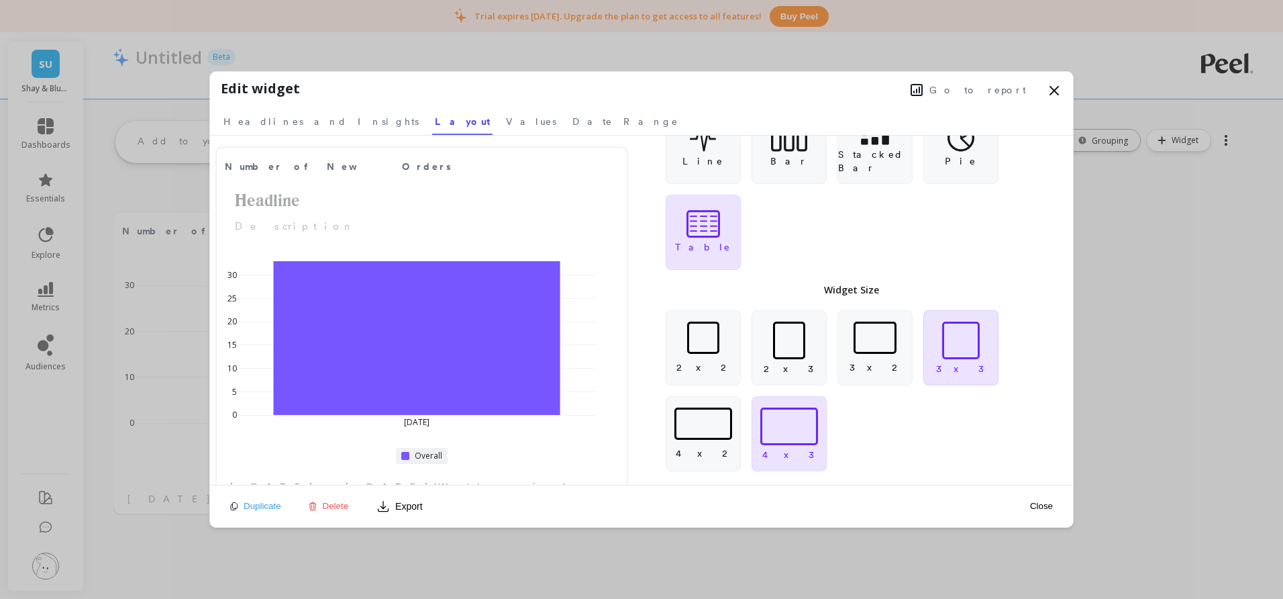
click at [941, 334] on div at bounding box center [961, 340] width 74 height 38
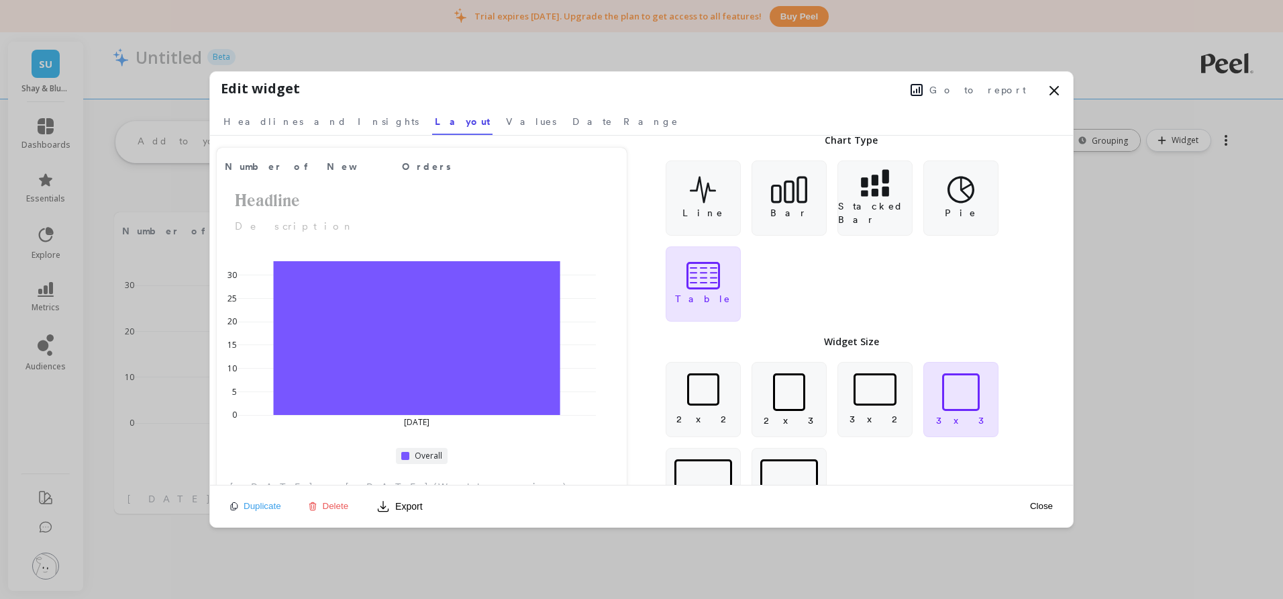
scroll to position [0, 0]
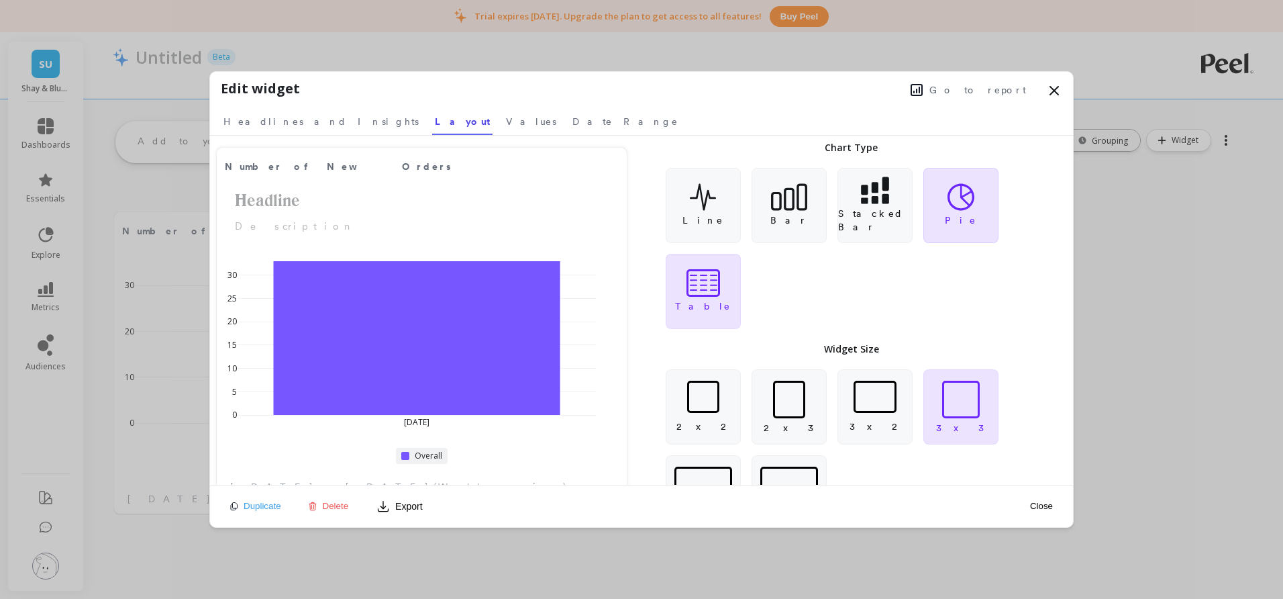
click at [945, 199] on div "Pie" at bounding box center [960, 205] width 75 height 75
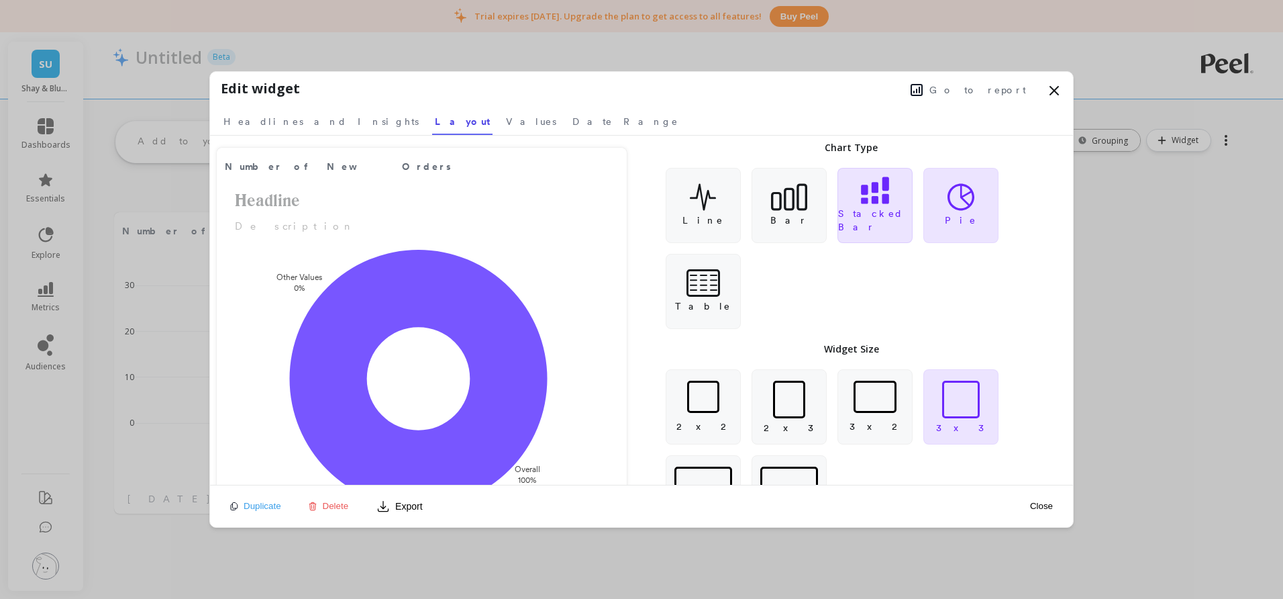
click at [869, 200] on icon at bounding box center [875, 190] width 28 height 28
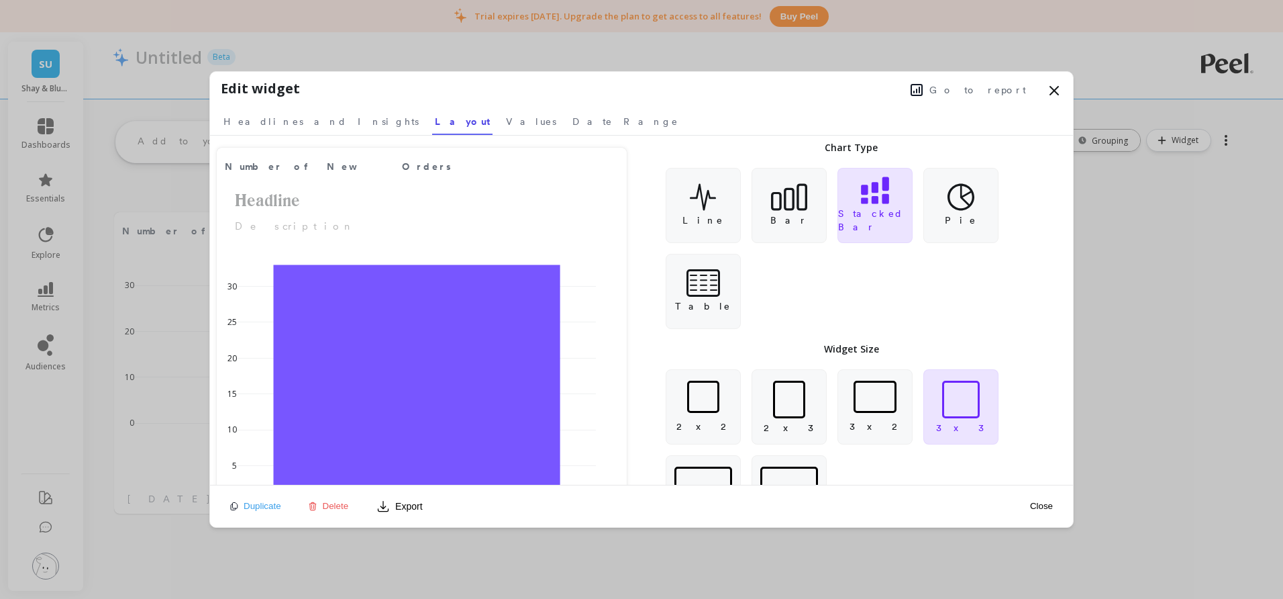
click at [747, 211] on div "Line Bar Stacked Bar Pie Table" at bounding box center [852, 248] width 410 height 177
click at [691, 207] on icon at bounding box center [703, 197] width 27 height 28
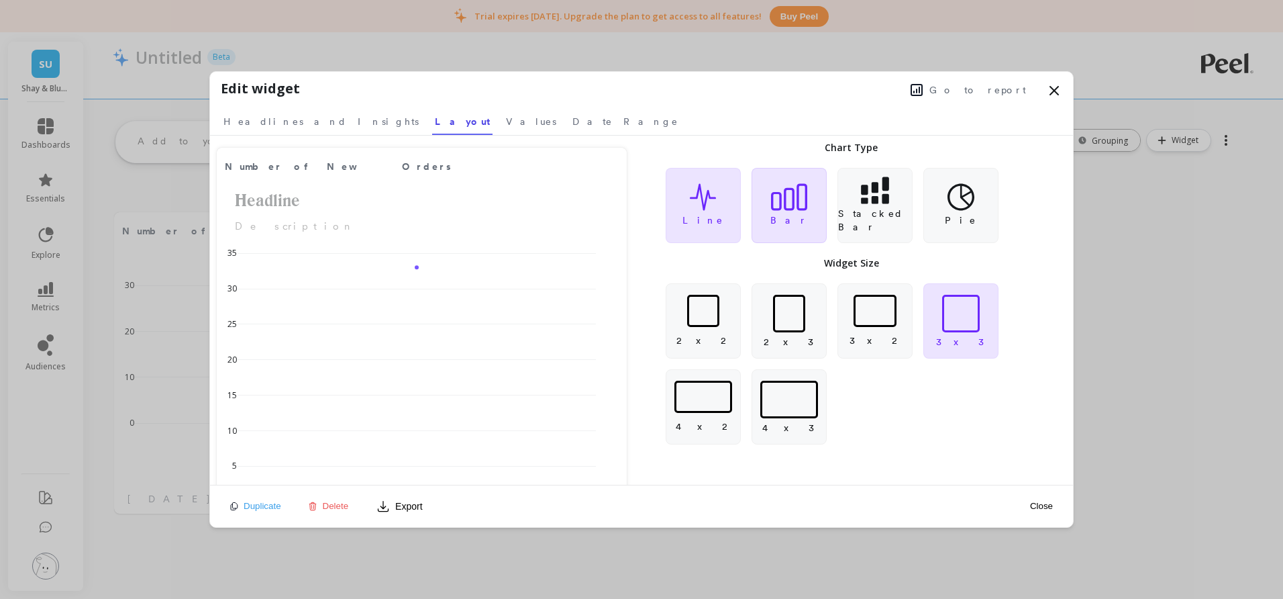
click at [766, 198] on div "Bar" at bounding box center [789, 205] width 75 height 75
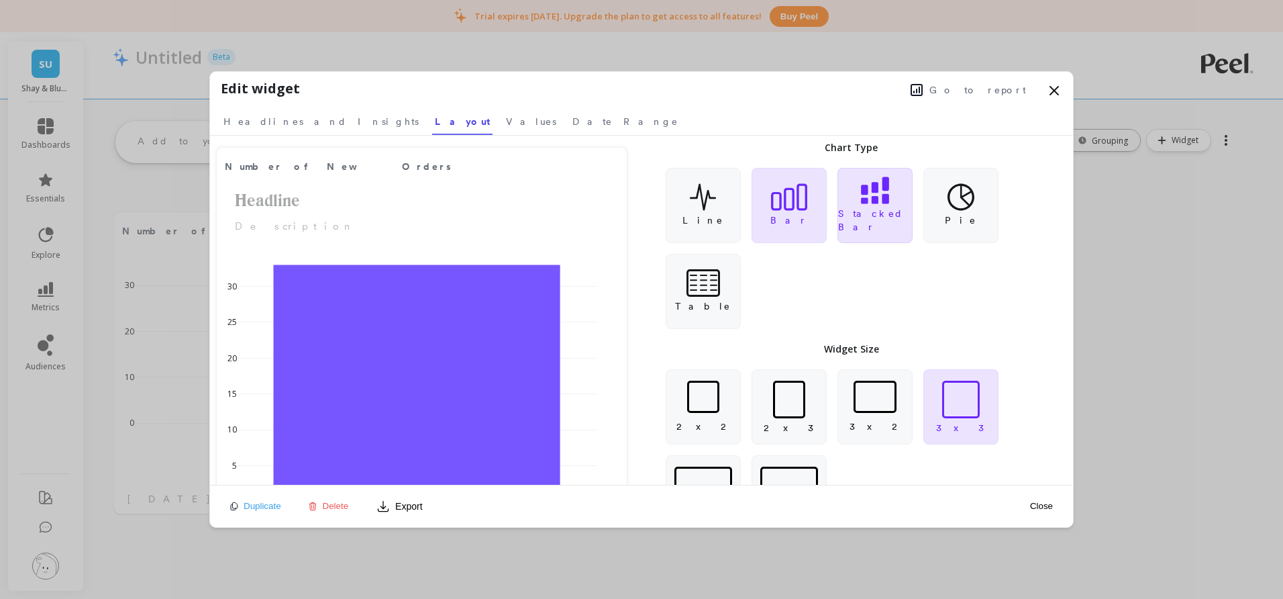
click at [857, 201] on div "Stacked Bar" at bounding box center [874, 205] width 75 height 75
click at [572, 127] on span "Date Range" at bounding box center [625, 121] width 106 height 13
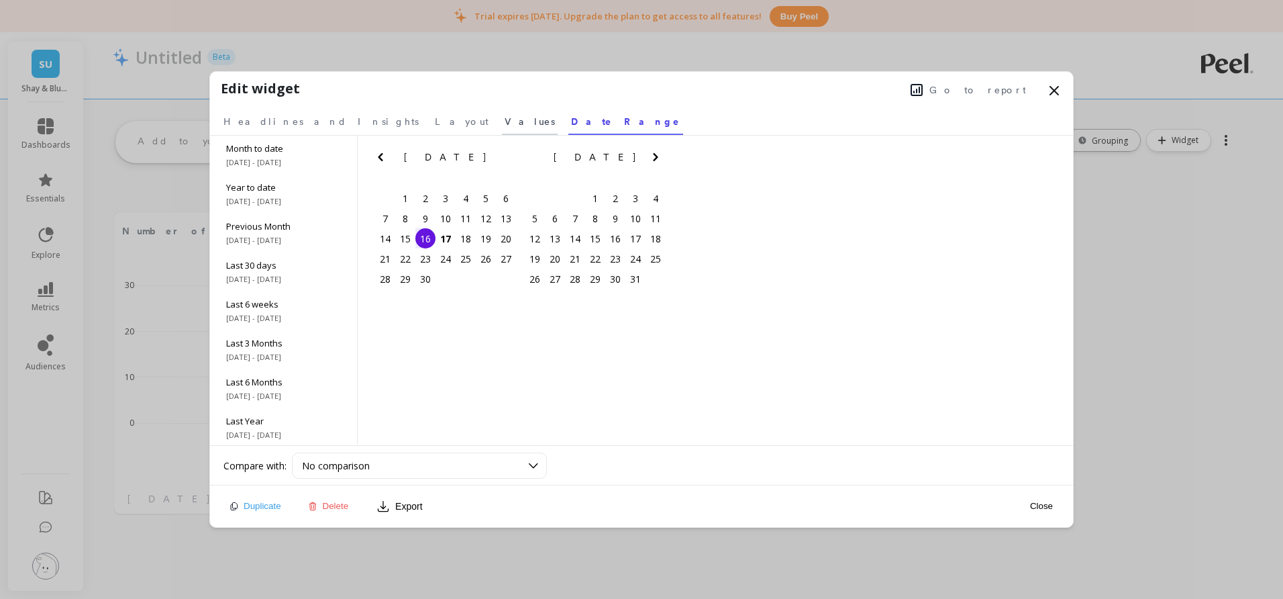
click at [505, 127] on span "Values" at bounding box center [530, 121] width 50 height 13
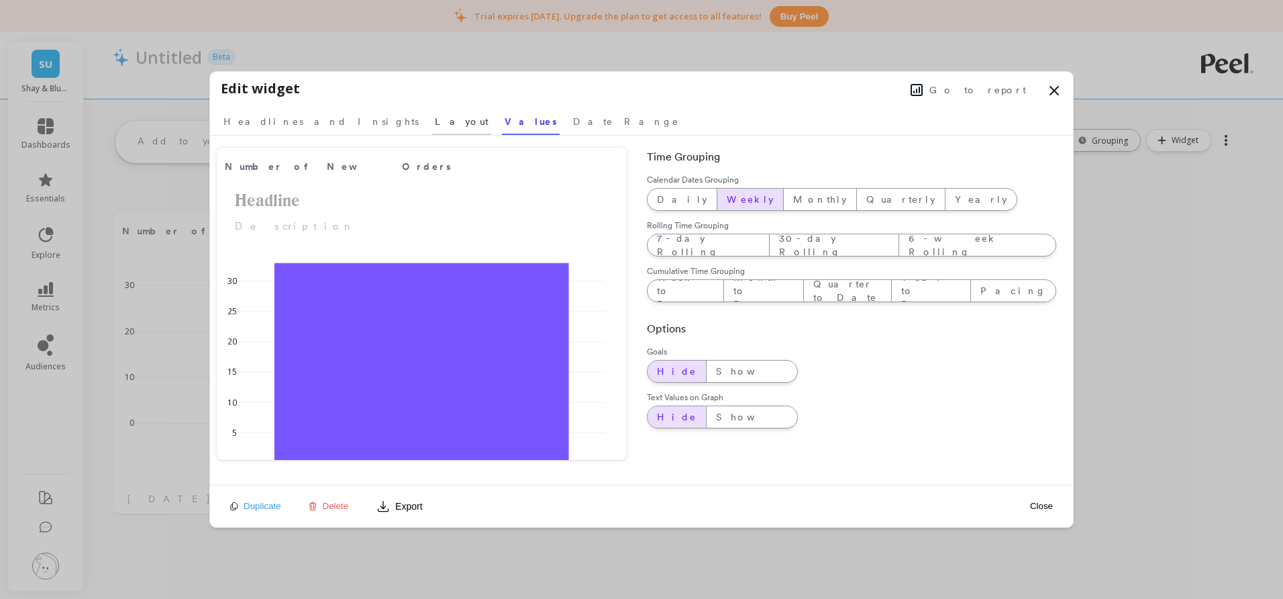
click at [435, 121] on span "Layout" at bounding box center [462, 121] width 54 height 13
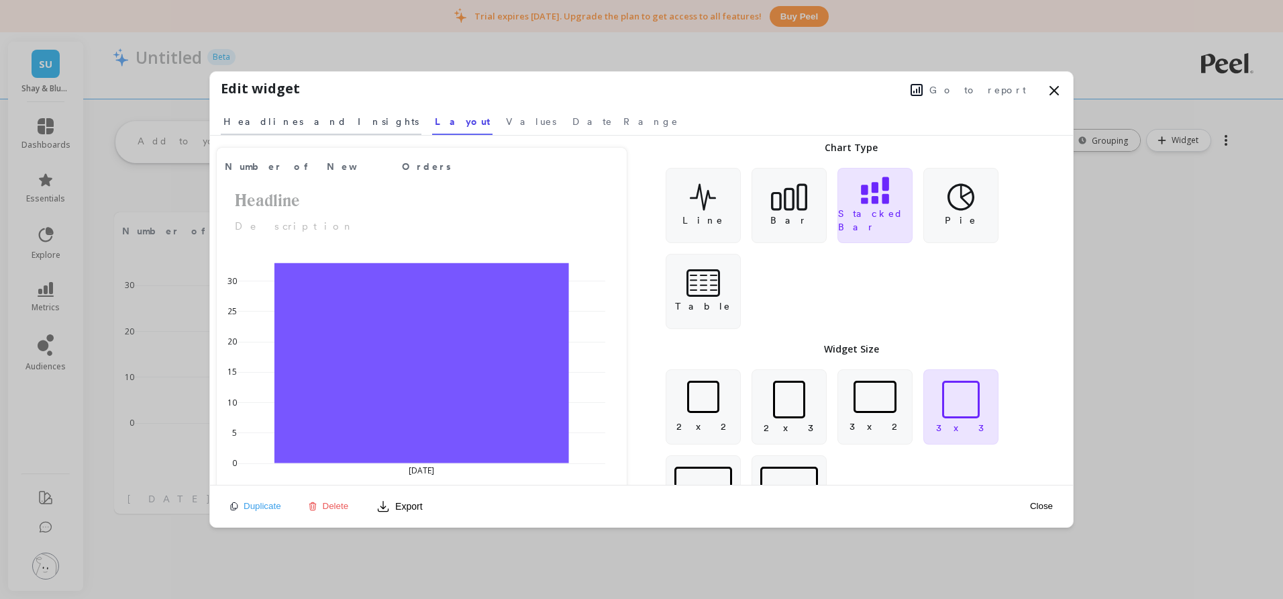
click at [284, 120] on span "Headlines and Insights" at bounding box center [320, 121] width 195 height 13
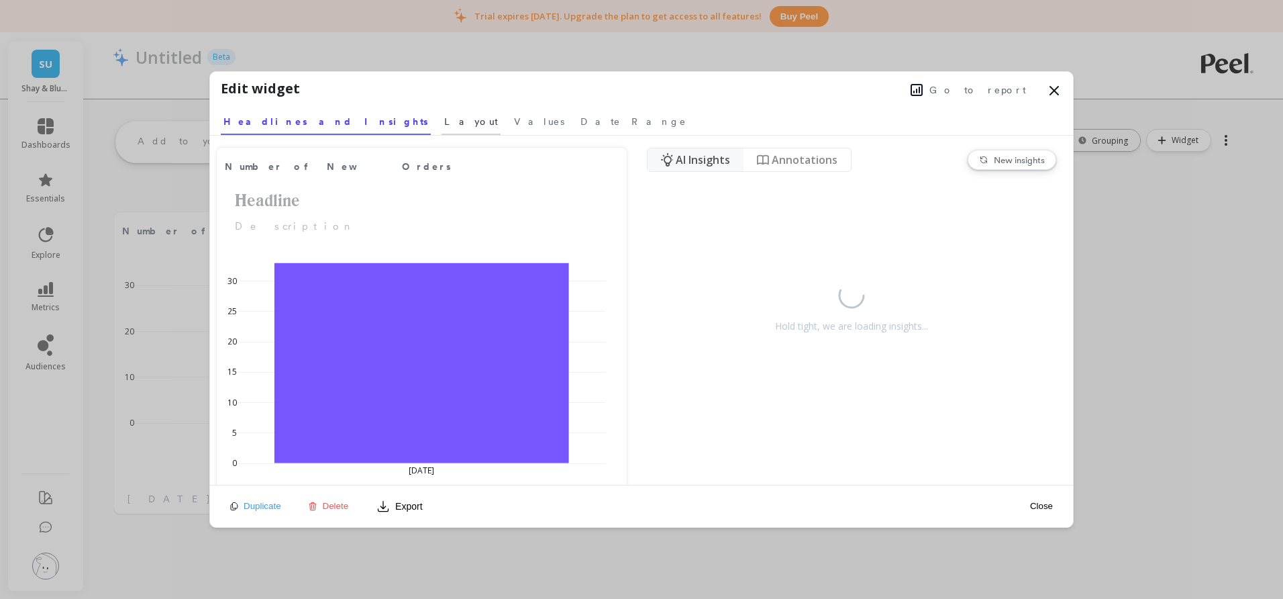
click at [444, 123] on span "Layout" at bounding box center [471, 121] width 54 height 13
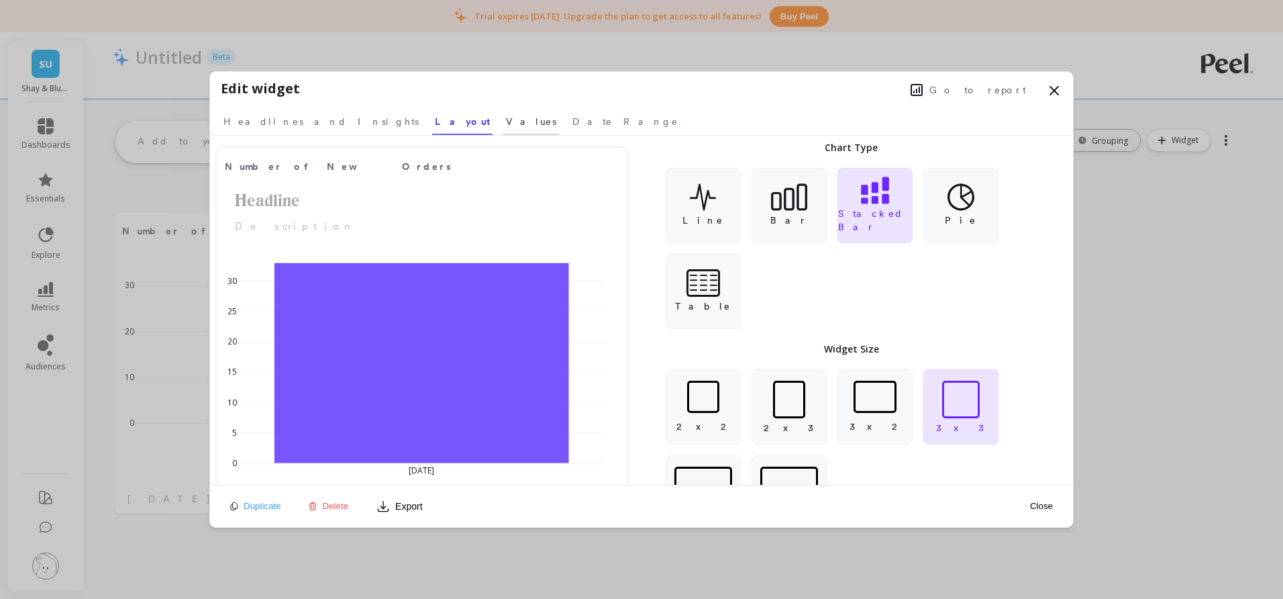
click at [506, 123] on span "Values" at bounding box center [531, 121] width 50 height 13
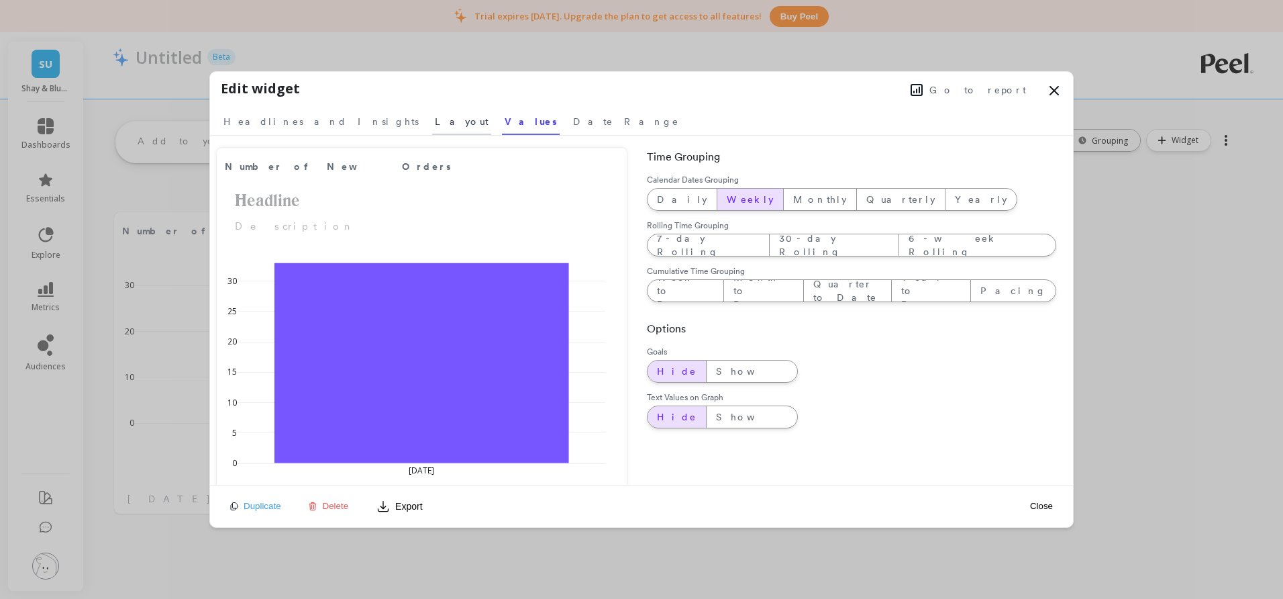
click at [435, 121] on span "Layout" at bounding box center [462, 121] width 54 height 13
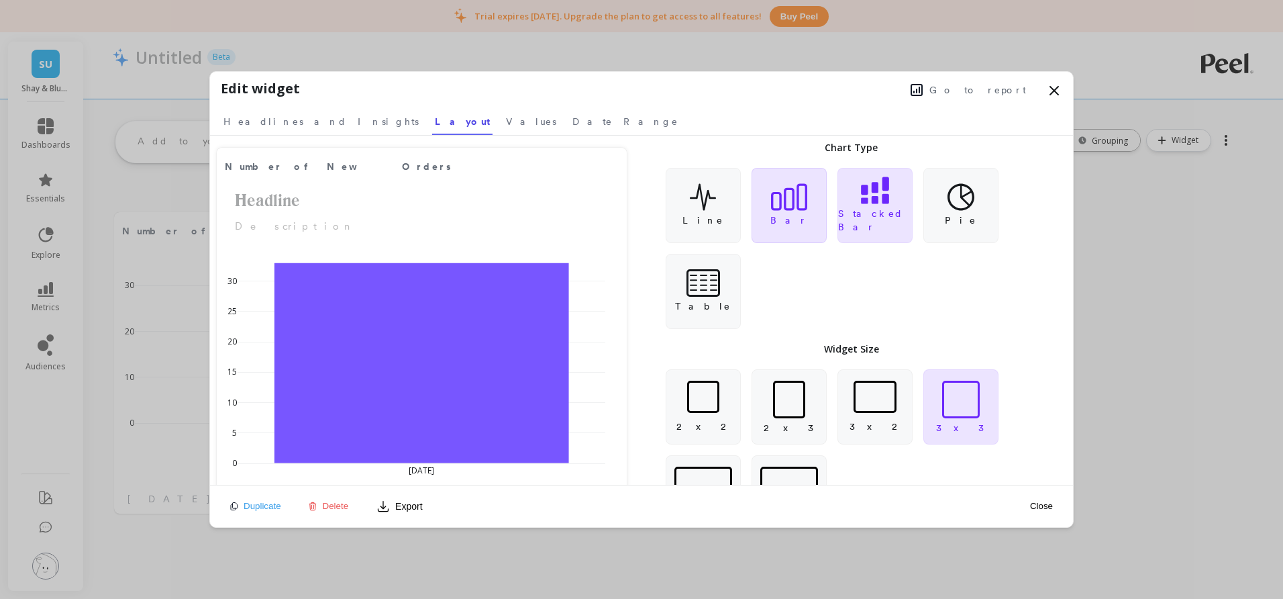
click at [784, 189] on icon at bounding box center [789, 197] width 36 height 27
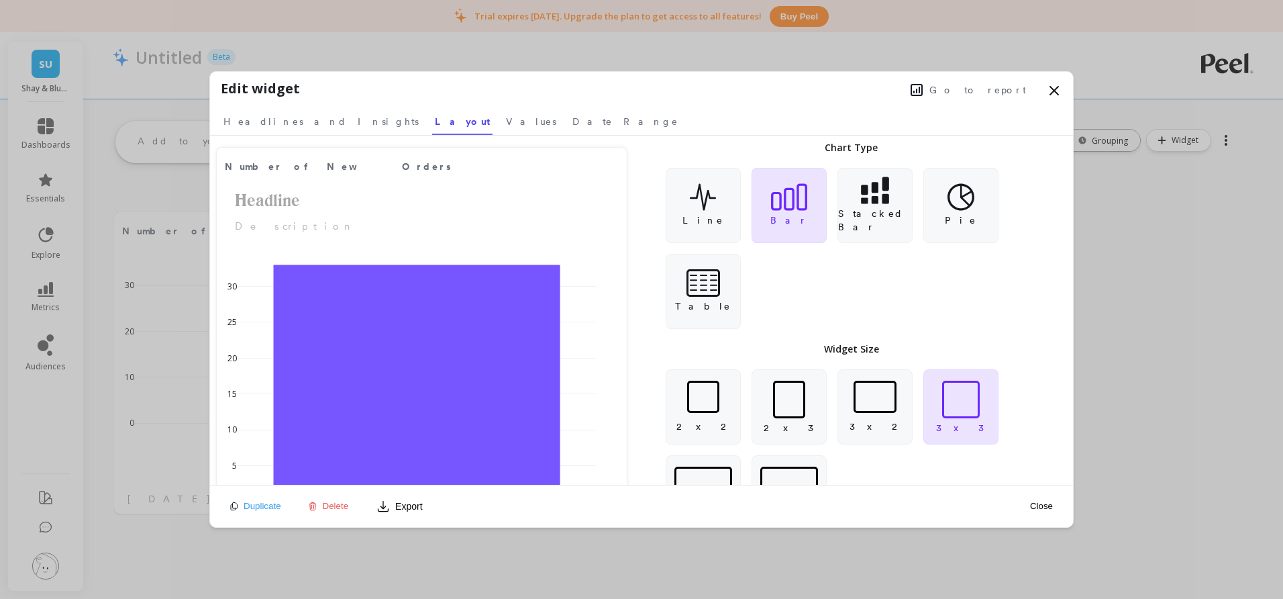
click at [1044, 505] on button "Close" at bounding box center [1041, 505] width 31 height 11
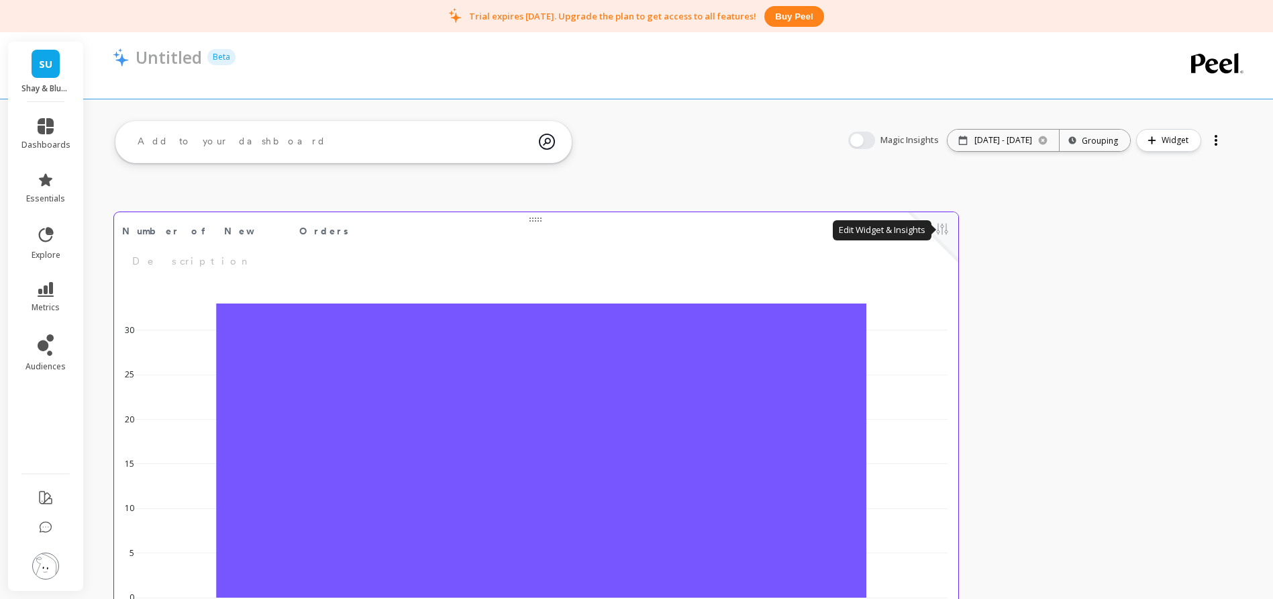
click at [942, 226] on button at bounding box center [942, 230] width 16 height 19
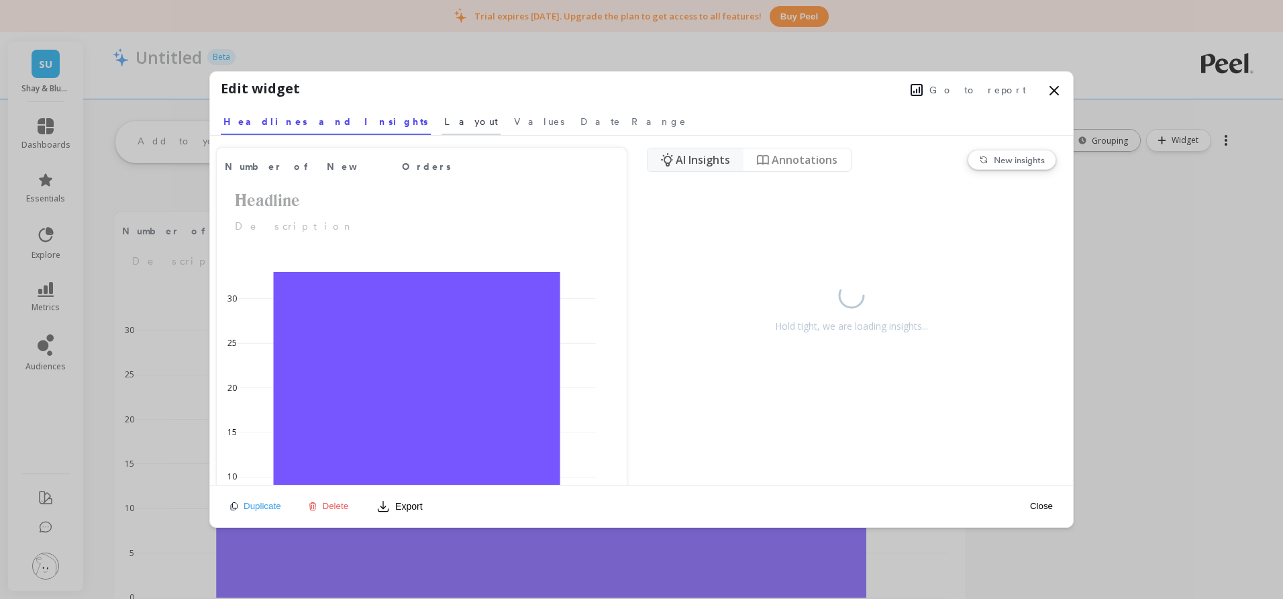
click at [444, 117] on span "Layout" at bounding box center [471, 121] width 54 height 13
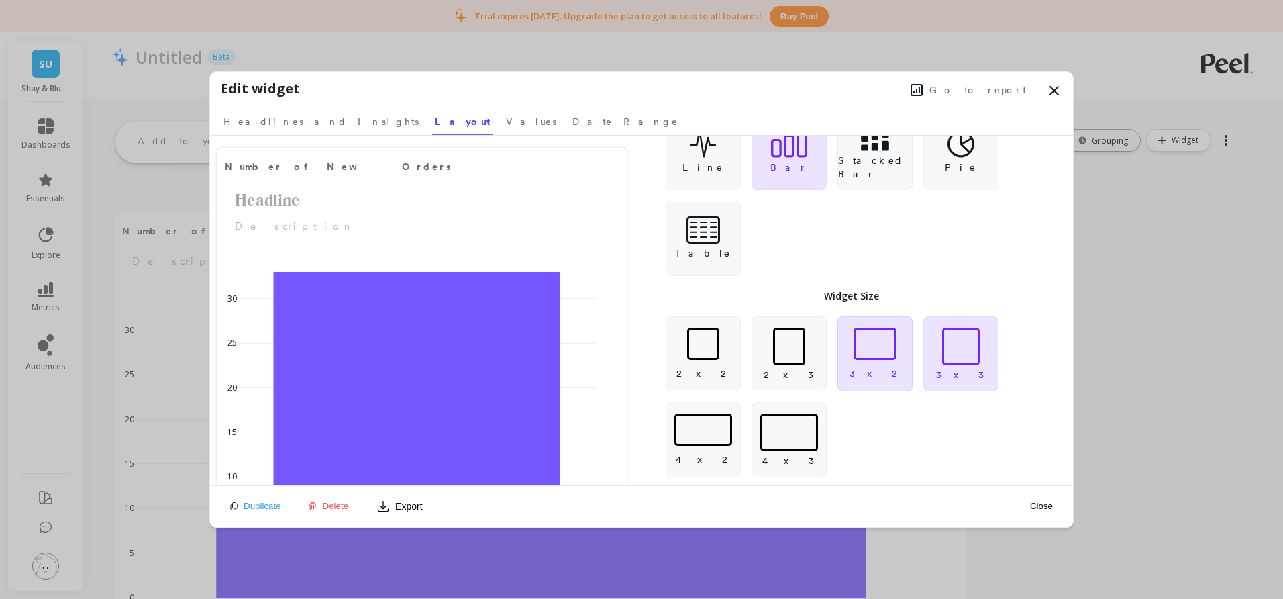
scroll to position [59, 0]
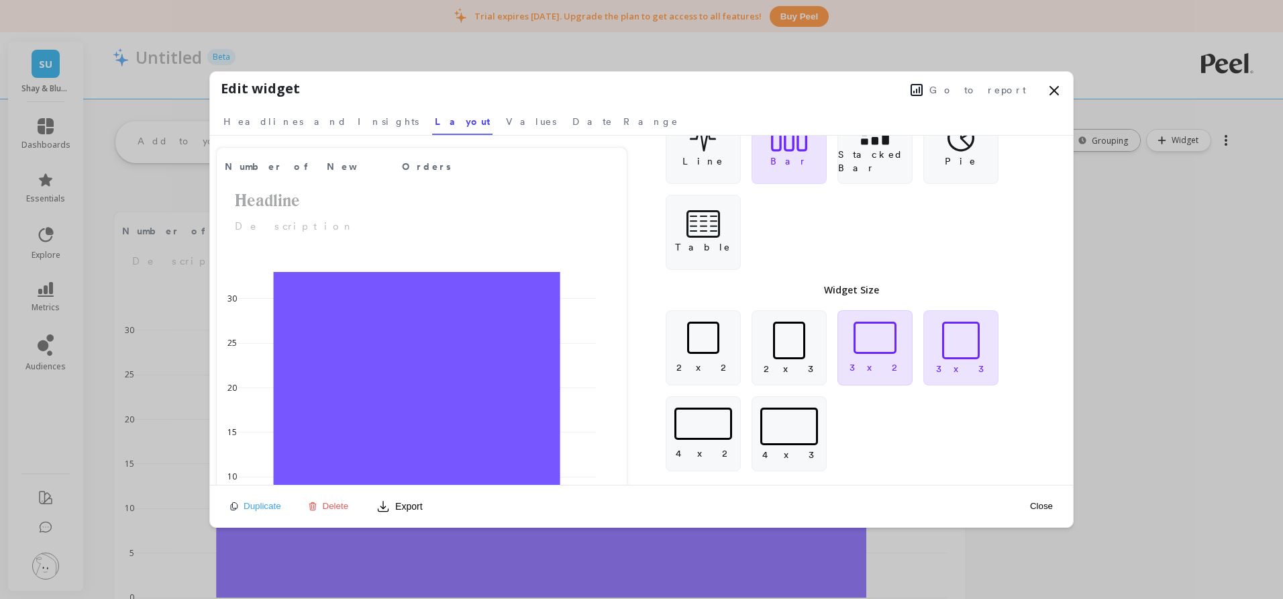
click at [871, 339] on div at bounding box center [874, 337] width 43 height 32
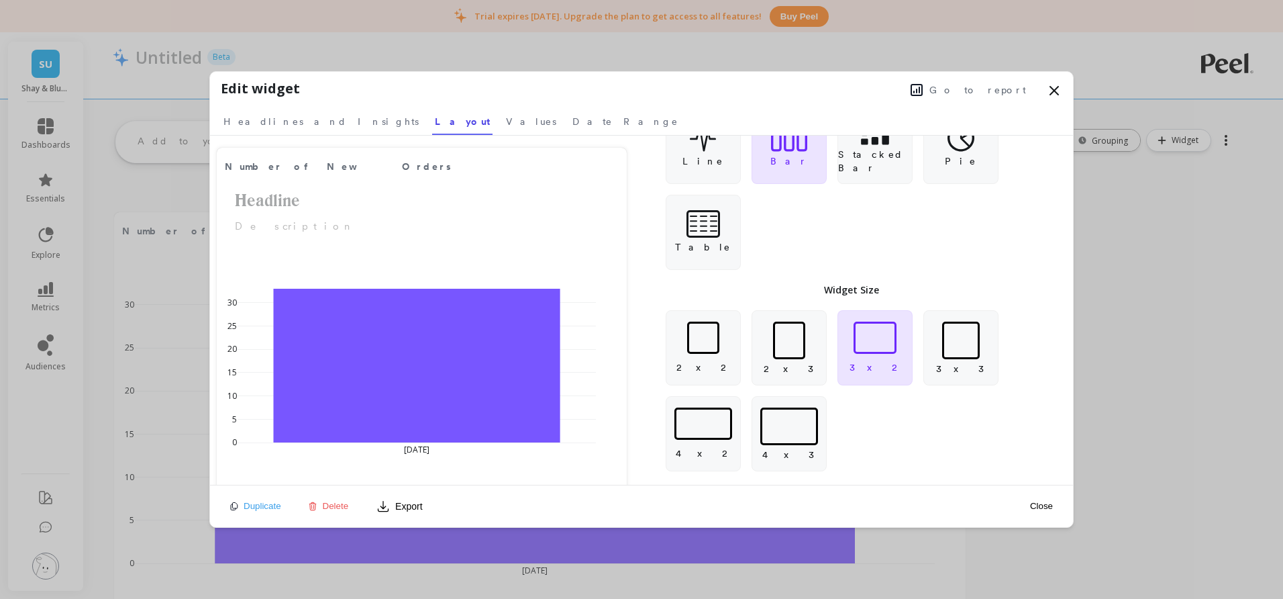
click at [1043, 504] on button "Close" at bounding box center [1041, 505] width 31 height 11
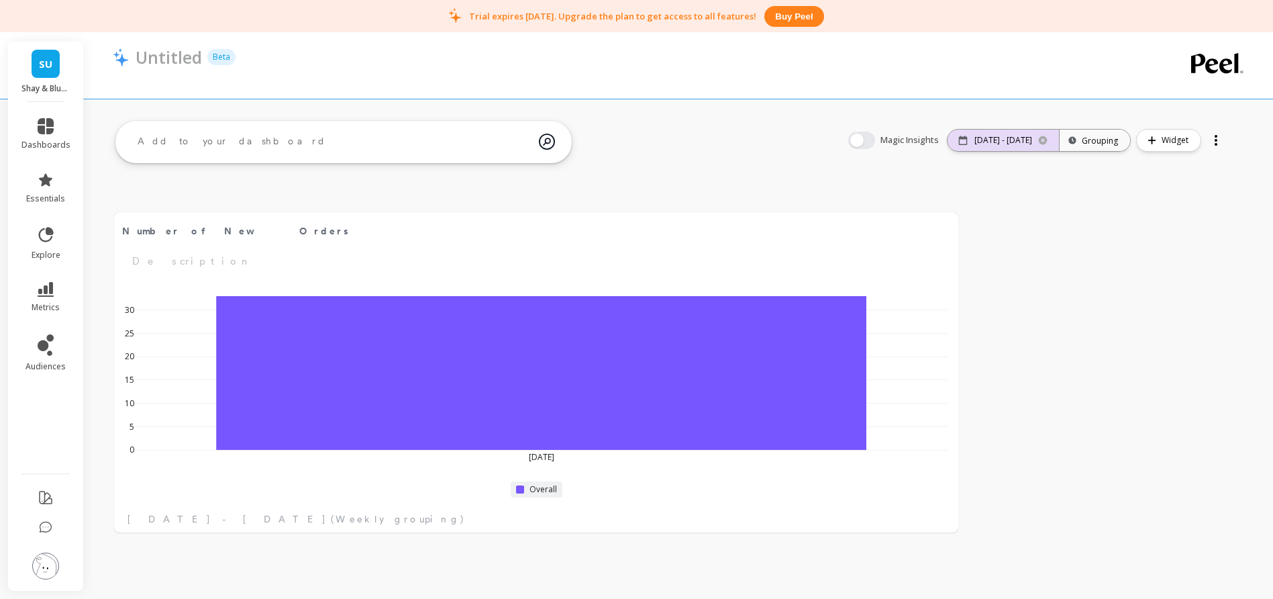
click at [1002, 138] on p "09/16/25 - 09/16/25" at bounding box center [1003, 140] width 58 height 11
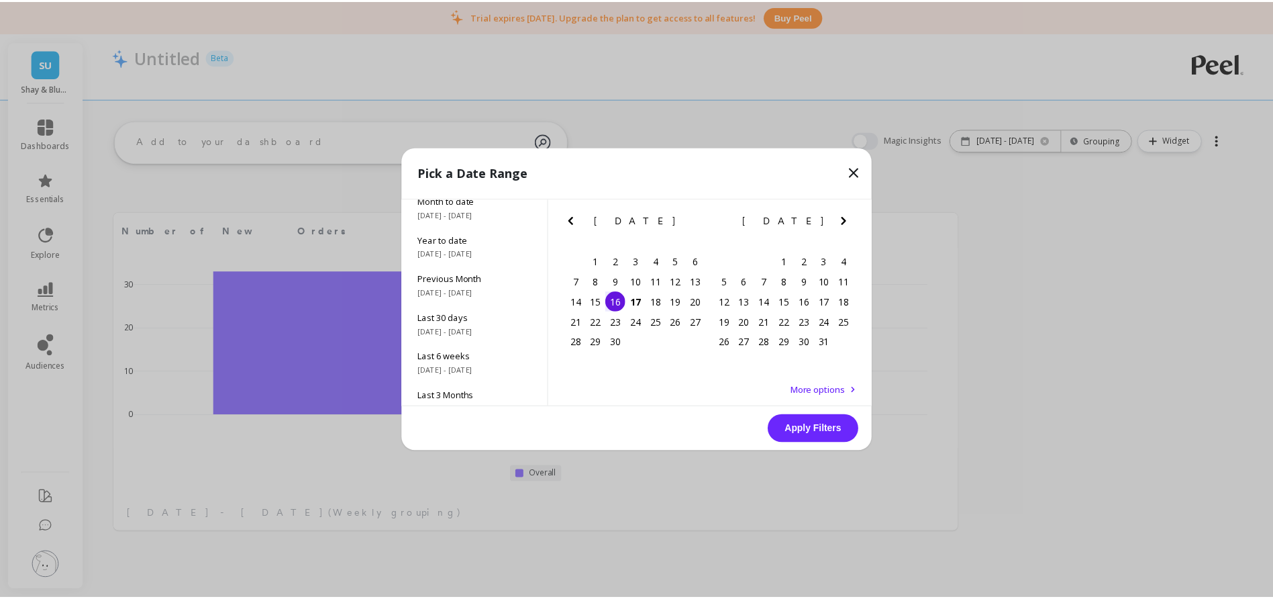
scroll to position [0, 0]
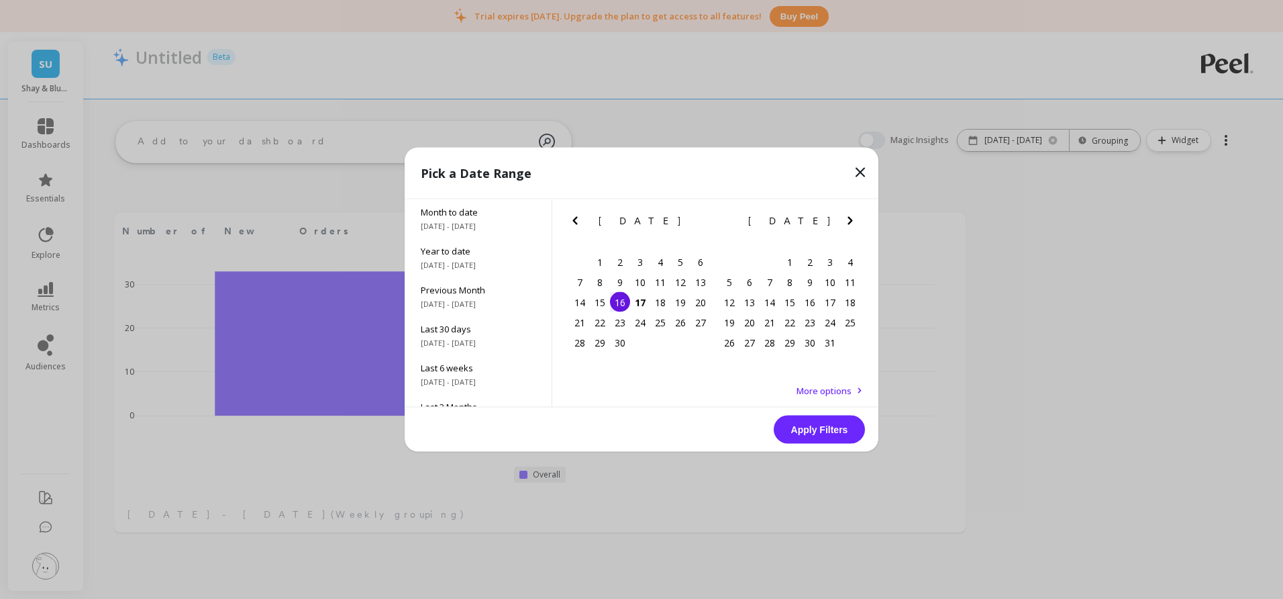
click at [829, 392] on span "More options" at bounding box center [823, 390] width 55 height 12
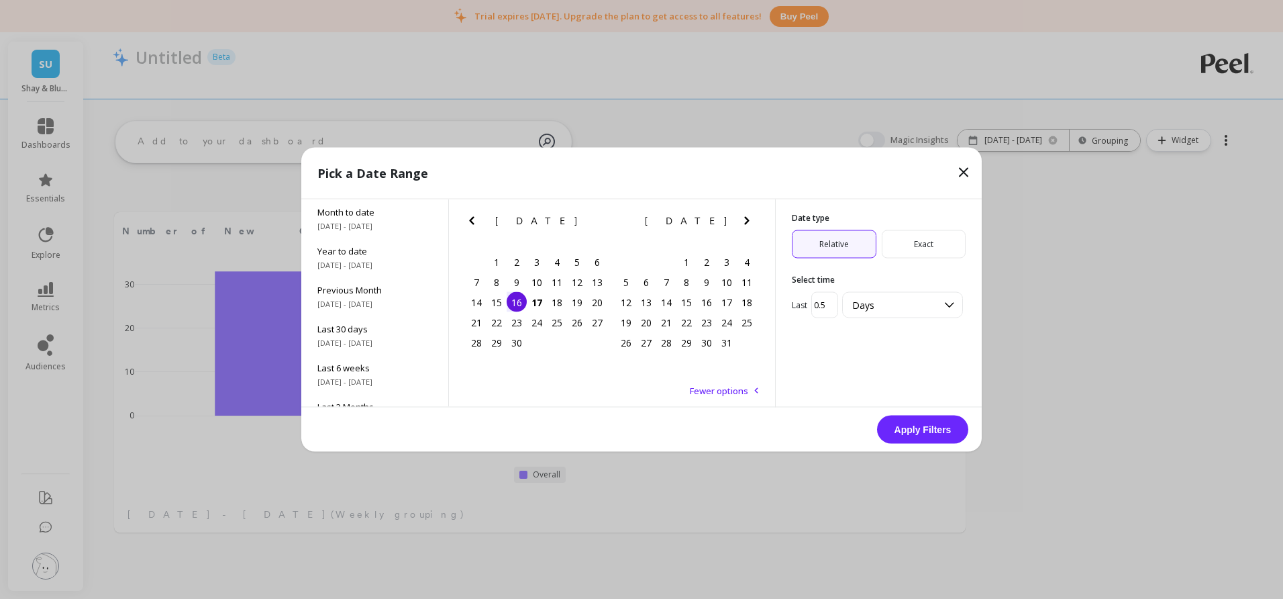
click at [900, 247] on span "Exact" at bounding box center [924, 244] width 85 height 28
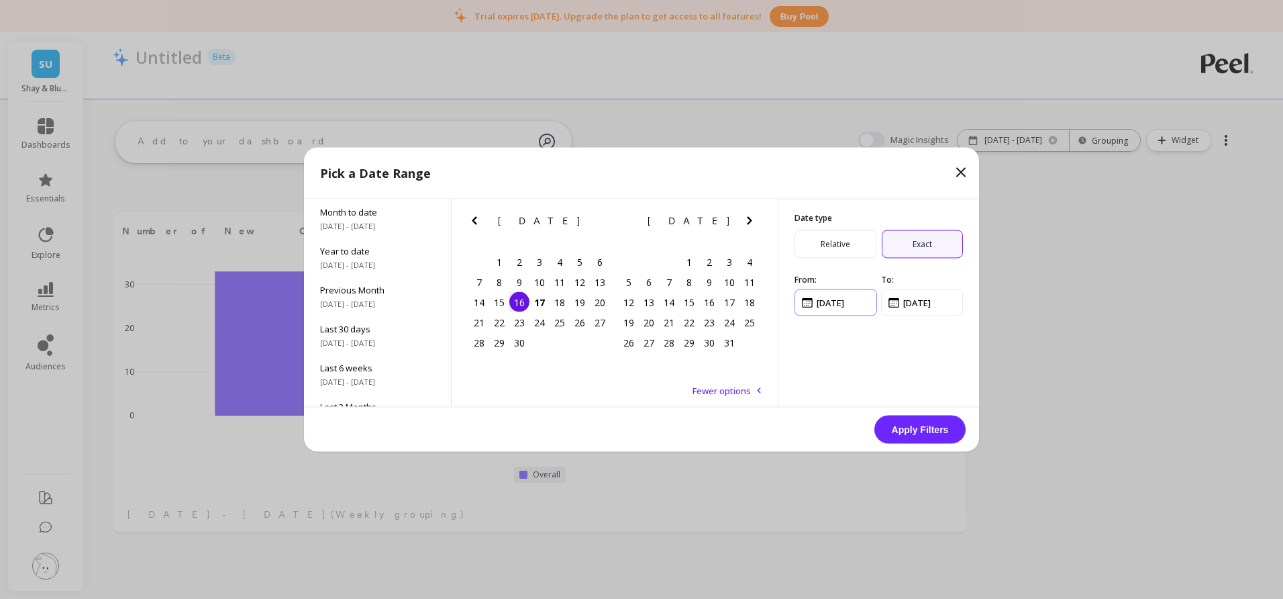
click at [845, 301] on input "input" at bounding box center [835, 302] width 83 height 27
click at [484, 301] on div "14" at bounding box center [479, 302] width 20 height 20
type input "9/14/2025"
type input "mm/dd/yyyy"
click at [502, 280] on div "8" at bounding box center [499, 282] width 20 height 20
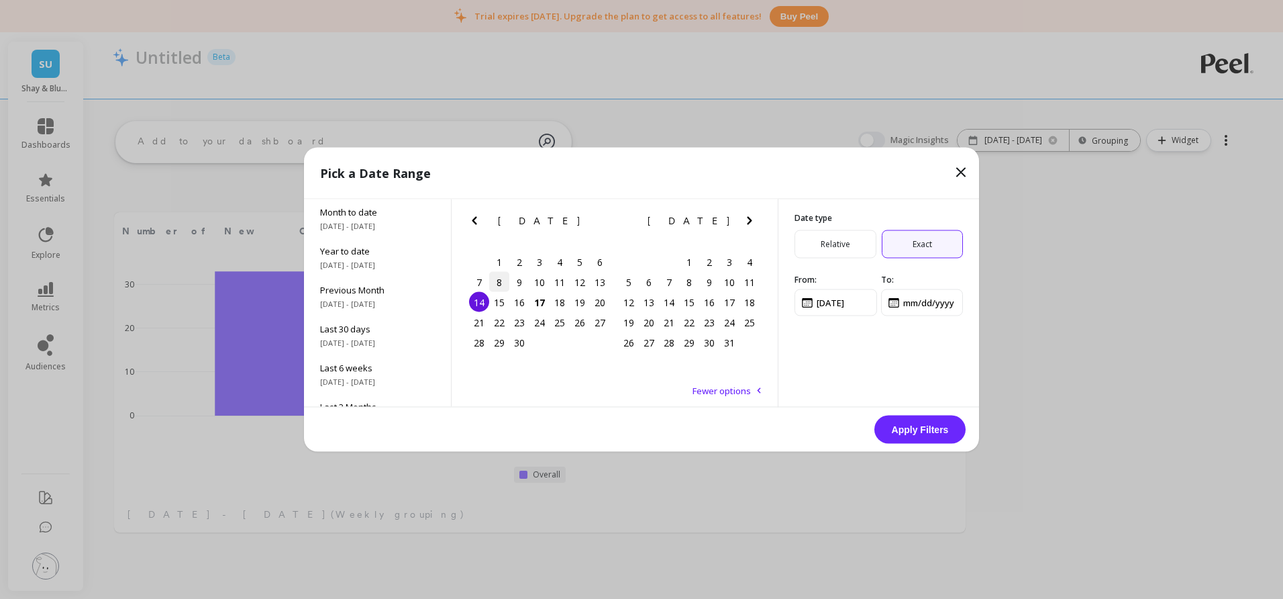
type input "9/8/2025"
click at [486, 296] on div "14" at bounding box center [479, 302] width 20 height 20
type input "9/14/2025"
click at [932, 427] on button "Apply Filters" at bounding box center [919, 429] width 91 height 28
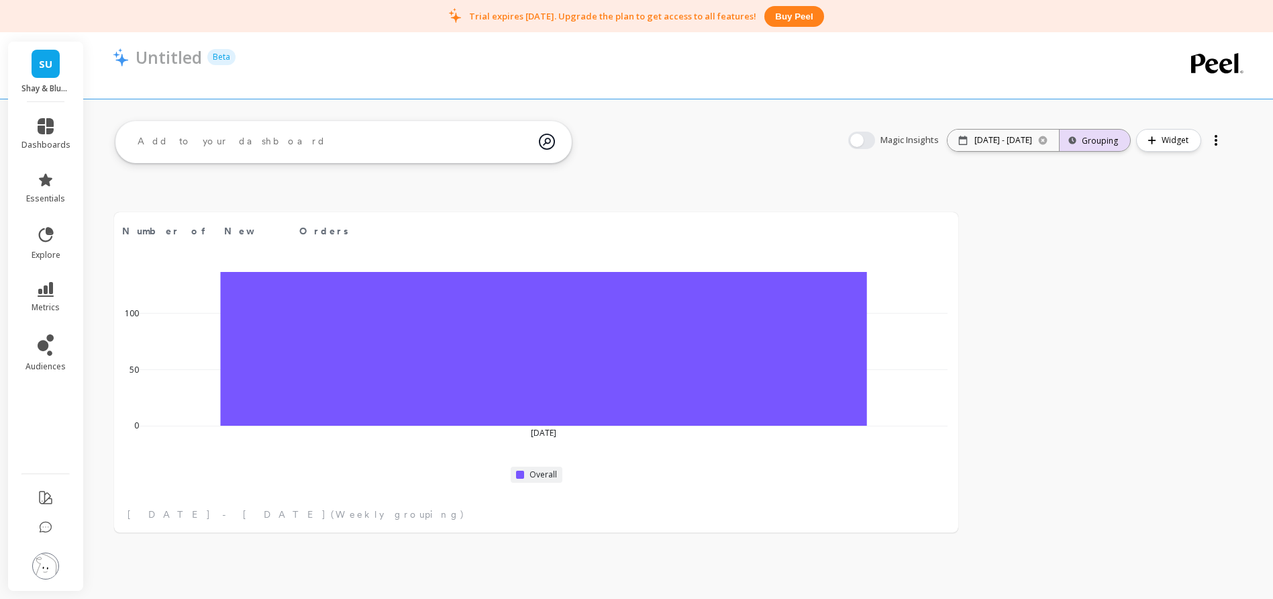
click at [1092, 142] on div "Grouping" at bounding box center [1095, 140] width 46 height 13
click at [1092, 227] on div "Daily" at bounding box center [1096, 221] width 68 height 23
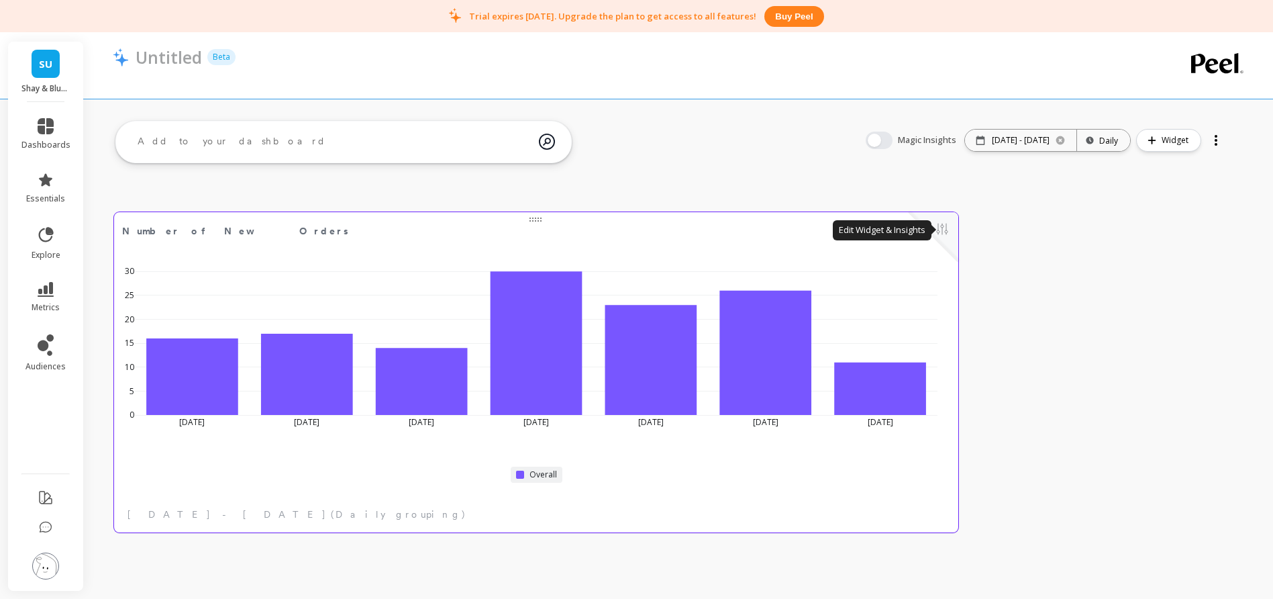
click at [941, 229] on button at bounding box center [942, 230] width 16 height 19
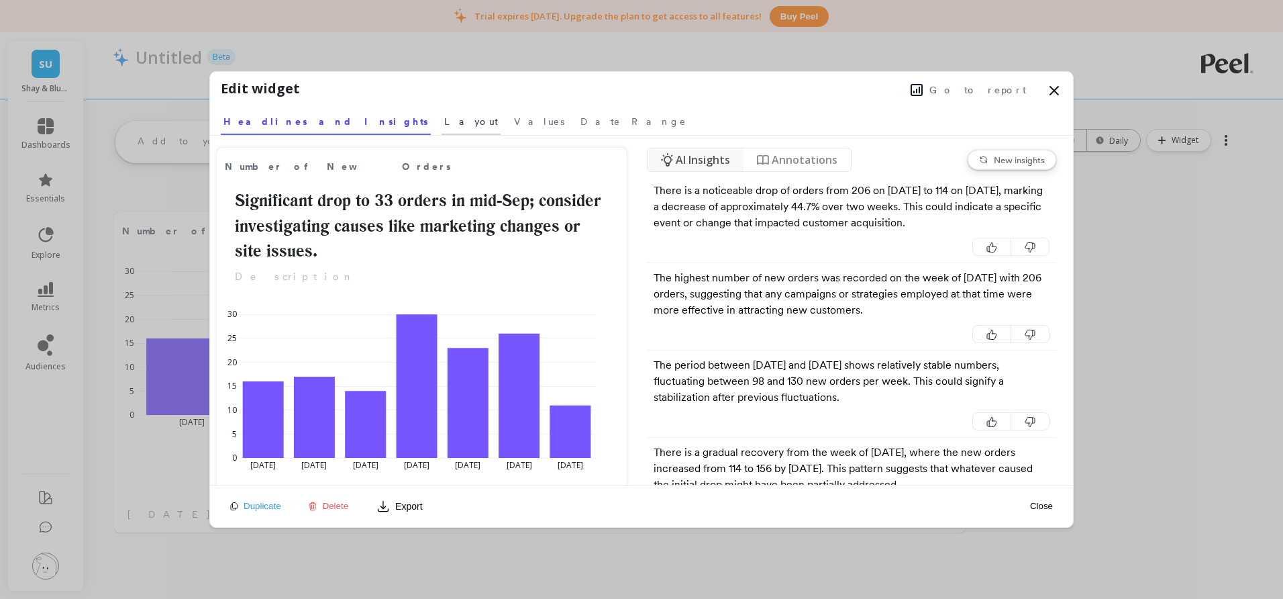
click at [444, 123] on span "Layout" at bounding box center [471, 121] width 54 height 13
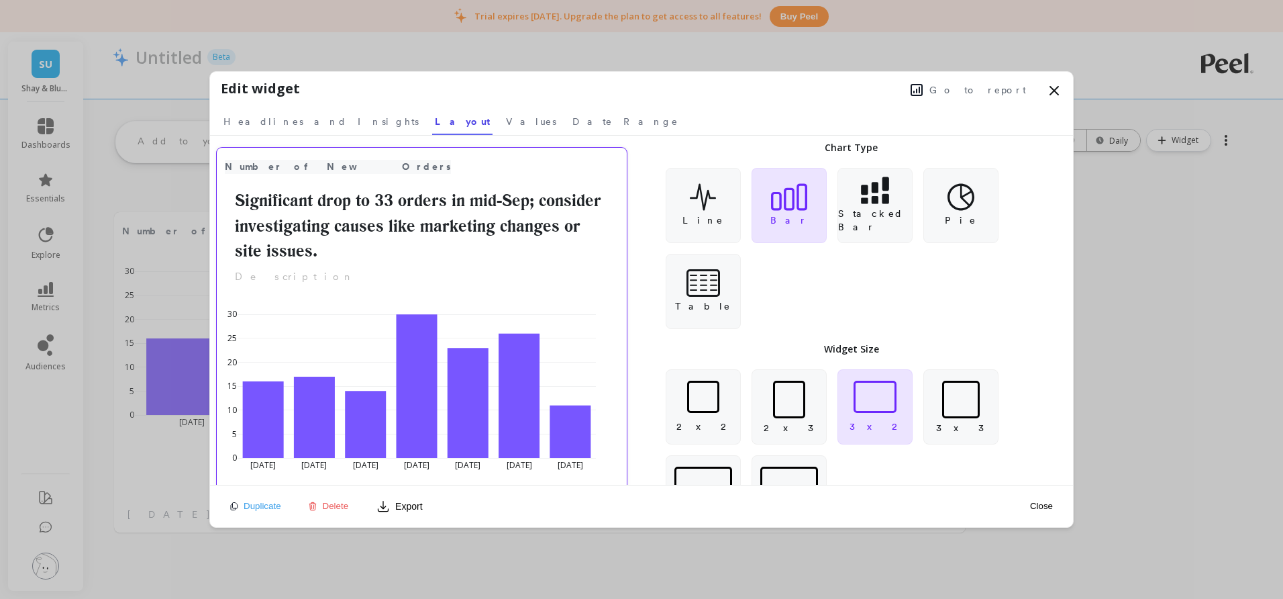
click at [317, 166] on span "Number of New Orders" at bounding box center [338, 167] width 226 height 14
click at [329, 166] on input "Number of New Orders" at bounding box center [402, 165] width 355 height 19
type input "Number of New Customers"
click at [1046, 505] on button "Close" at bounding box center [1041, 505] width 31 height 11
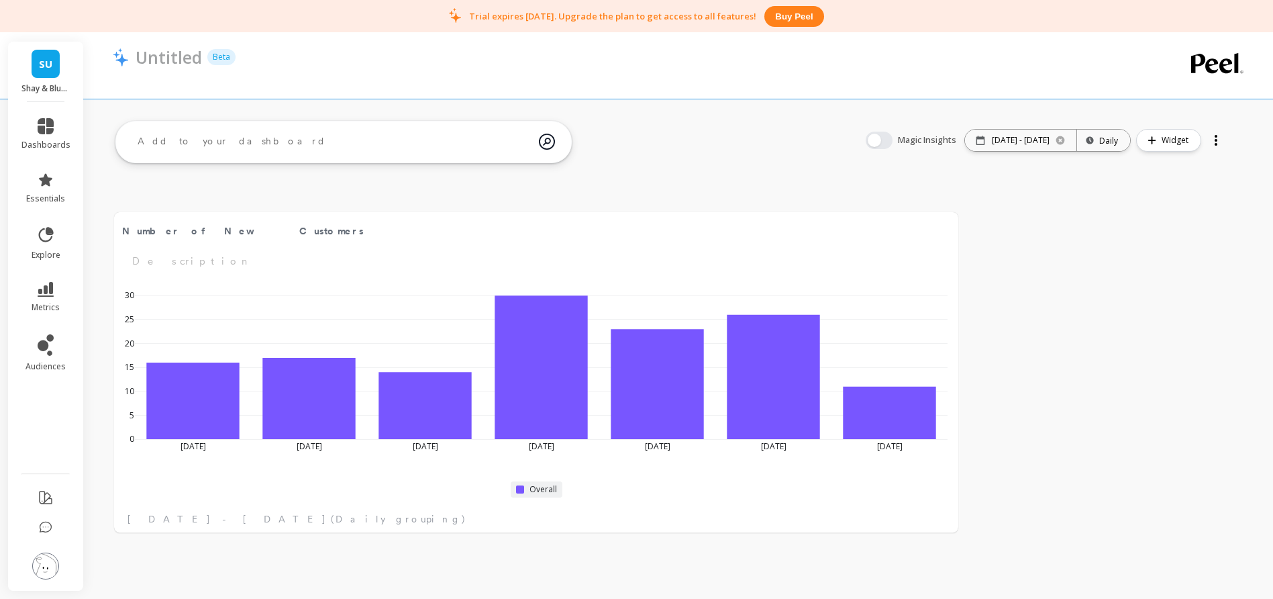
click at [376, 133] on textarea at bounding box center [333, 141] width 412 height 36
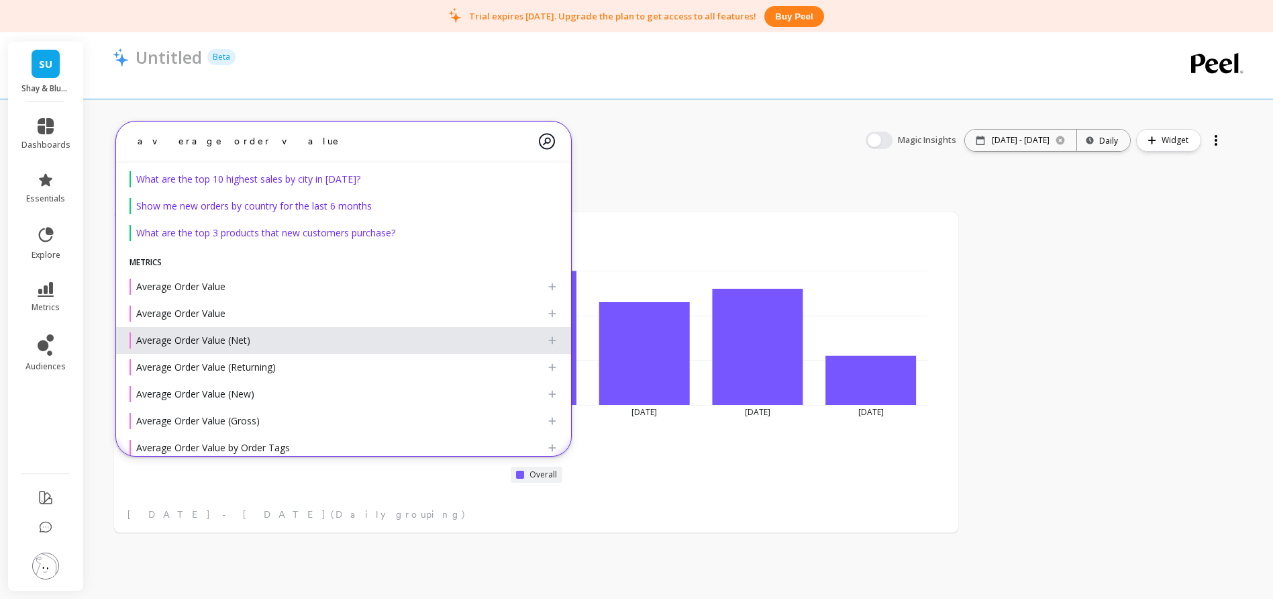
scroll to position [27, 0]
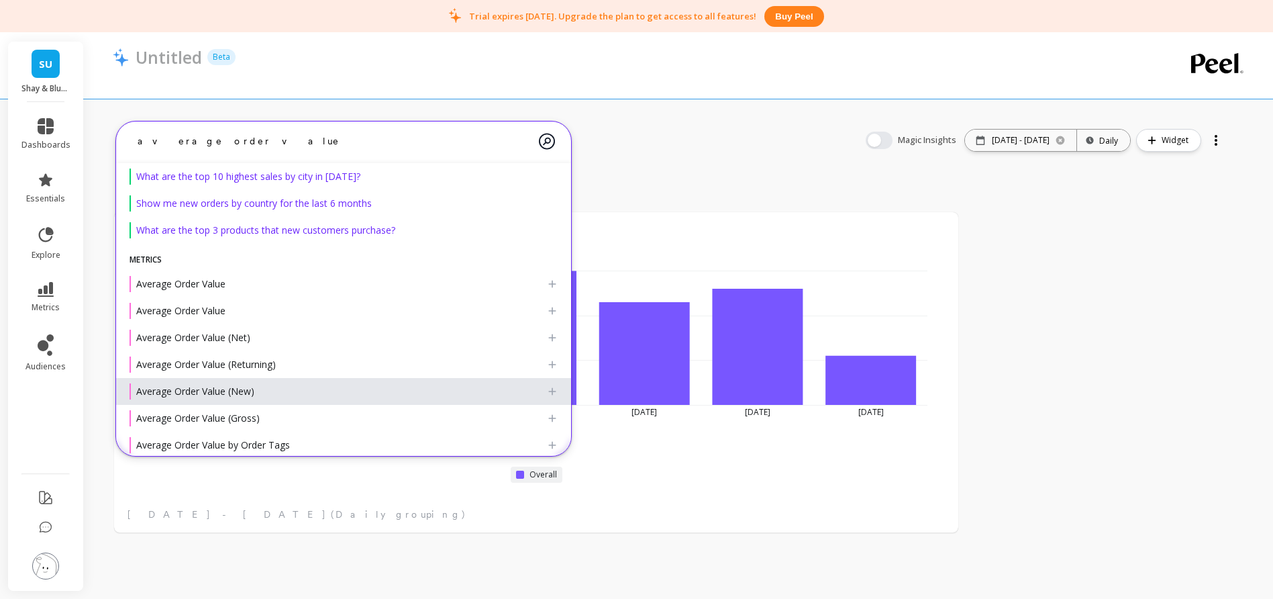
type textarea "average order value"
click at [348, 388] on div "Average Order Value (New)" at bounding box center [337, 391] width 417 height 16
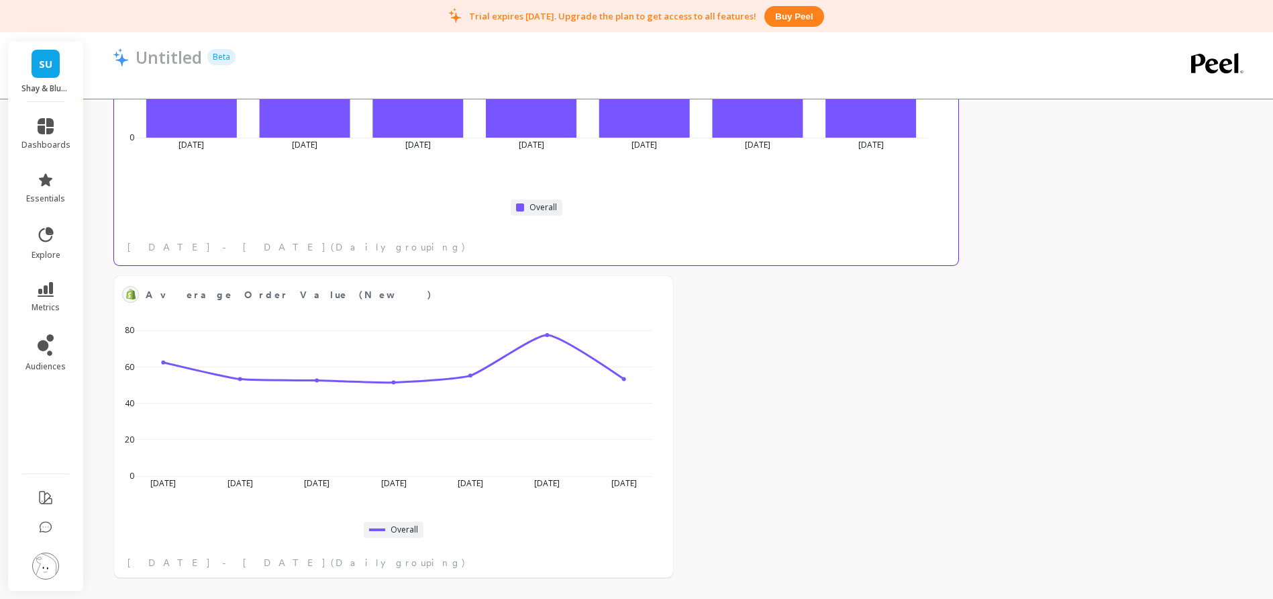
scroll to position [268, 0]
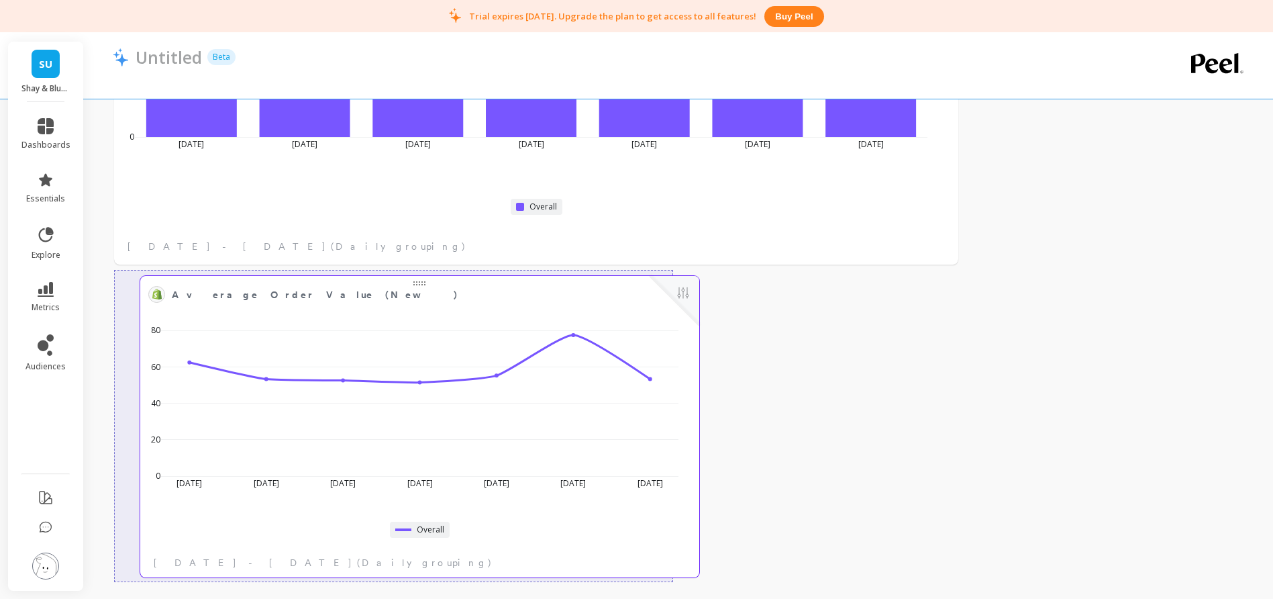
drag, startPoint x: 399, startPoint y: 290, endPoint x: 428, endPoint y: 289, distance: 28.9
click at [417, 289] on span "Average Order Value (New)" at bounding box center [410, 294] width 476 height 19
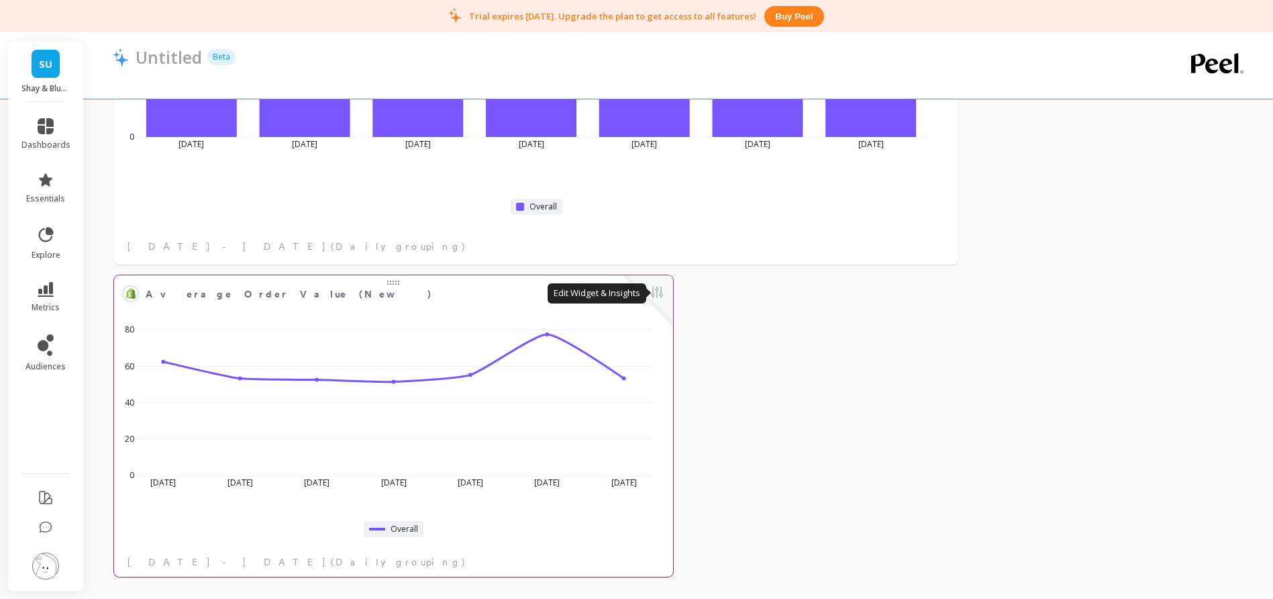
click at [658, 292] on button at bounding box center [657, 293] width 16 height 19
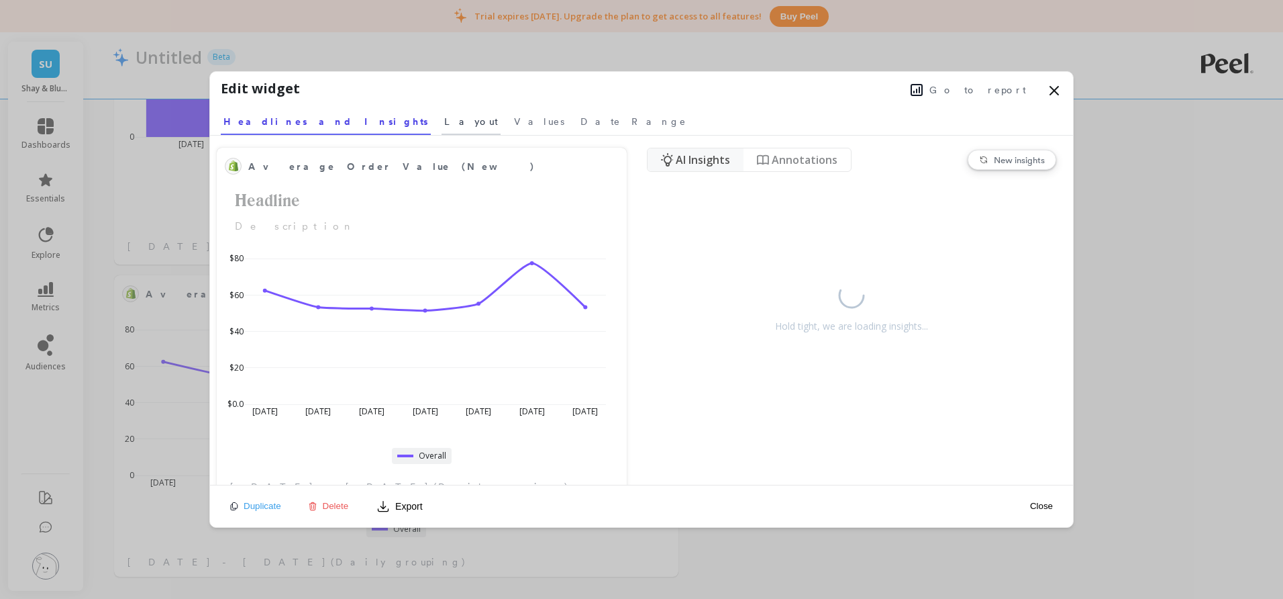
click at [444, 117] on span "Layout" at bounding box center [471, 121] width 54 height 13
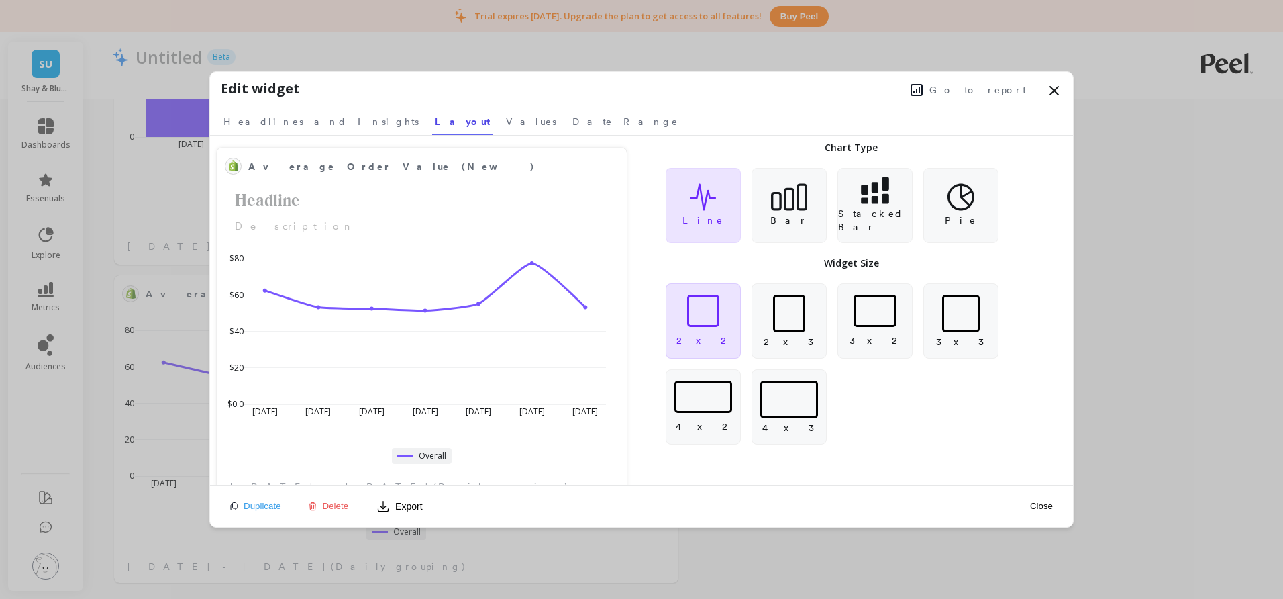
click at [691, 303] on div at bounding box center [703, 311] width 32 height 32
click at [974, 200] on icon at bounding box center [960, 197] width 27 height 28
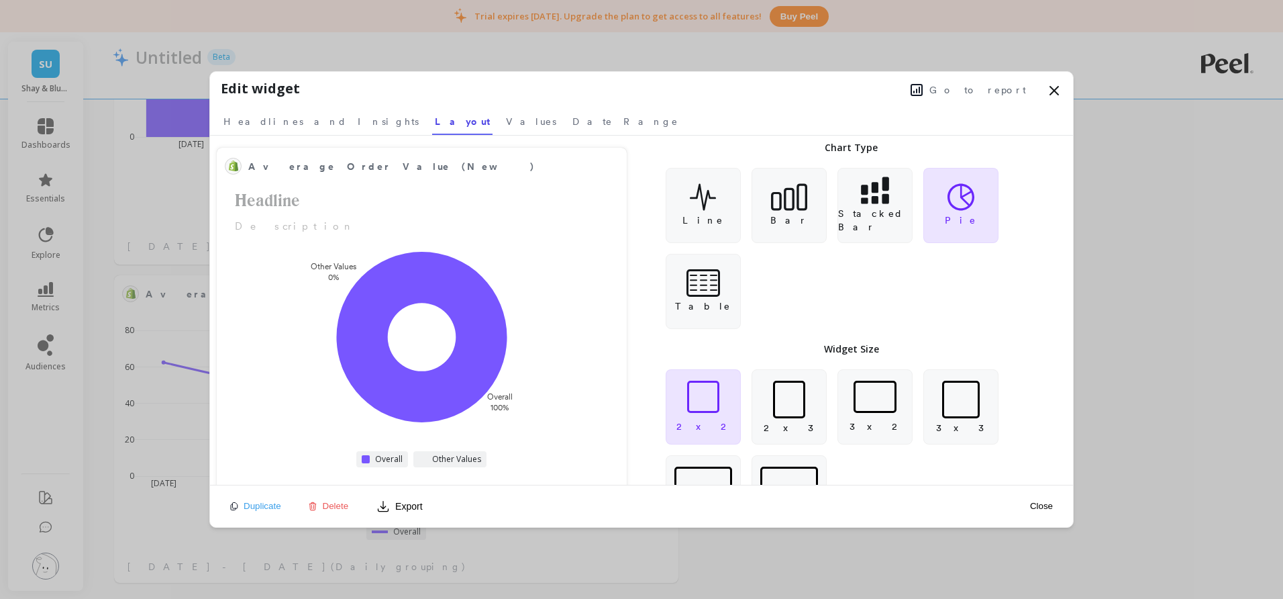
click at [1043, 505] on button "Close" at bounding box center [1041, 505] width 31 height 11
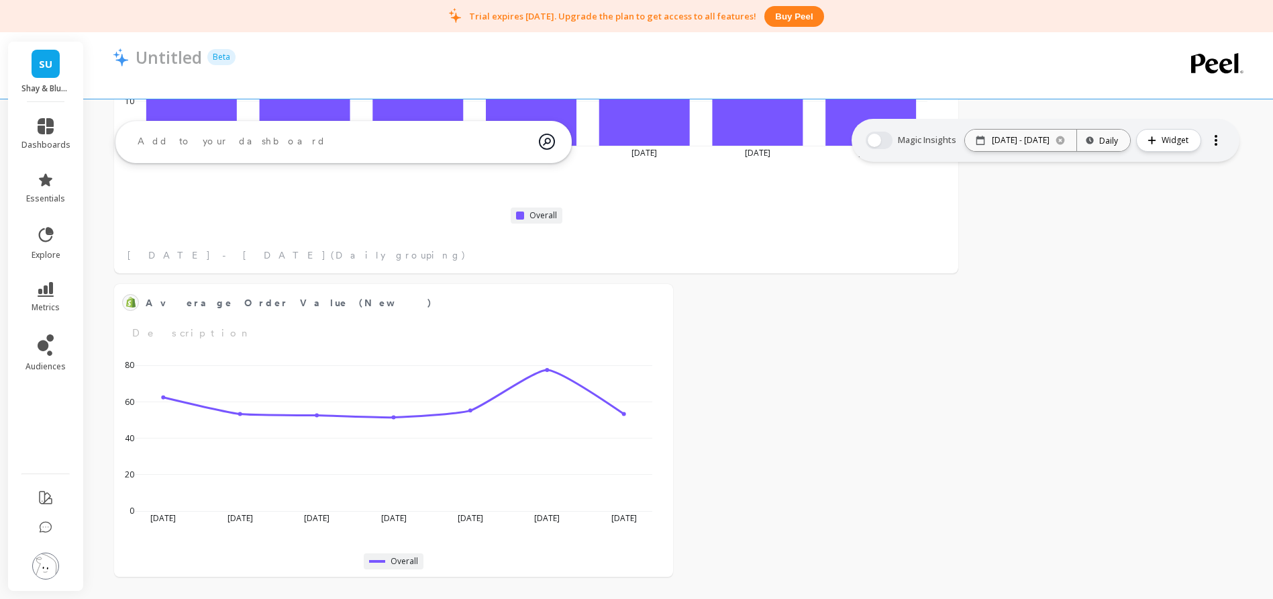
scroll to position [259, 0]
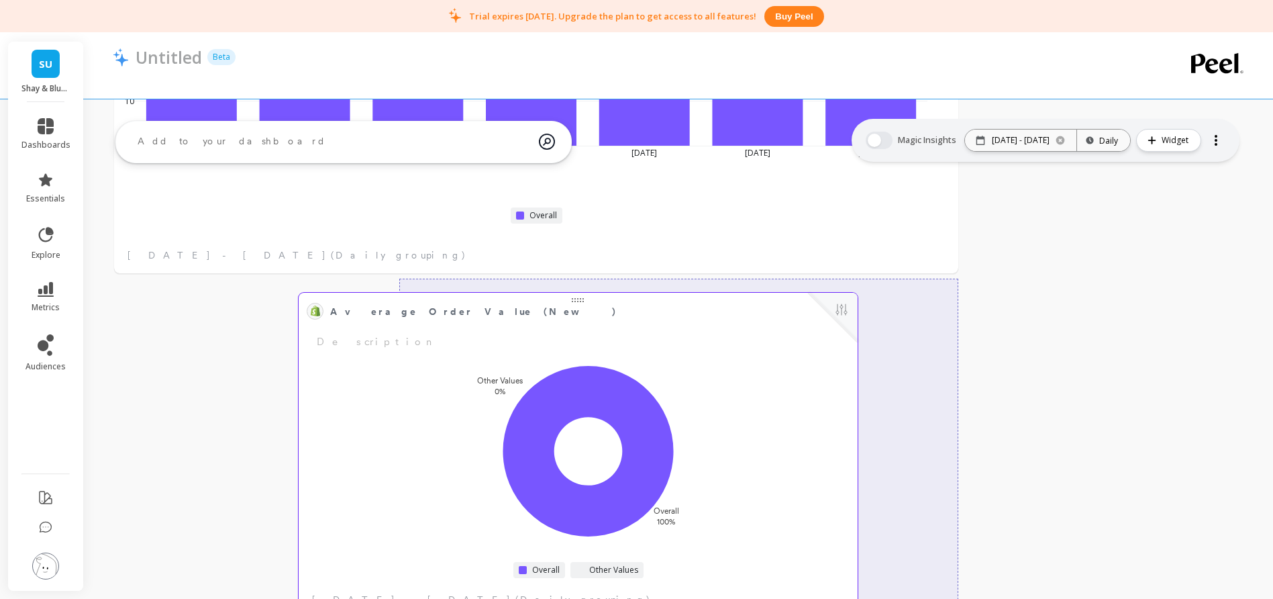
drag, startPoint x: 589, startPoint y: 388, endPoint x: 770, endPoint y: 397, distance: 181.4
click at [770, 397] on div "Overall 100% Other Values 0%" at bounding box center [578, 450] width 551 height 197
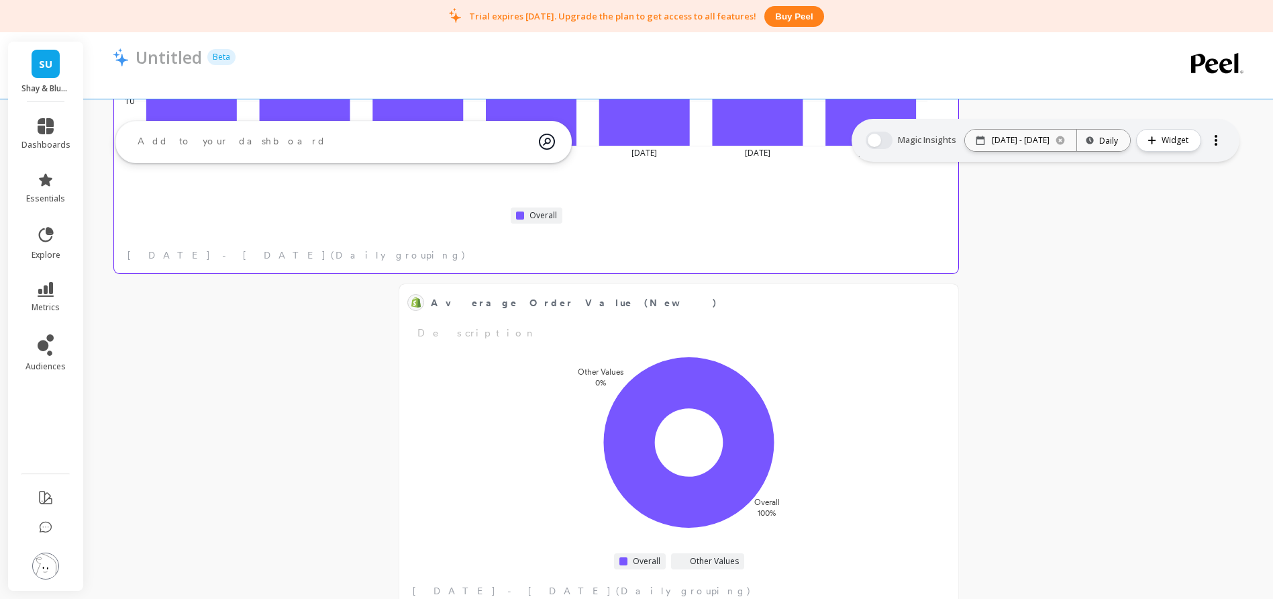
scroll to position [260, 0]
click at [815, 228] on div "Sep 8 2025 Sep 9 Sep 10 Sep 11 Sep 12 Sep 13 Sep 14 0 10 20 30 Overall Sep 8 - …" at bounding box center [536, 127] width 844 height 289
drag, startPoint x: 959, startPoint y: 269, endPoint x: 813, endPoint y: 258, distance: 146.7
click at [813, 258] on div "Number of New Customers Edit Widget & Insights Sep 8 2025 Sep 9 Sep 10 Sep 11 S…" at bounding box center [678, 277] width 1189 height 695
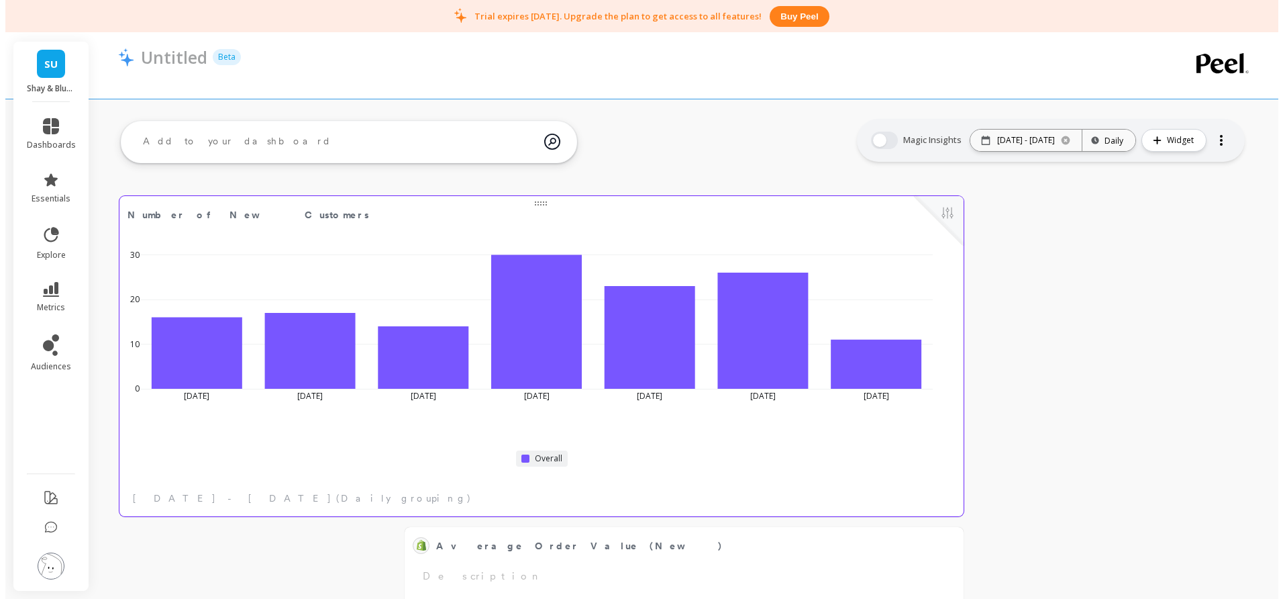
scroll to position [0, 0]
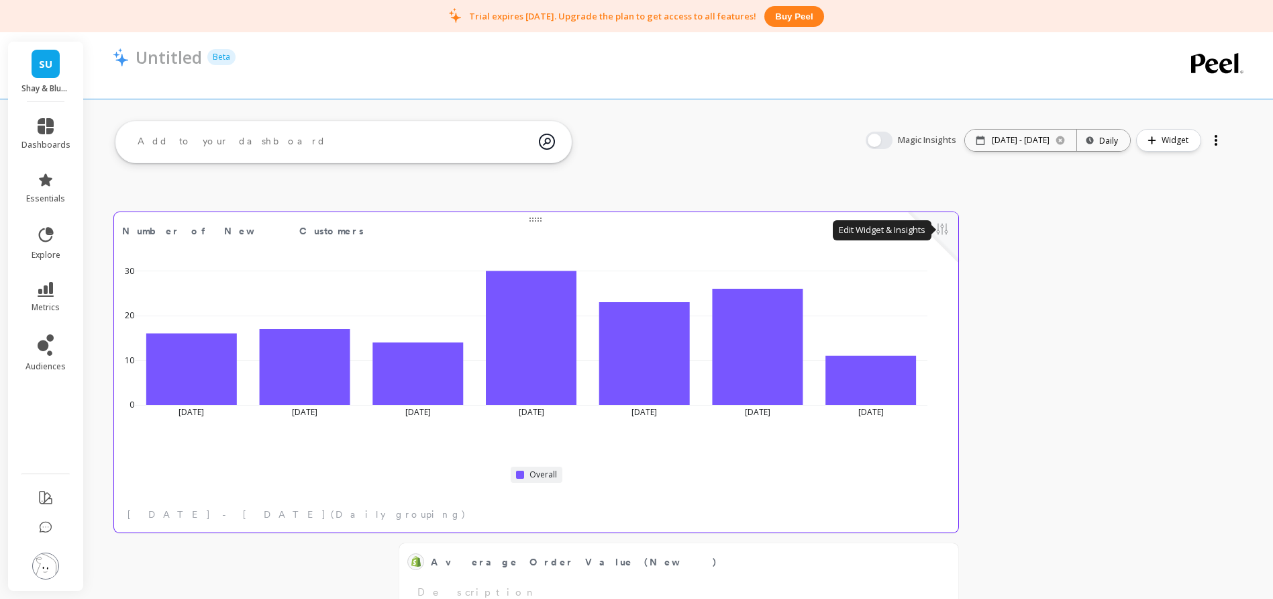
click at [945, 227] on button at bounding box center [942, 230] width 16 height 19
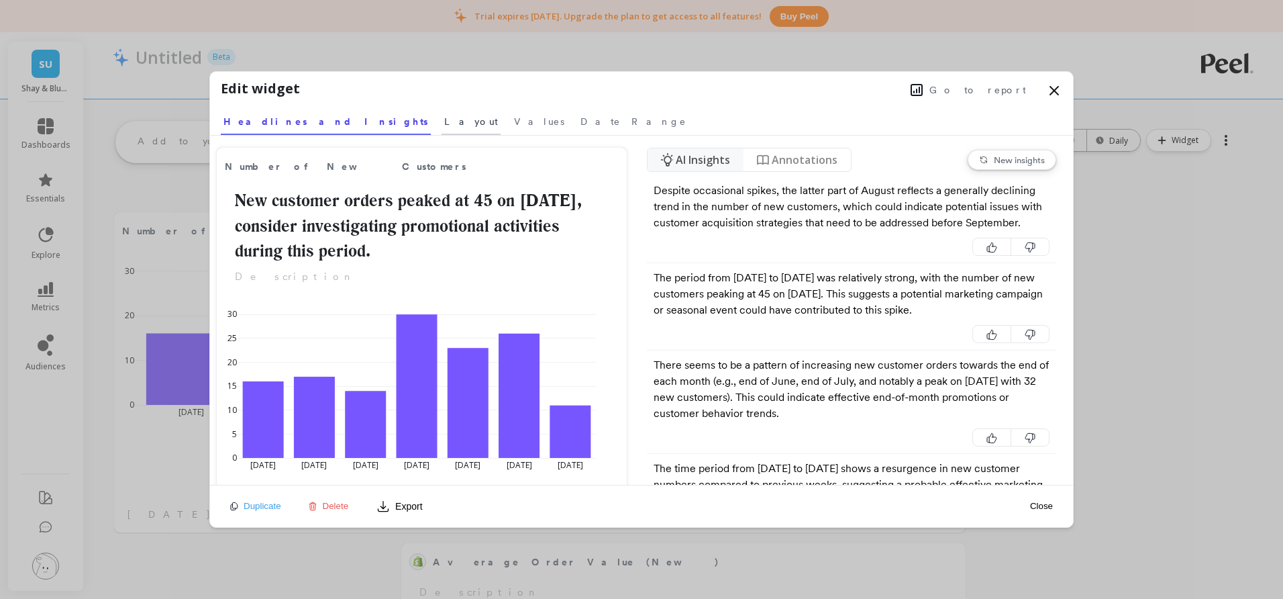
click at [444, 126] on span "Layout" at bounding box center [471, 121] width 54 height 13
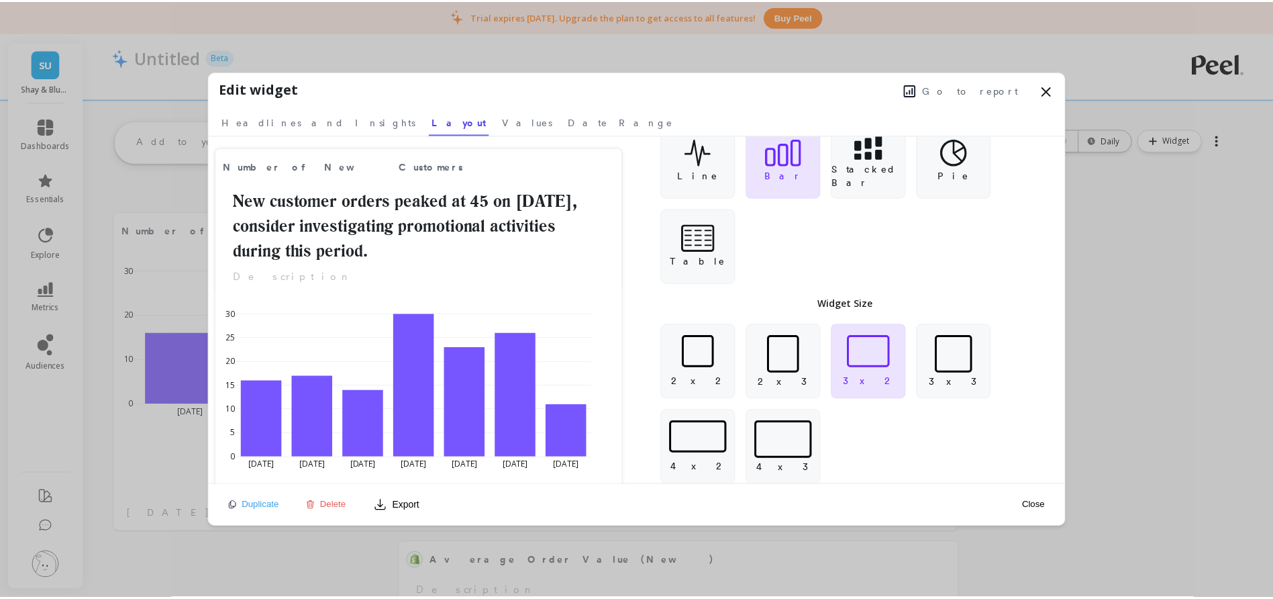
scroll to position [59, 0]
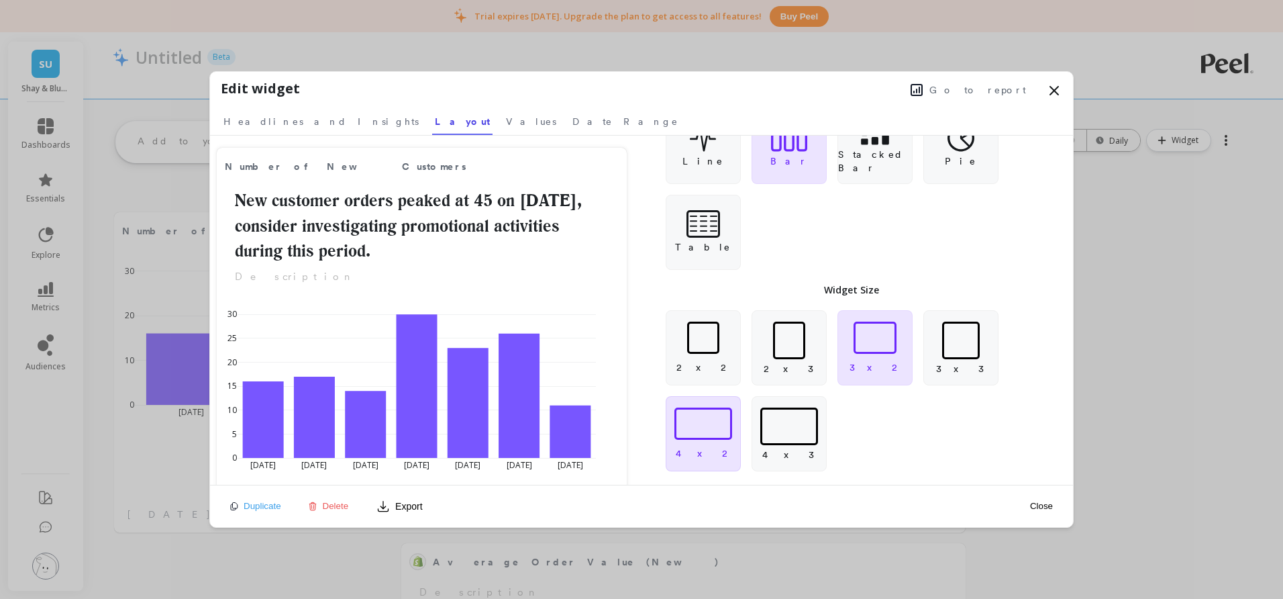
click at [723, 417] on div at bounding box center [703, 423] width 58 height 32
click at [1042, 504] on button "Close" at bounding box center [1041, 505] width 31 height 11
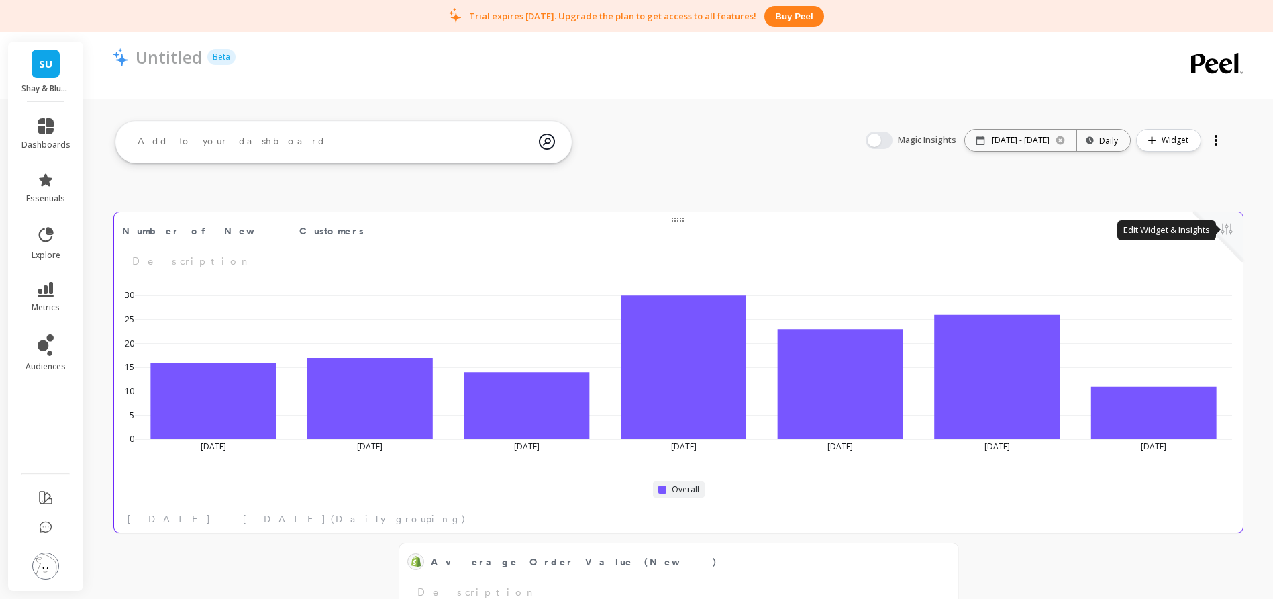
click at [1234, 230] on button at bounding box center [1227, 230] width 16 height 19
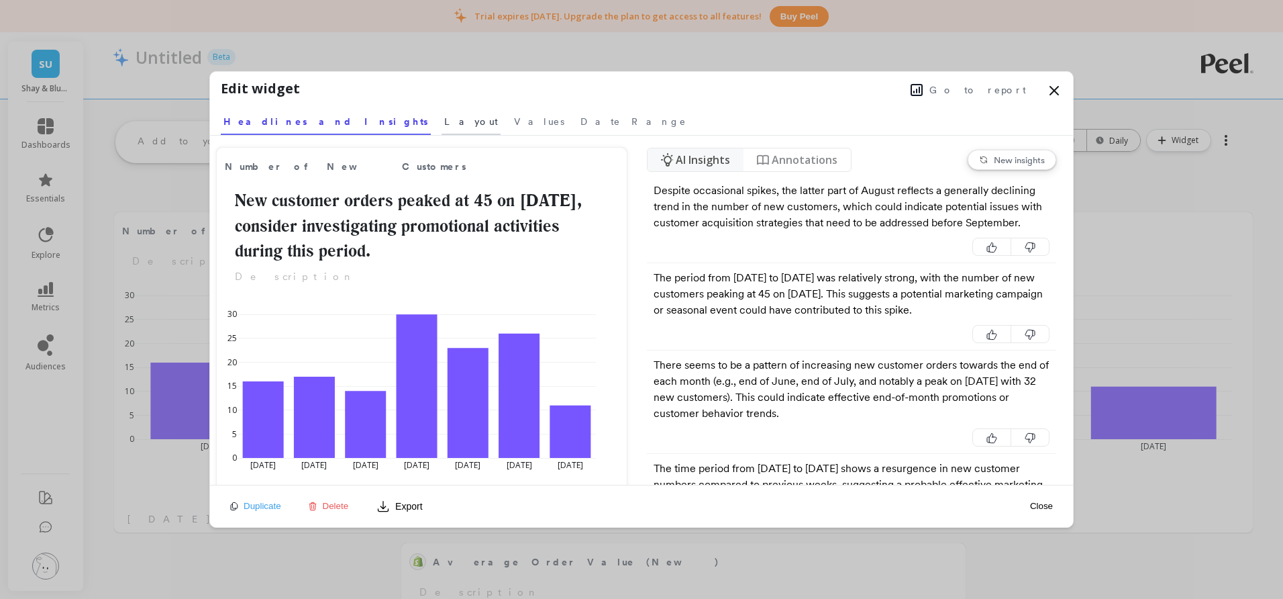
click at [444, 127] on span "Layout" at bounding box center [471, 121] width 54 height 13
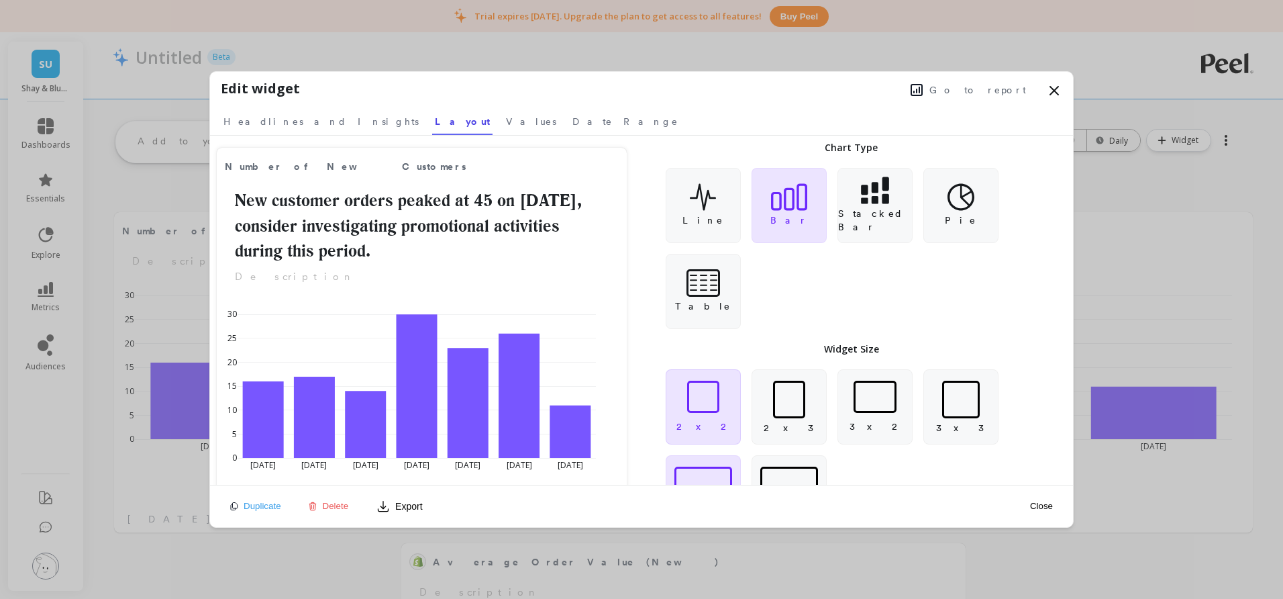
click at [698, 399] on div at bounding box center [703, 396] width 32 height 32
click at [1050, 503] on button "Close" at bounding box center [1041, 505] width 31 height 11
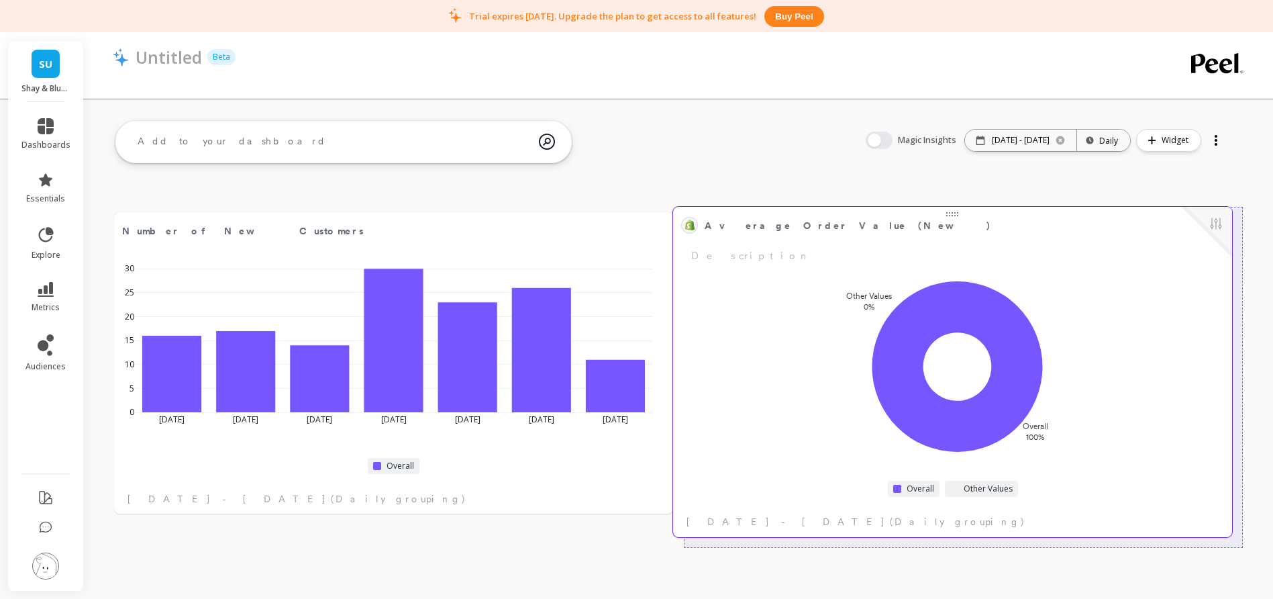
drag, startPoint x: 750, startPoint y: 549, endPoint x: 1026, endPoint y: 231, distance: 420.4
click at [1026, 231] on span "Average Order Value (New)" at bounding box center [943, 225] width 476 height 19
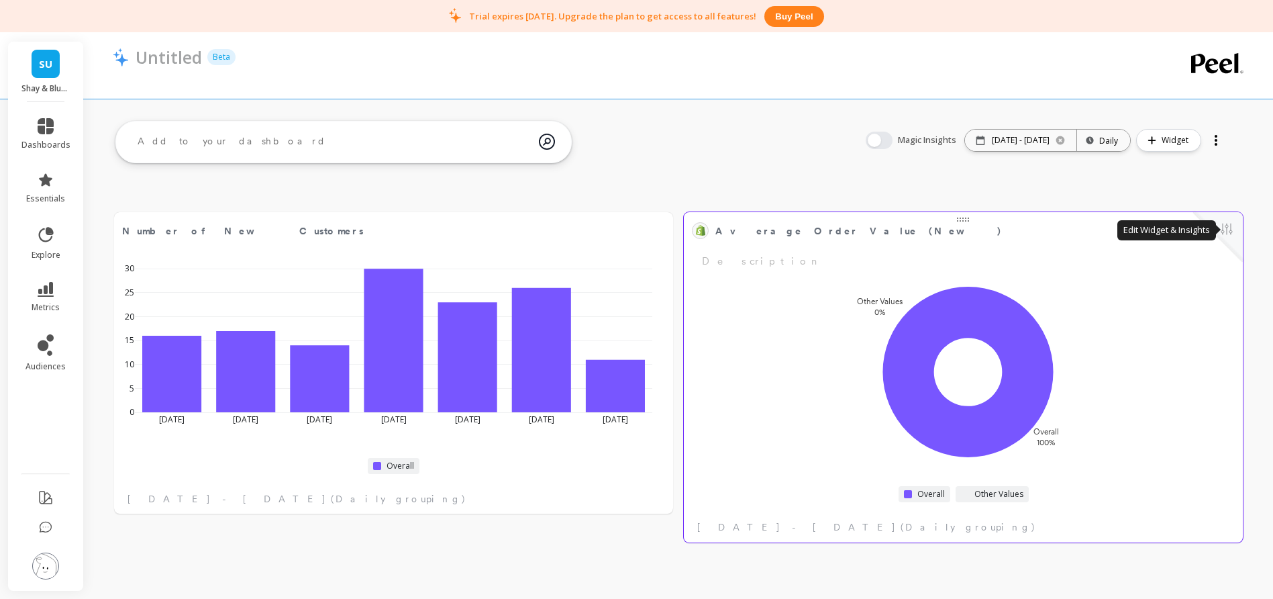
click at [1229, 228] on button at bounding box center [1227, 230] width 16 height 19
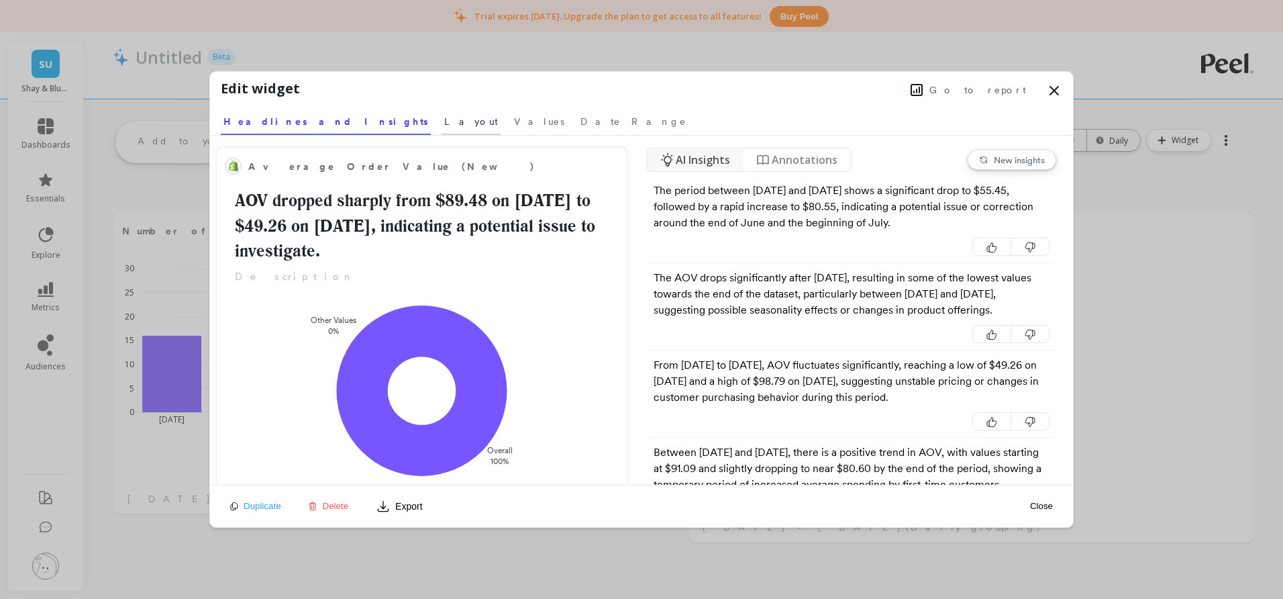
click at [442, 120] on link "Layout" at bounding box center [471, 119] width 59 height 31
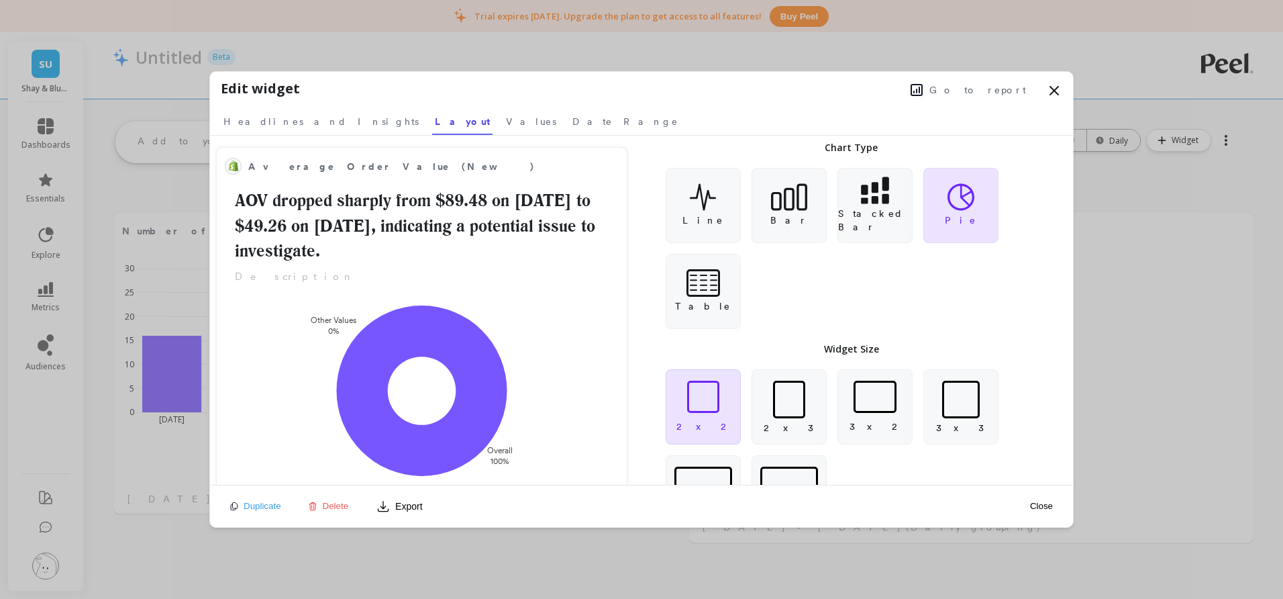
click at [687, 401] on div at bounding box center [703, 396] width 32 height 32
click at [891, 199] on div "Stacked Bar" at bounding box center [874, 205] width 75 height 75
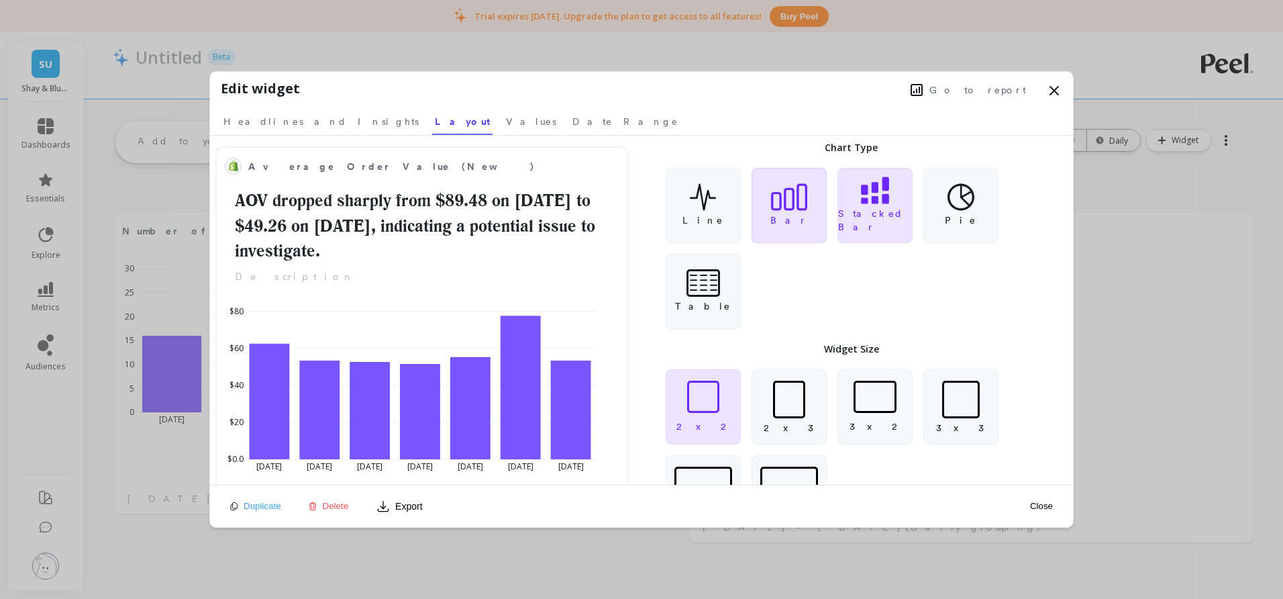
click at [811, 205] on div "Bar" at bounding box center [789, 205] width 75 height 75
click at [768, 213] on div "Bar" at bounding box center [789, 205] width 75 height 75
click at [669, 287] on div "Table" at bounding box center [703, 291] width 75 height 75
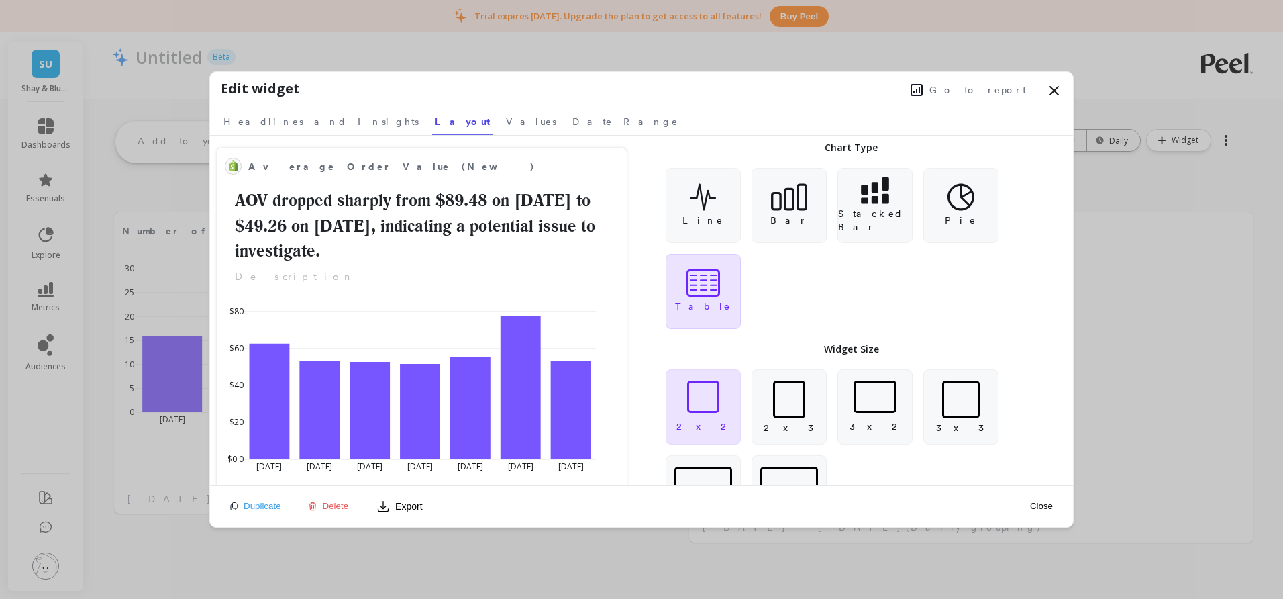
click at [705, 284] on icon at bounding box center [704, 282] width 6 height 15
click at [713, 206] on icon at bounding box center [703, 197] width 27 height 28
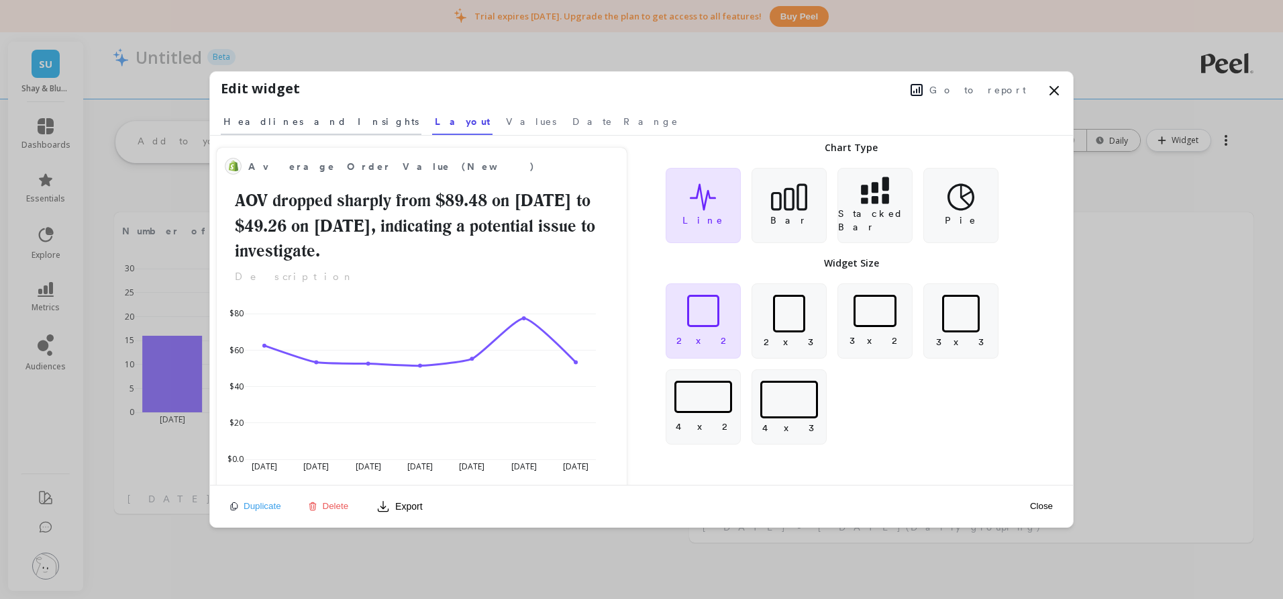
click at [283, 119] on span "Headlines and Insights" at bounding box center [320, 121] width 195 height 13
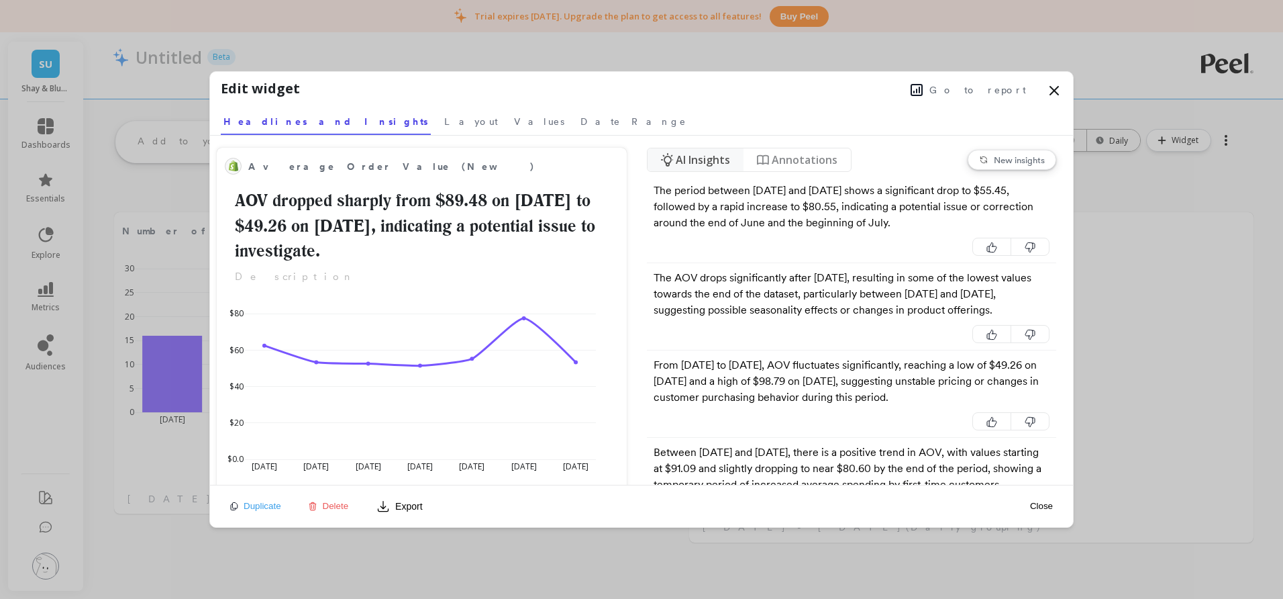
click at [1054, 87] on icon at bounding box center [1054, 91] width 16 height 16
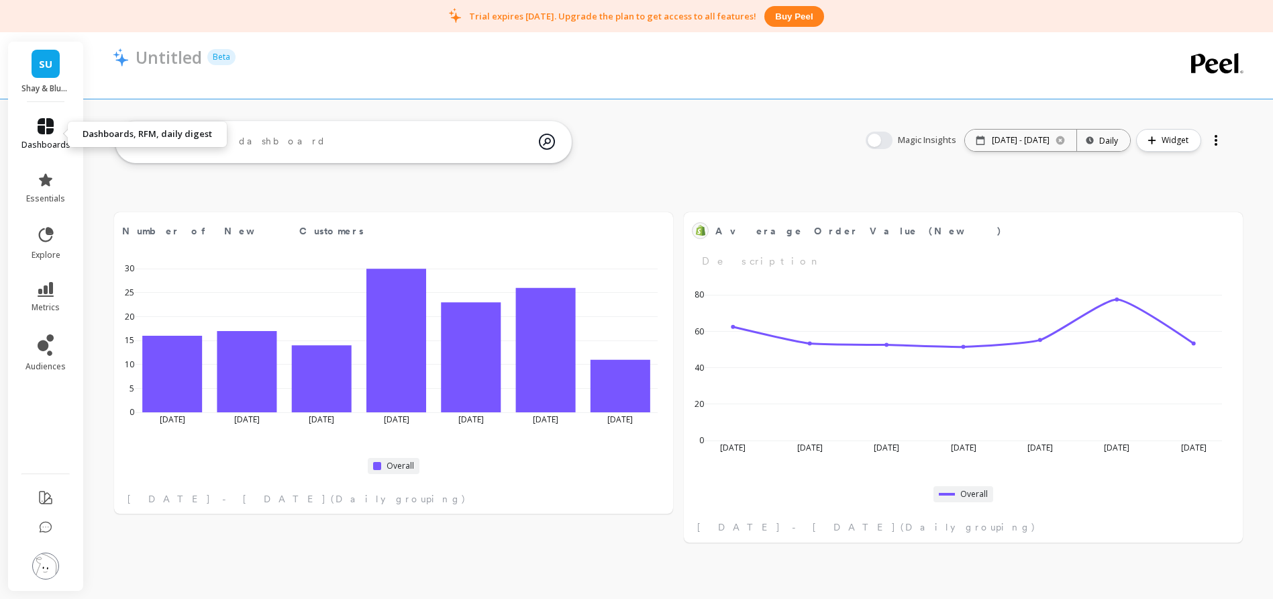
click at [46, 134] on link "dashboards" at bounding box center [45, 134] width 49 height 32
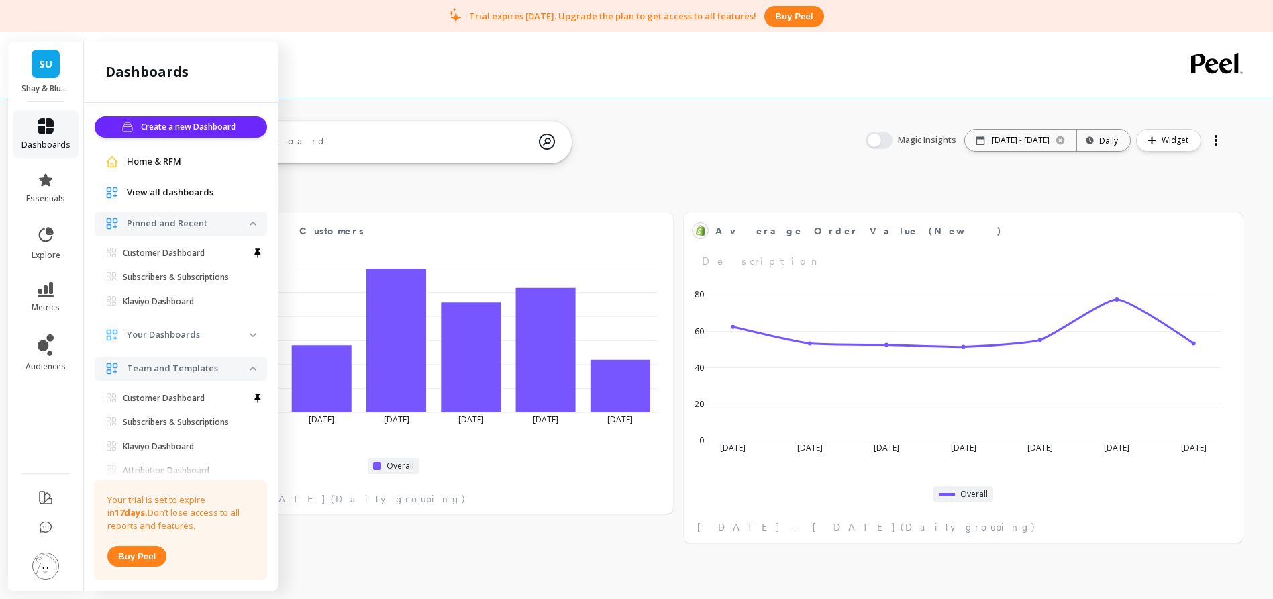
scroll to position [3, 0]
click at [162, 248] on p "Customer Dashboard" at bounding box center [164, 250] width 82 height 11
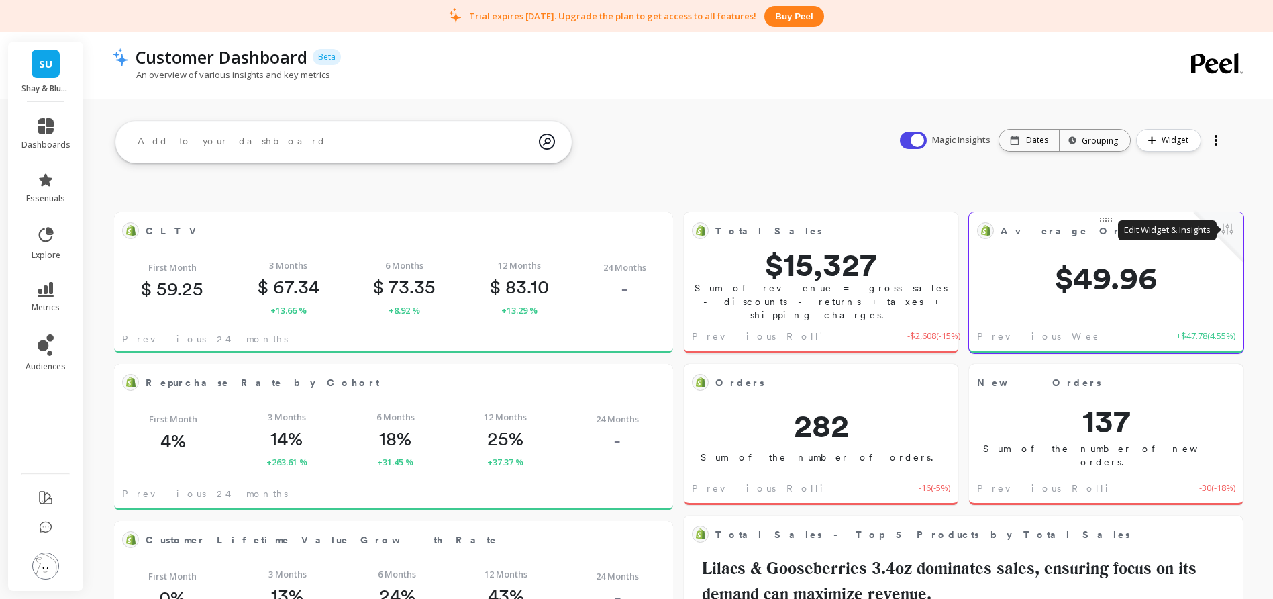
click at [1232, 228] on button at bounding box center [1227, 230] width 16 height 19
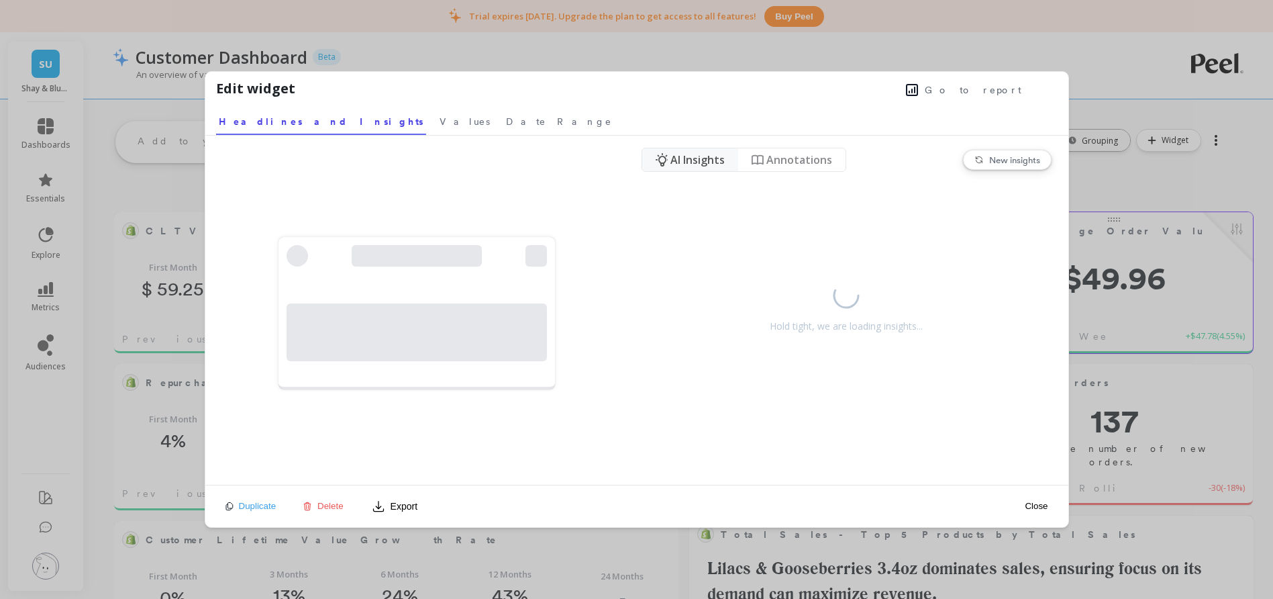
scroll to position [359, 516]
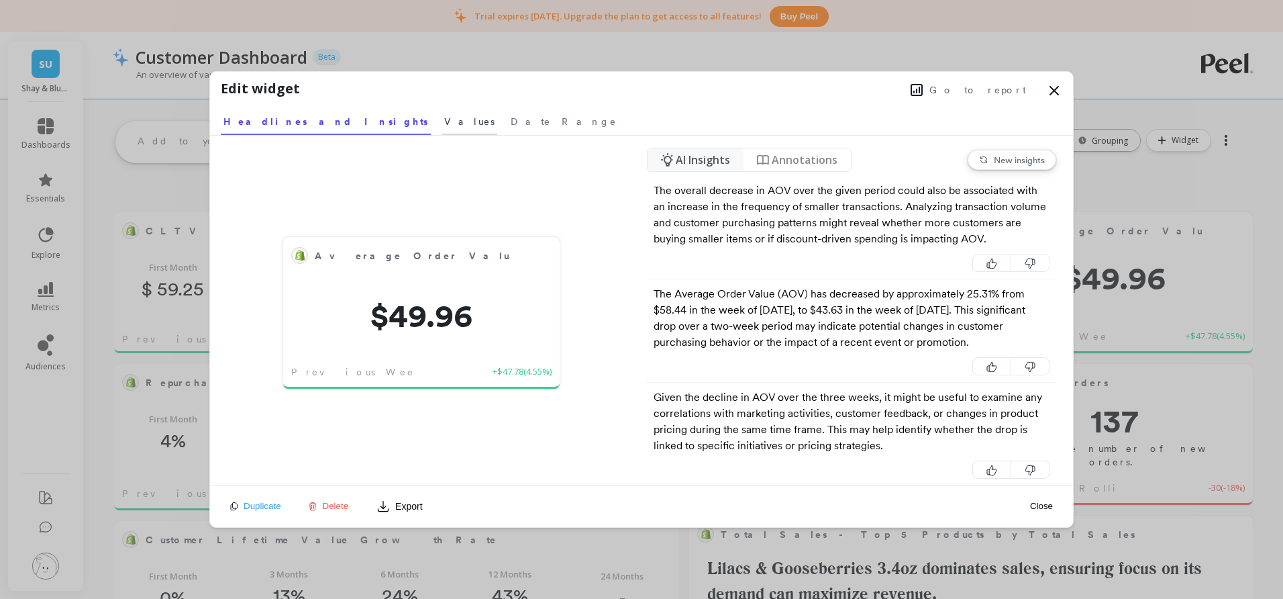
click at [444, 121] on span "Values" at bounding box center [469, 121] width 50 height 13
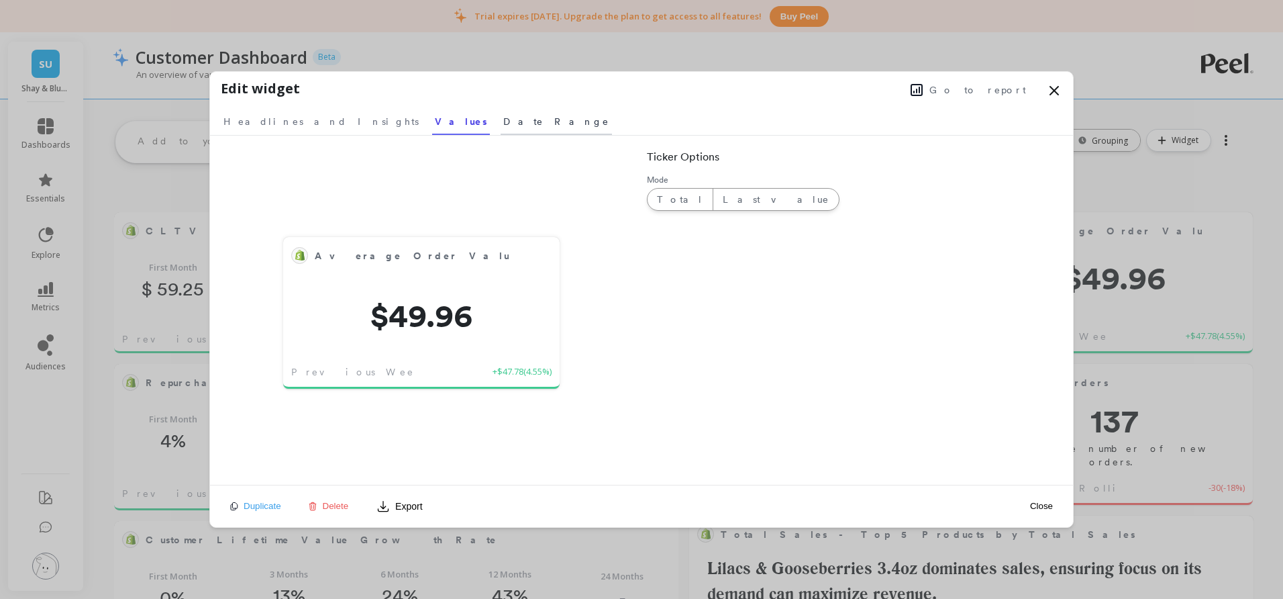
click at [501, 128] on link "Date Range" at bounding box center [556, 119] width 111 height 31
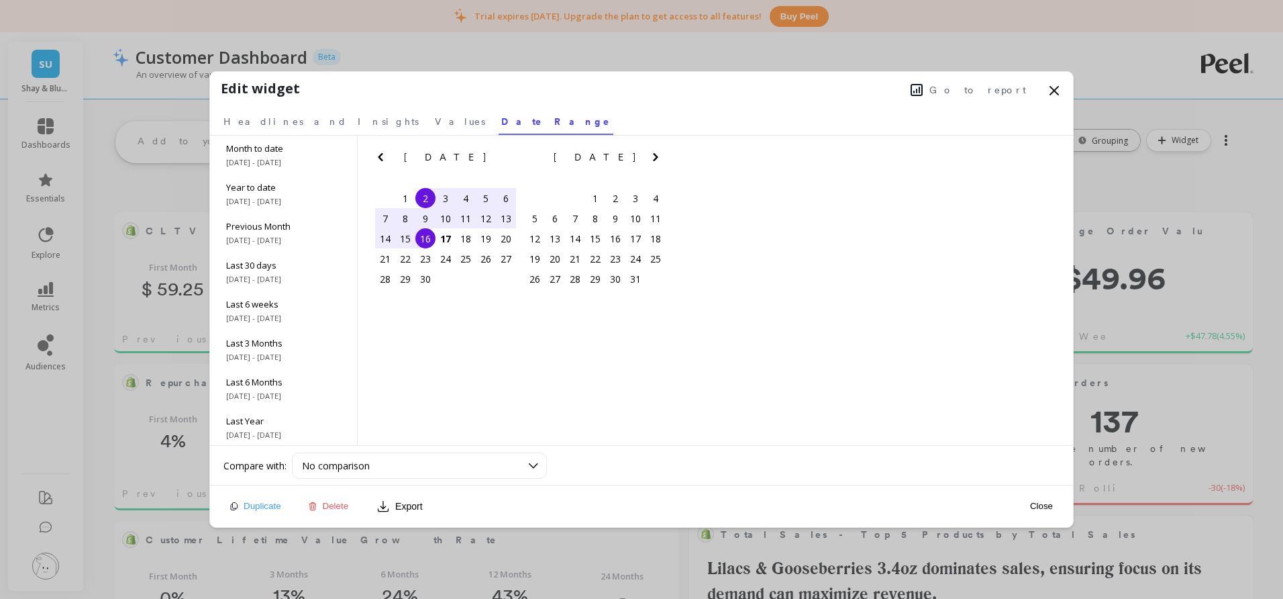
click at [322, 126] on nav "Headlines and Insights Values Date Range" at bounding box center [641, 119] width 841 height 31
click at [297, 126] on span "Headlines and Insights" at bounding box center [320, 121] width 195 height 13
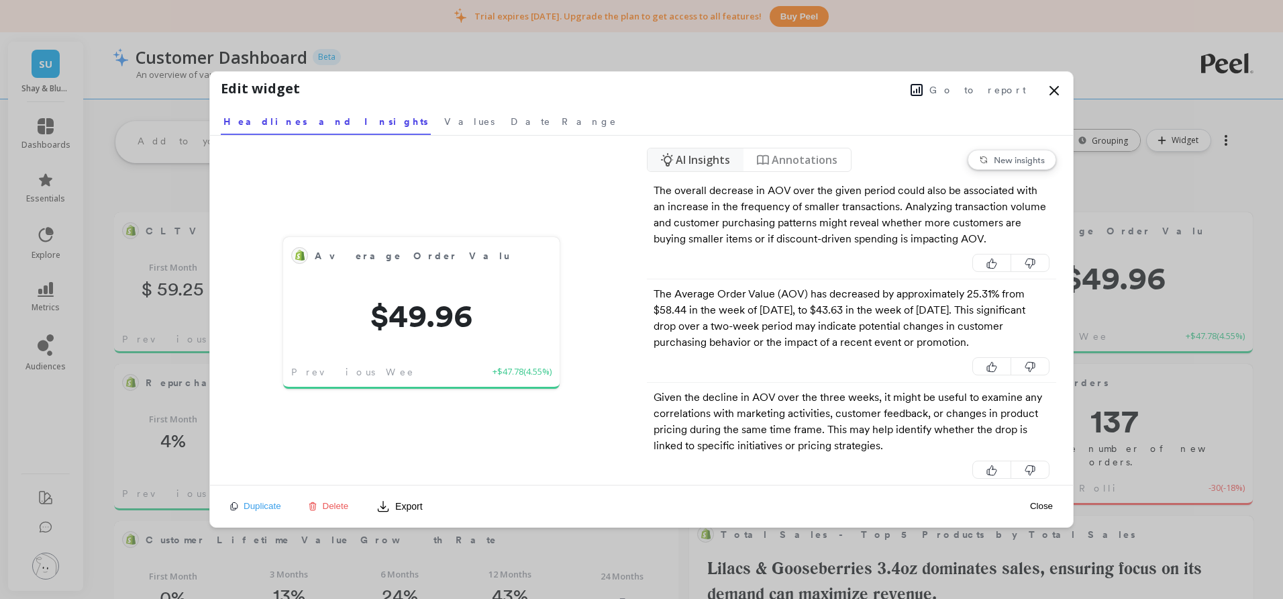
click at [1055, 91] on icon at bounding box center [1054, 91] width 16 height 16
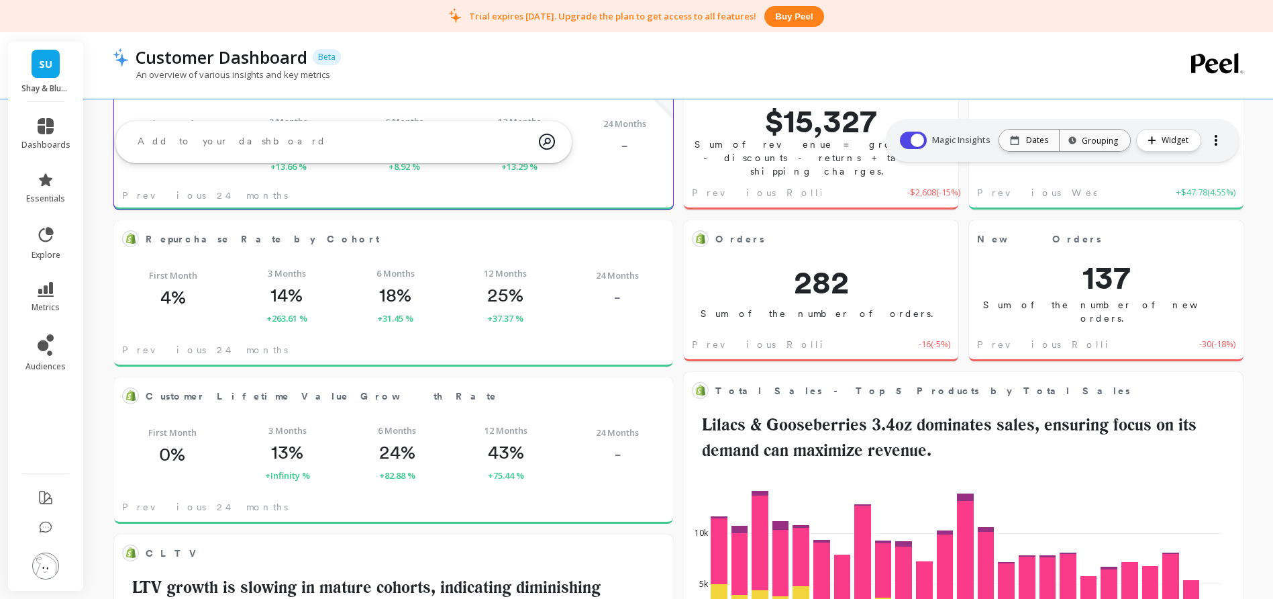
scroll to position [0, 0]
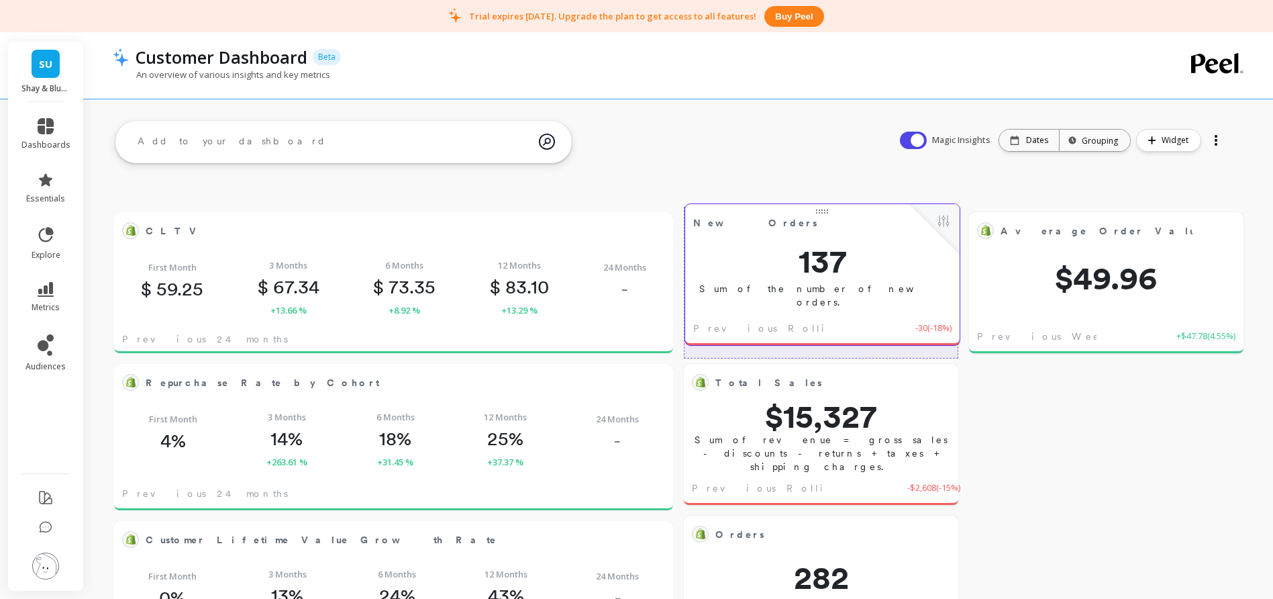
drag, startPoint x: 1051, startPoint y: 370, endPoint x: 804, endPoint y: 223, distance: 287.9
click at [804, 223] on span "New Orders" at bounding box center [800, 222] width 215 height 19
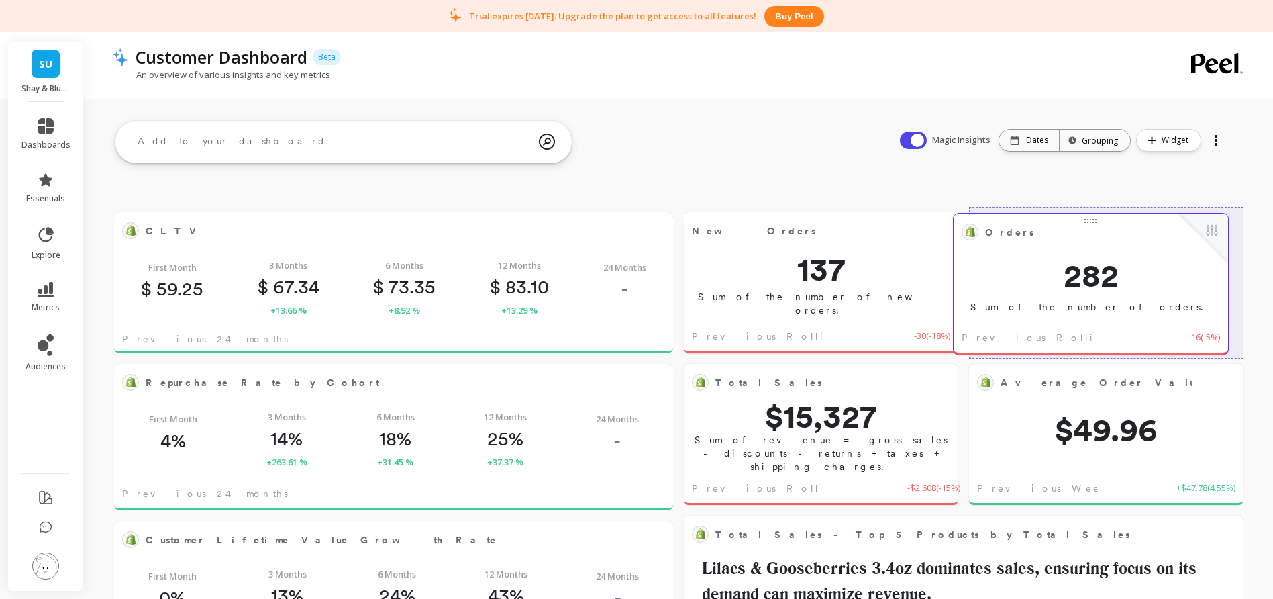
drag, startPoint x: 900, startPoint y: 550, endPoint x: 1165, endPoint y: 254, distance: 396.7
click at [1165, 254] on div "Orders Edit Widget & Insights 282 Sum of the number of orders. Previous Rolling…" at bounding box center [1090, 283] width 274 height 141
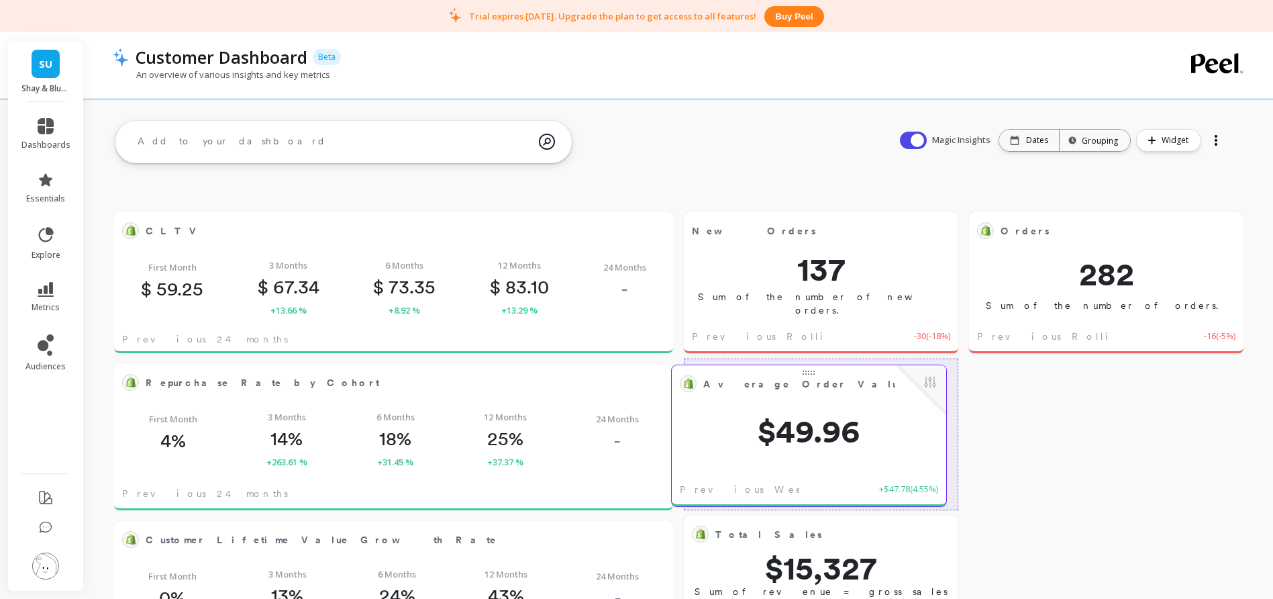
drag, startPoint x: 1106, startPoint y: 394, endPoint x: 809, endPoint y: 395, distance: 297.2
click at [809, 395] on div "Average Order Value* Edit Widget & Insights" at bounding box center [809, 383] width 274 height 36
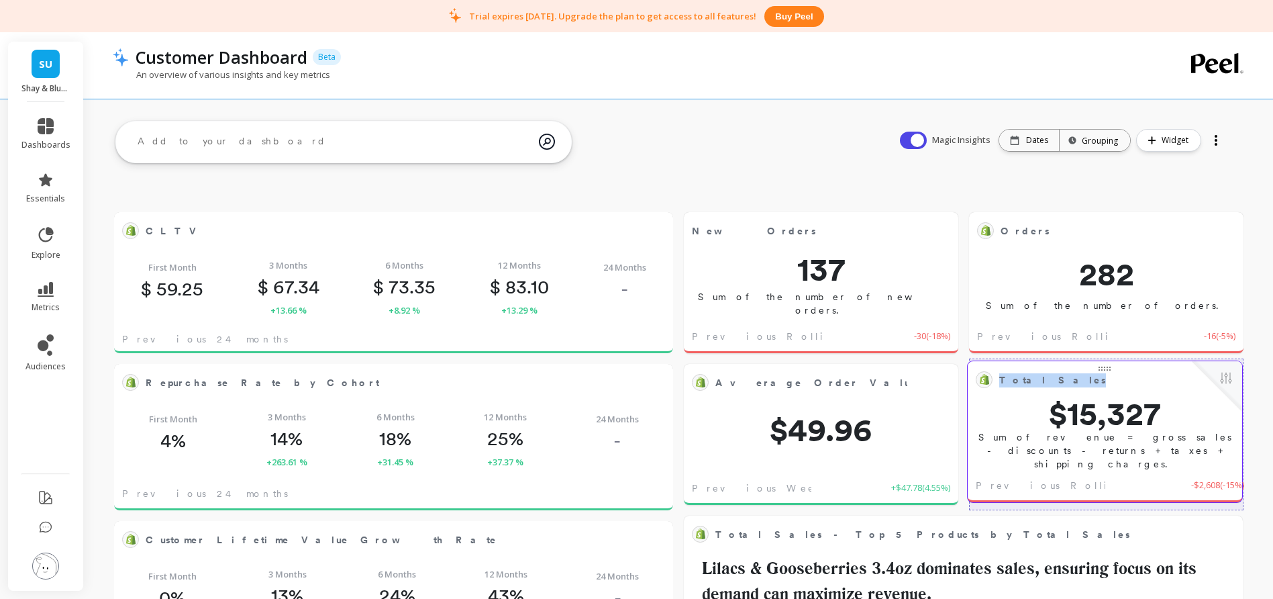
drag, startPoint x: 897, startPoint y: 533, endPoint x: 1135, endPoint y: 379, distance: 283.8
click at [1135, 379] on span "Total Sales" at bounding box center [1095, 379] width 192 height 19
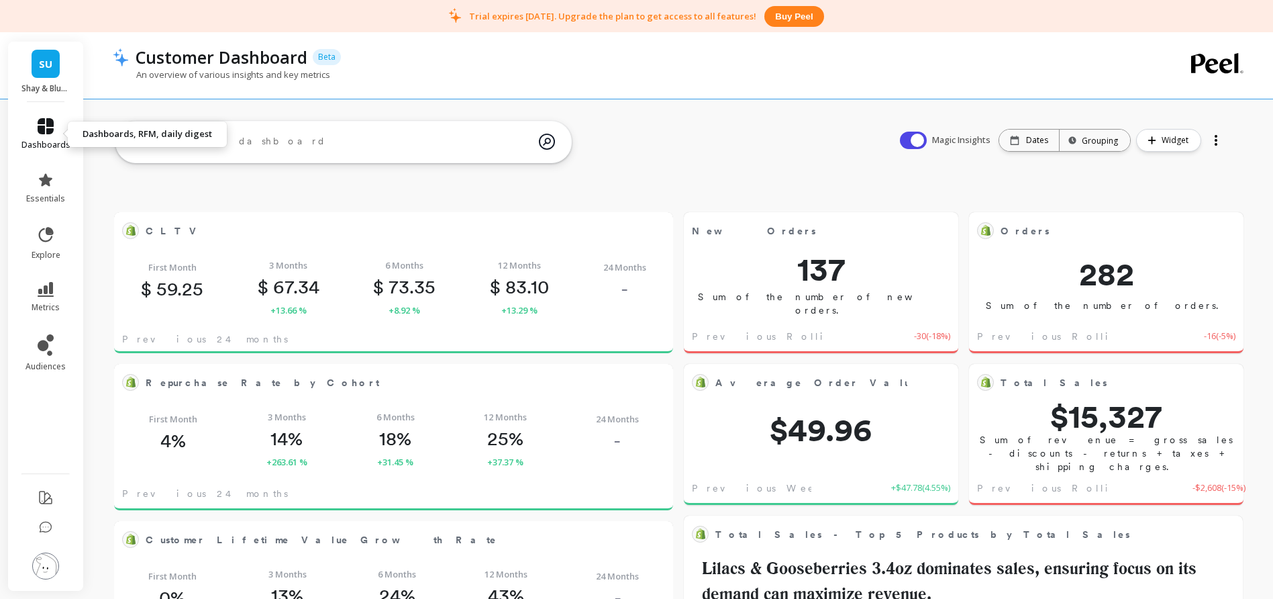
click at [42, 123] on icon at bounding box center [46, 126] width 16 height 16
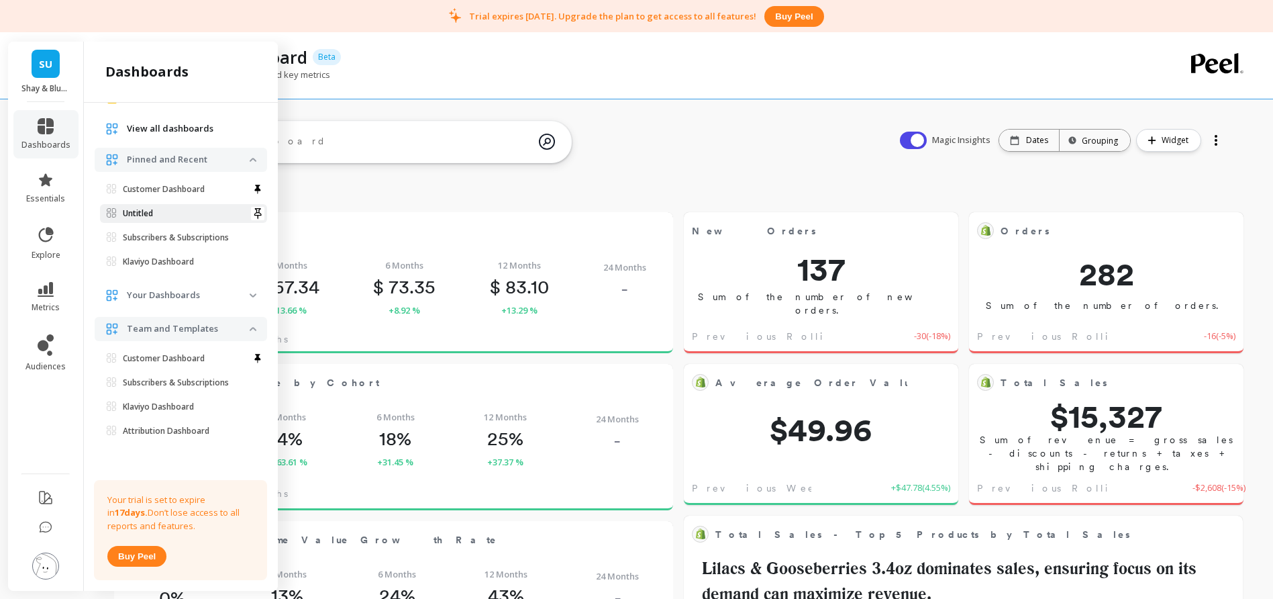
click at [147, 211] on p "Untitled" at bounding box center [138, 213] width 30 height 11
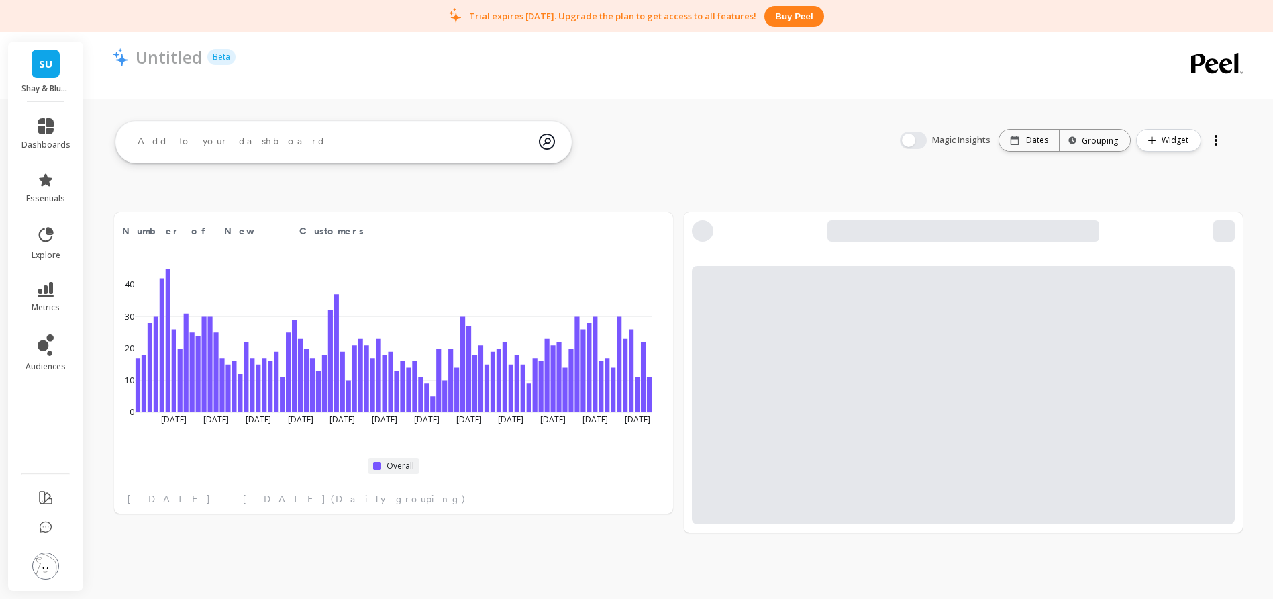
click at [1212, 135] on div at bounding box center [1215, 139] width 19 height 21
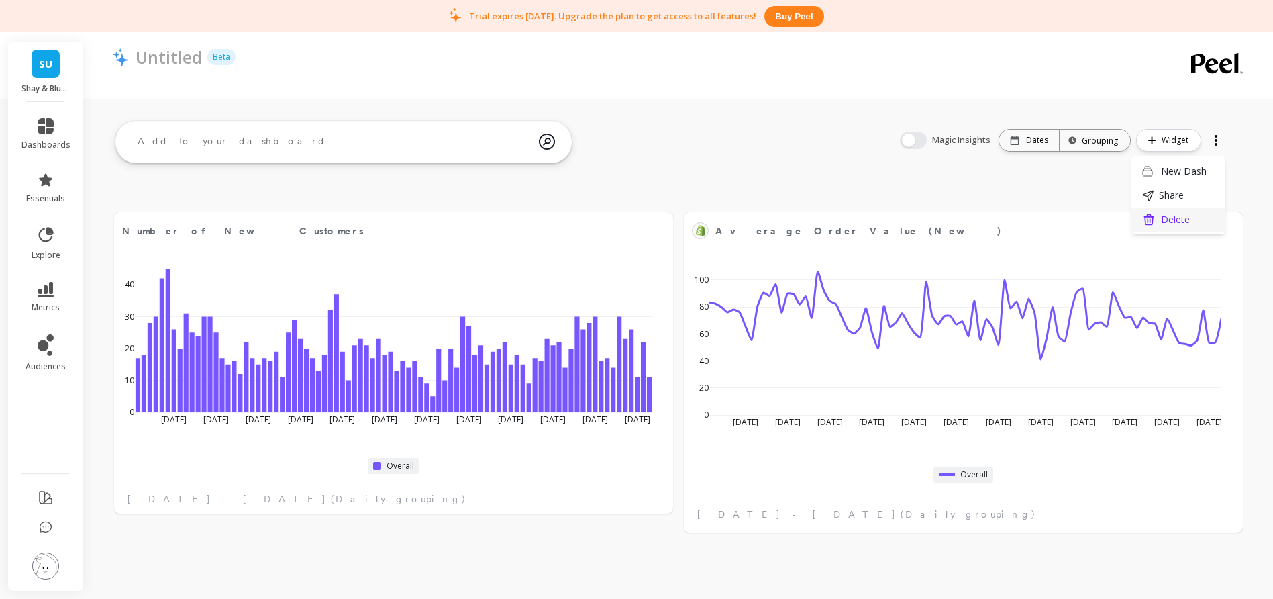
click at [1170, 221] on span "Delete" at bounding box center [1175, 219] width 29 height 13
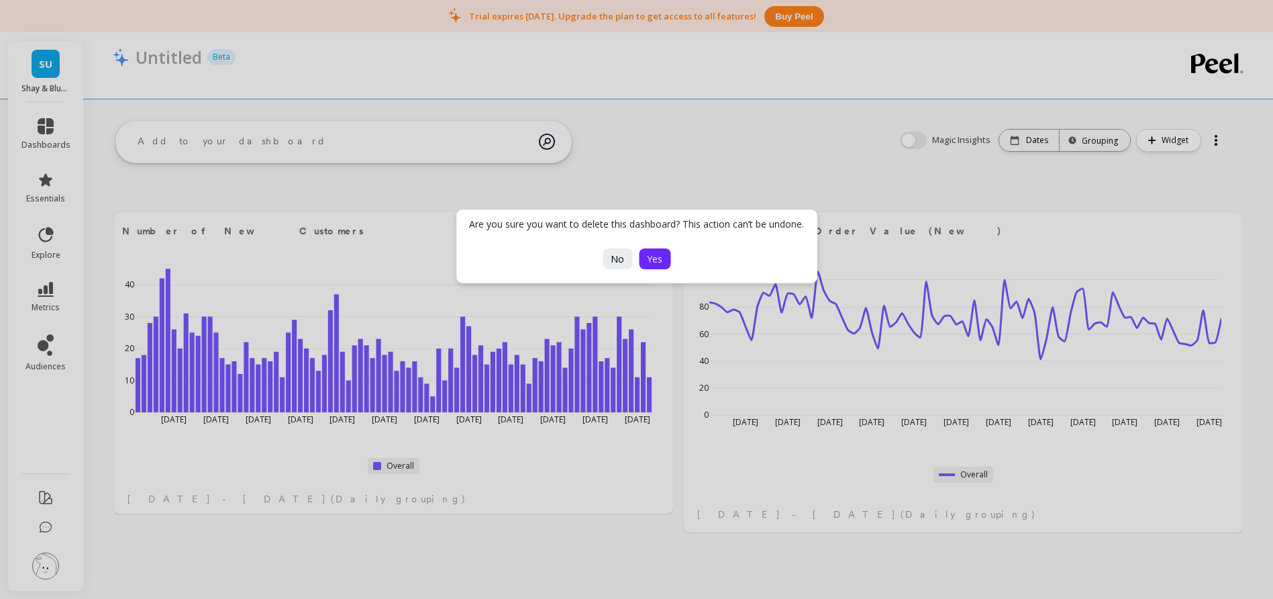
click at [659, 260] on span "Yes" at bounding box center [654, 258] width 15 height 13
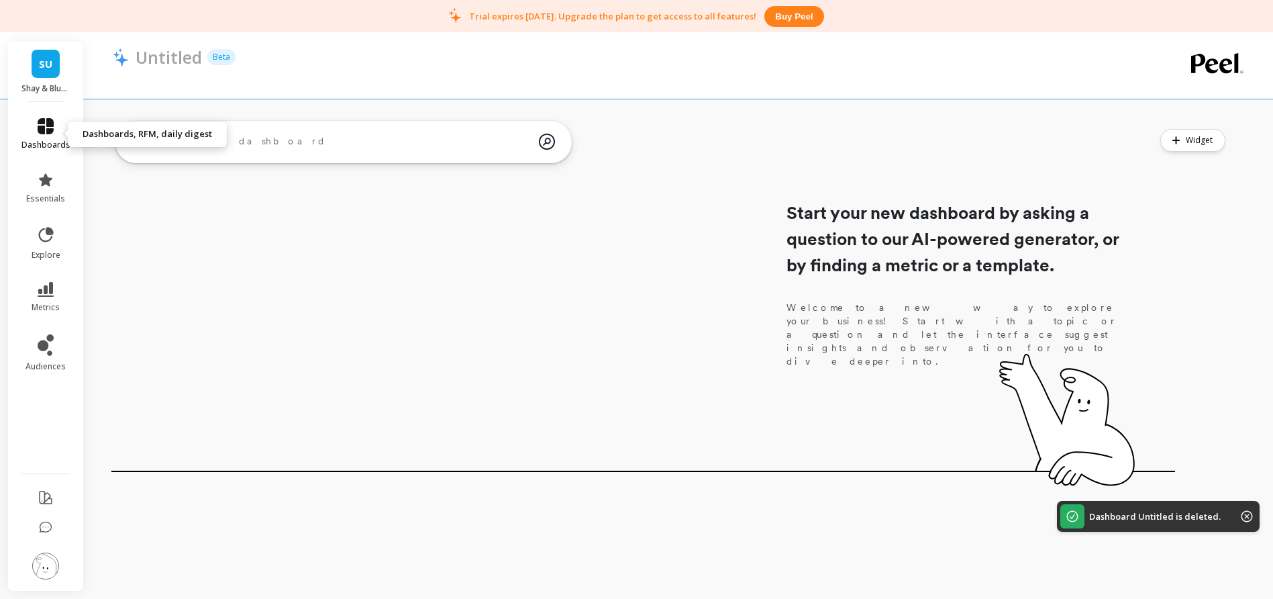
click at [47, 125] on icon at bounding box center [46, 126] width 16 height 16
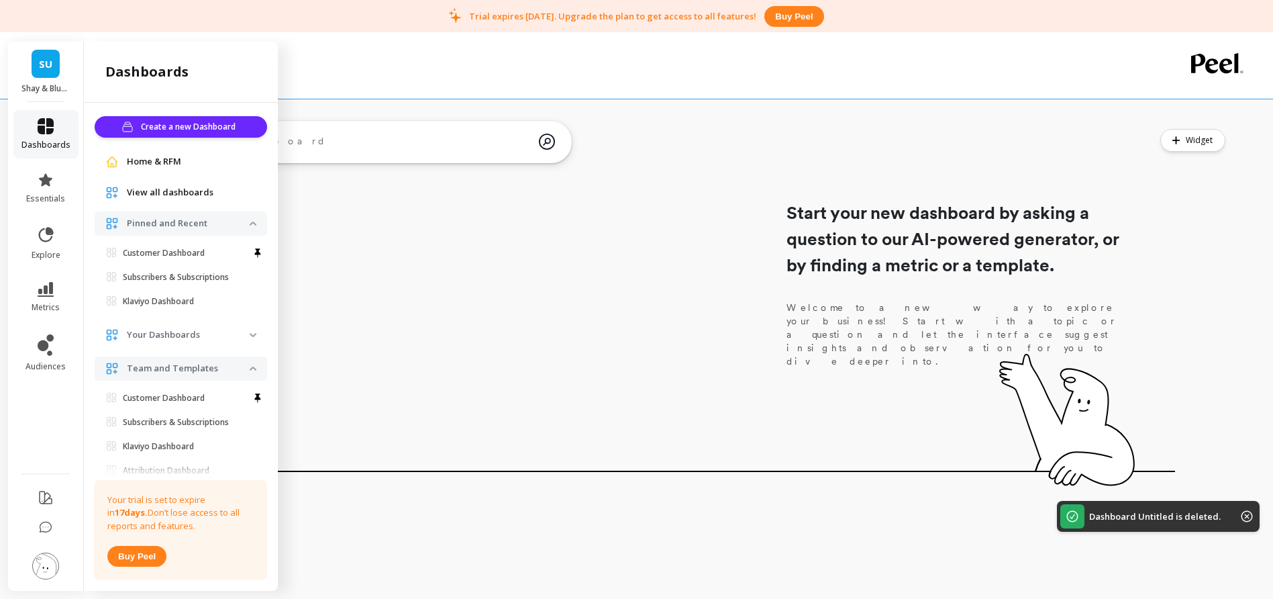
scroll to position [40, 0]
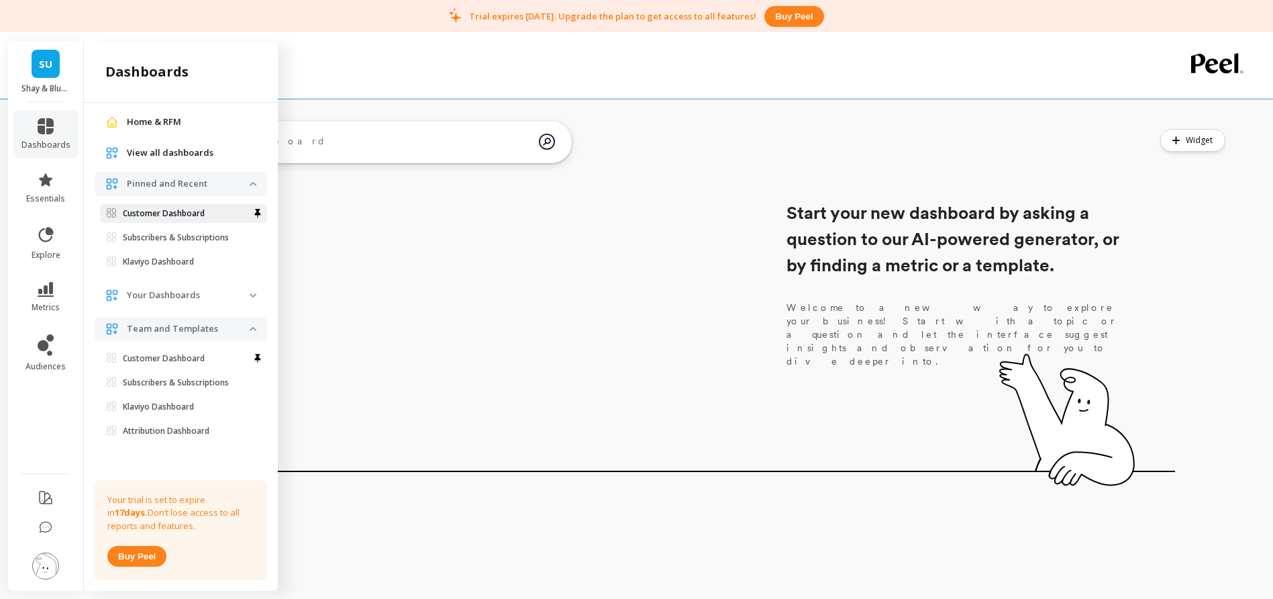
click at [161, 215] on p "Customer Dashboard" at bounding box center [164, 213] width 82 height 11
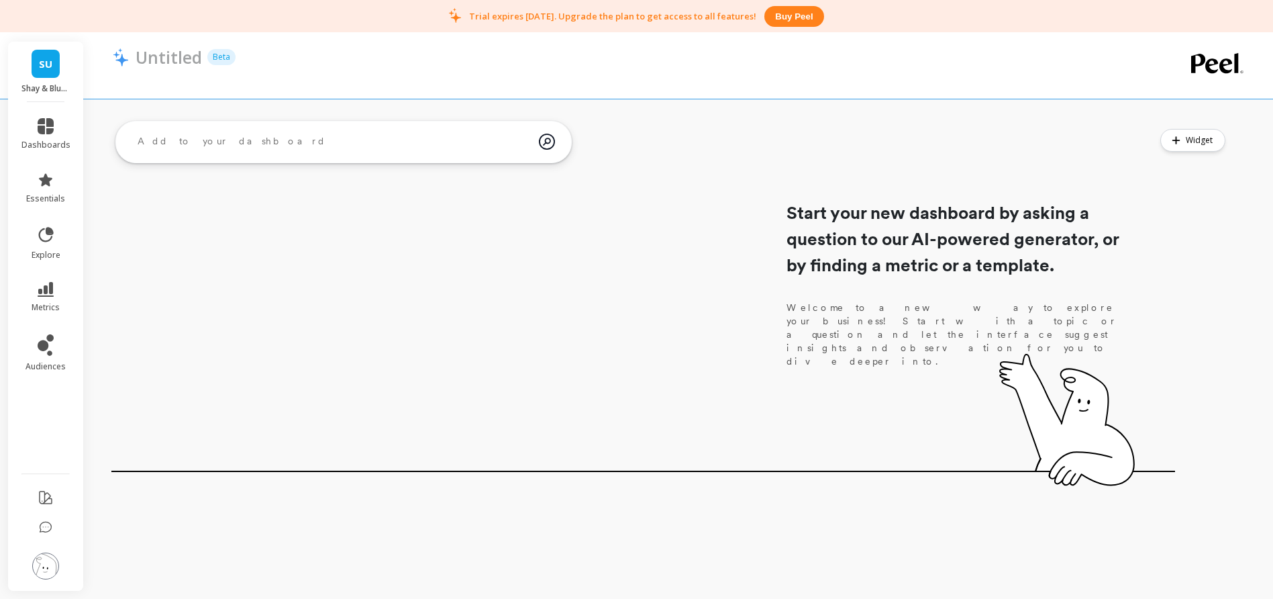
scroll to position [0, 0]
